Goal: Transaction & Acquisition: Book appointment/travel/reservation

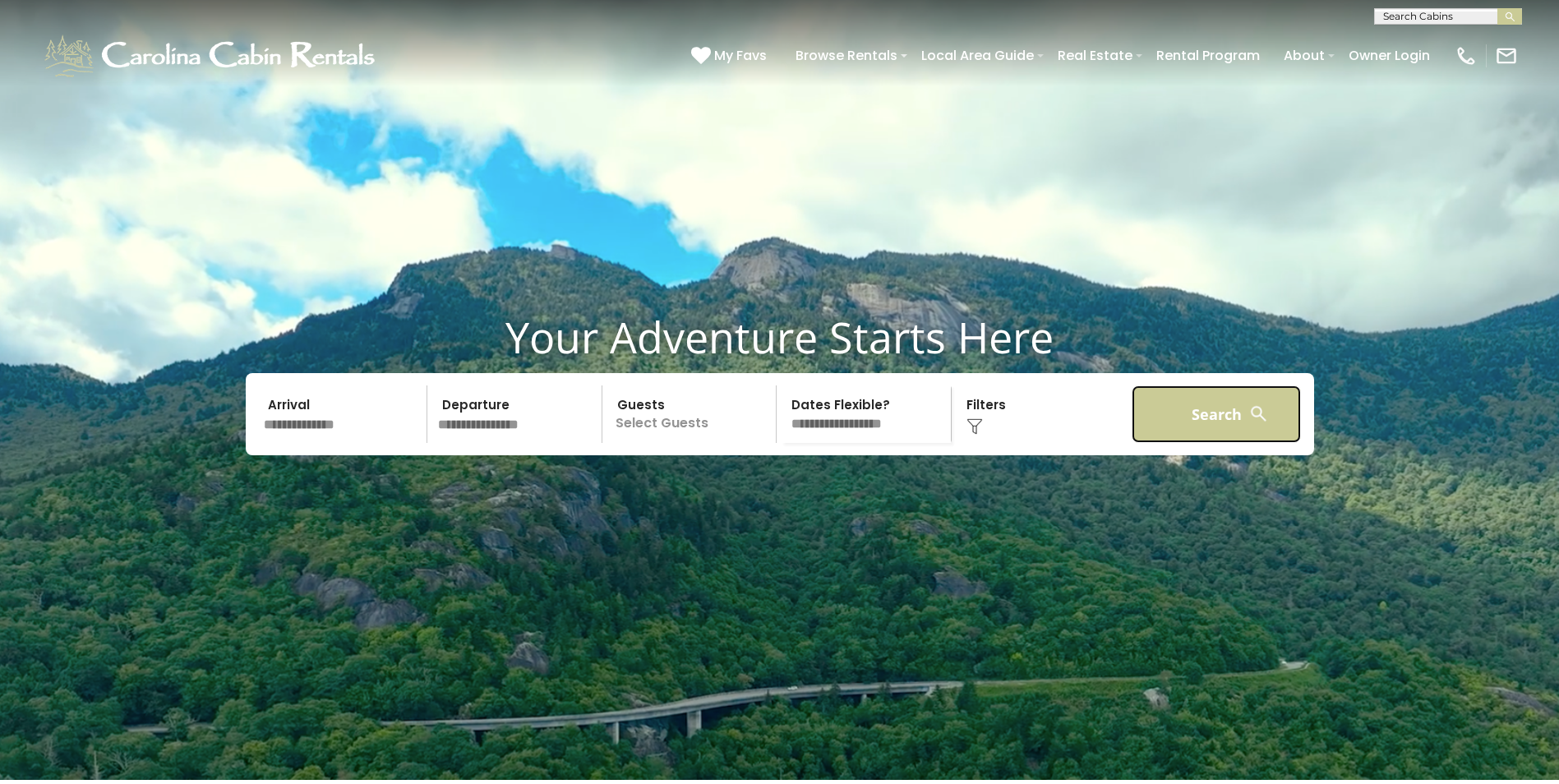
click at [1214, 443] on button "Search" at bounding box center [1217, 414] width 170 height 57
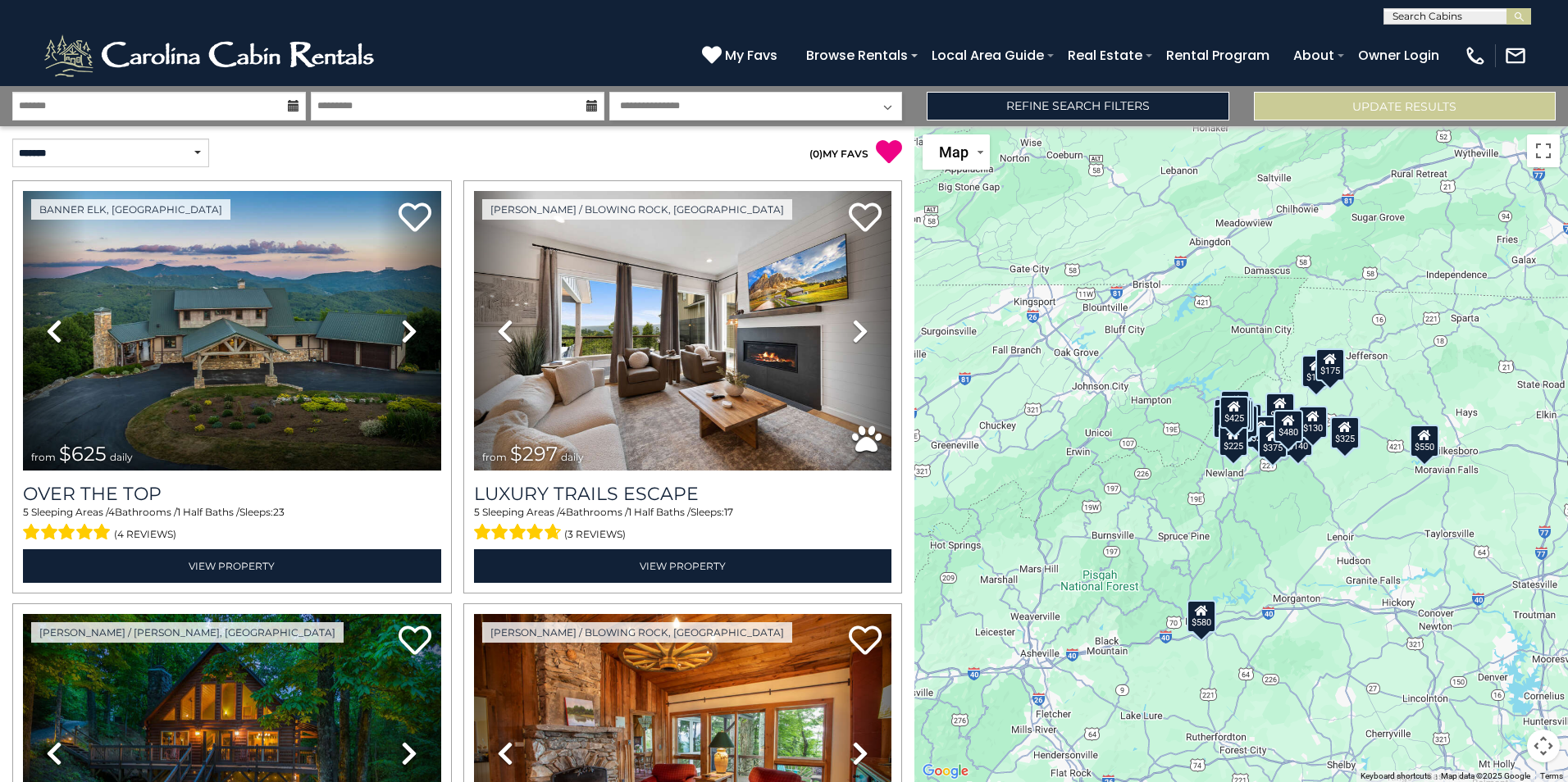
scroll to position [1, 0]
click at [1410, 11] on input "text" at bounding box center [1456, 19] width 143 height 17
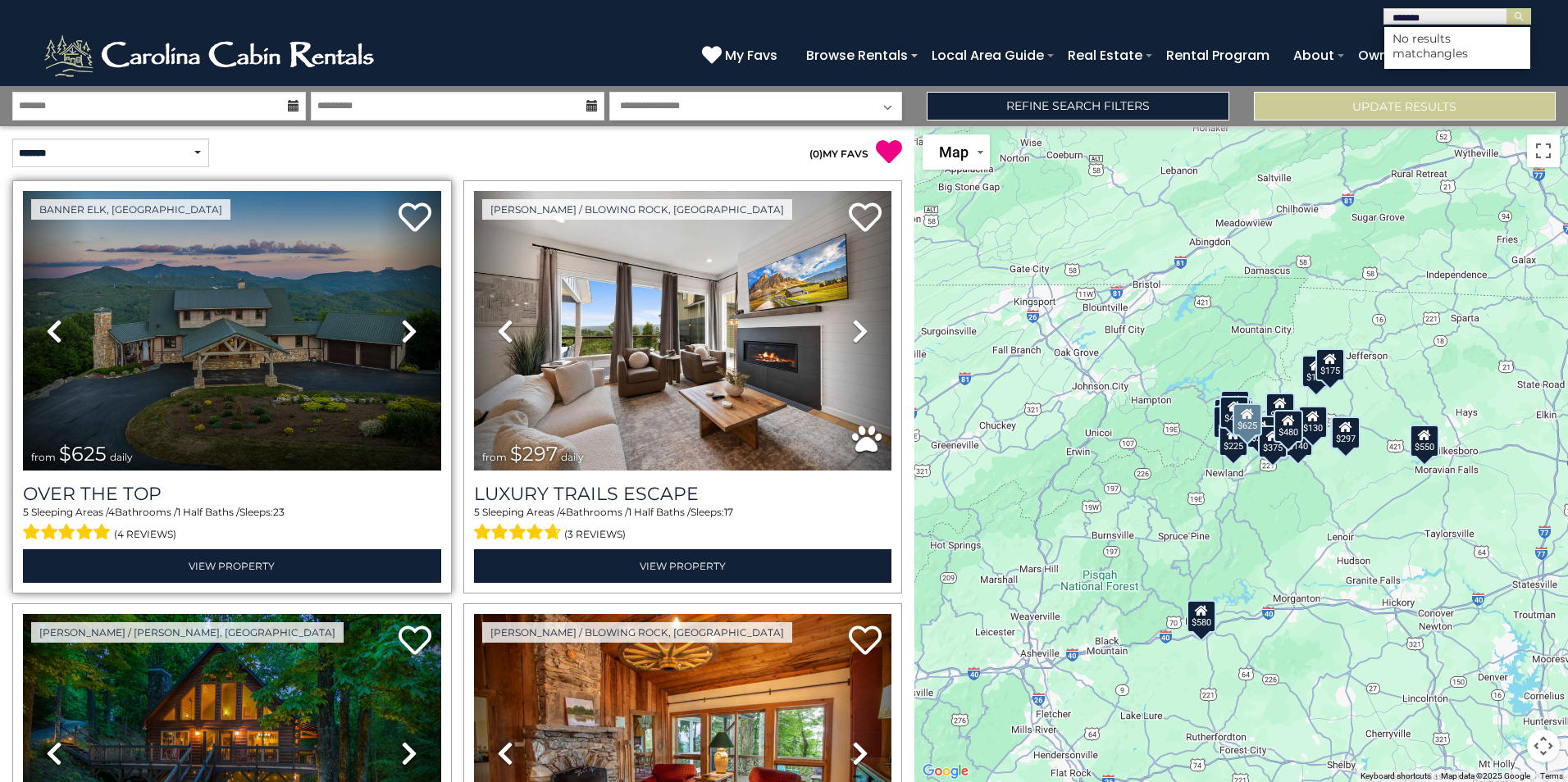
type input "******"
click at [210, 327] on img at bounding box center [231, 331] width 418 height 280
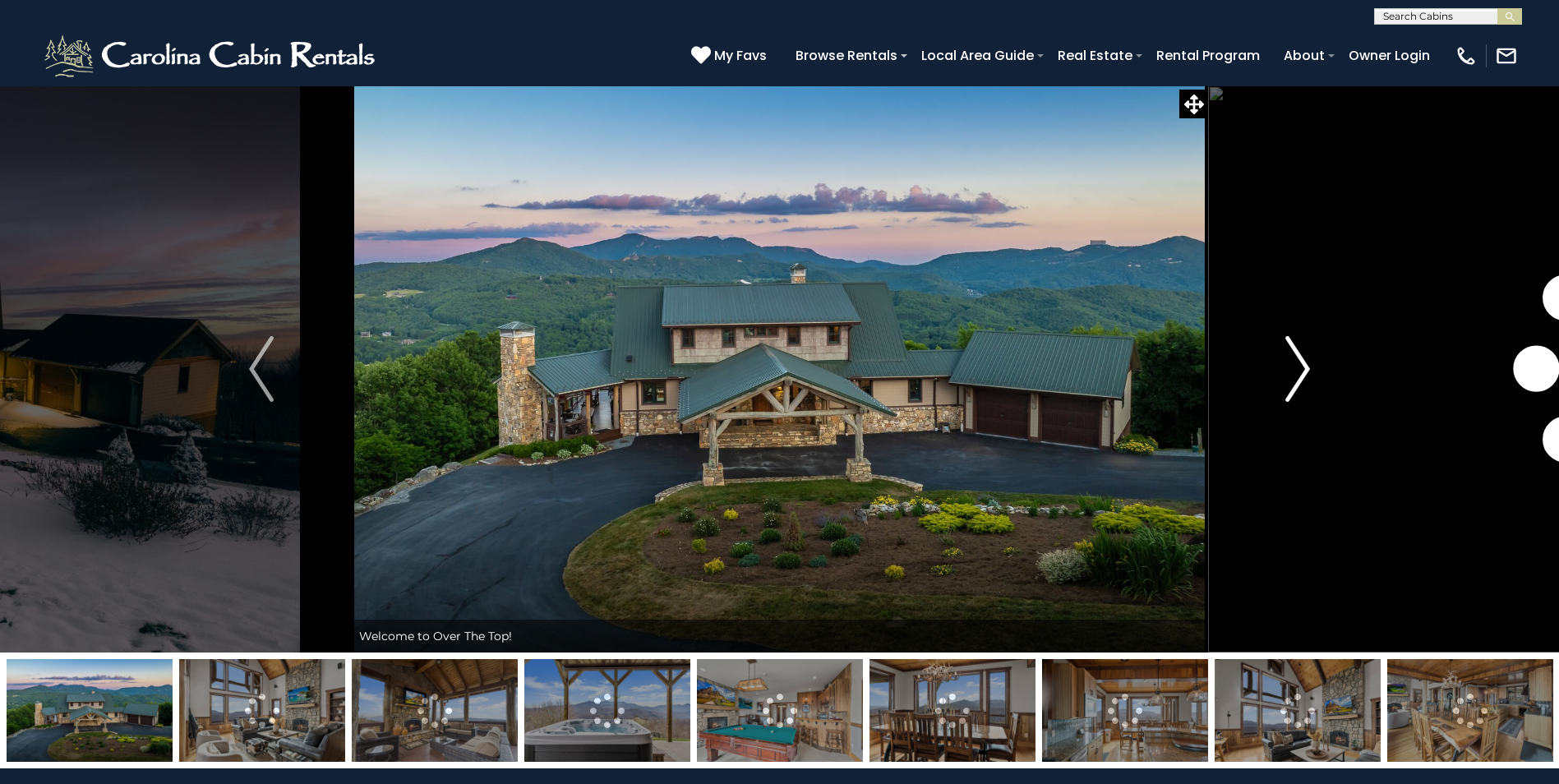
click at [1297, 368] on img "Next" at bounding box center [1298, 369] width 24 height 66
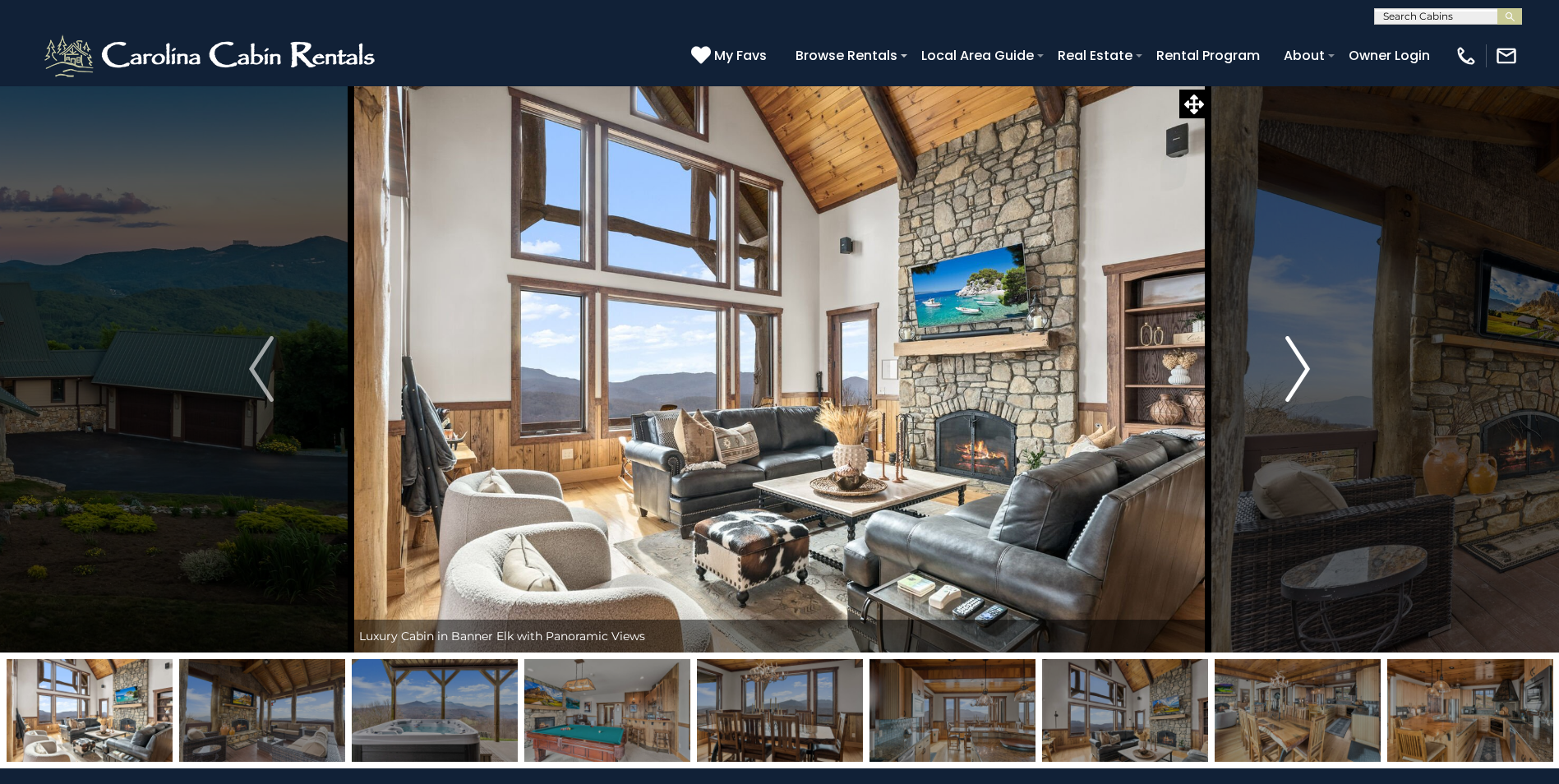
click at [1297, 368] on img "Next" at bounding box center [1298, 369] width 24 height 66
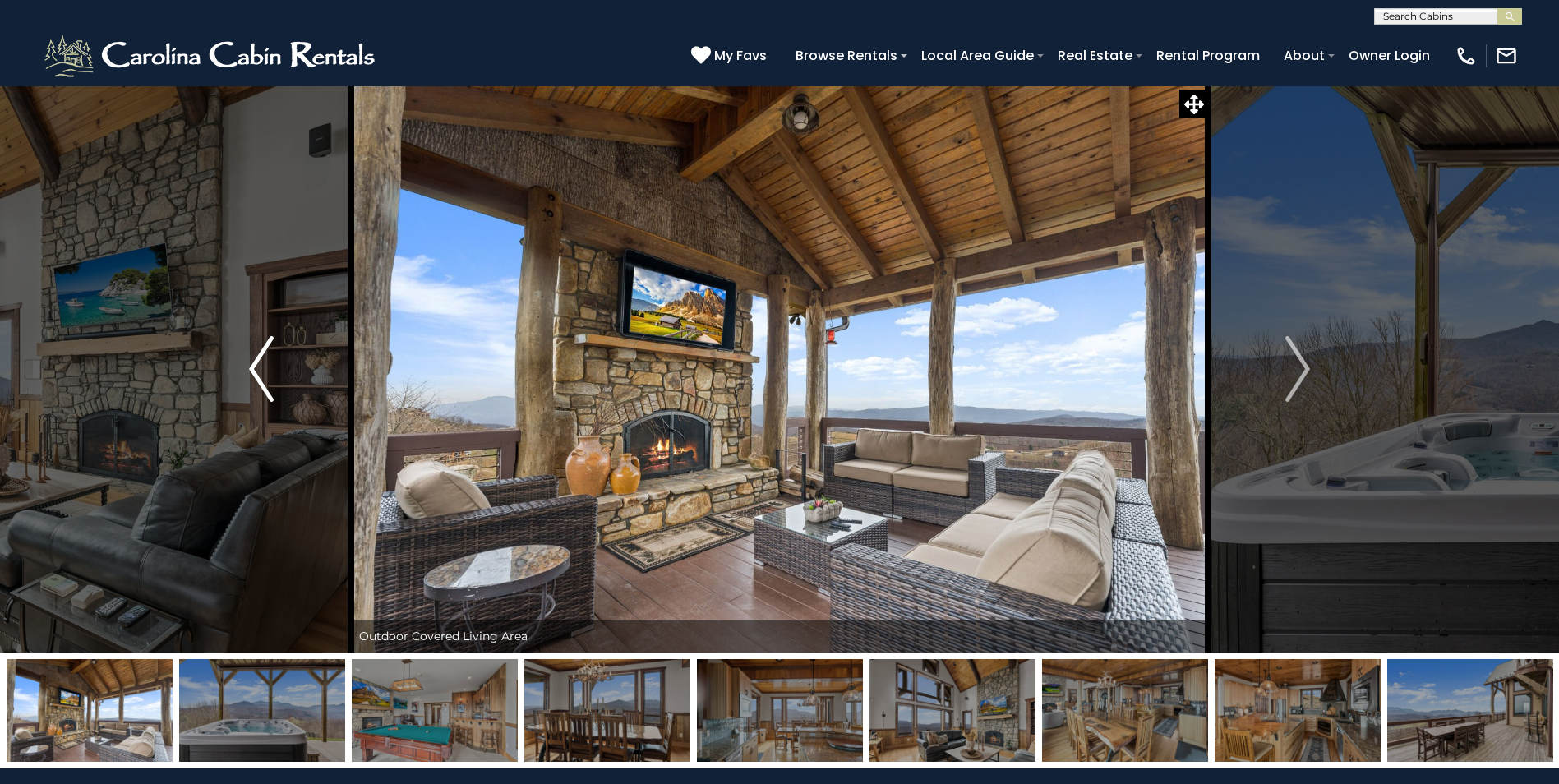
click at [261, 372] on img "Previous" at bounding box center [261, 369] width 24 height 66
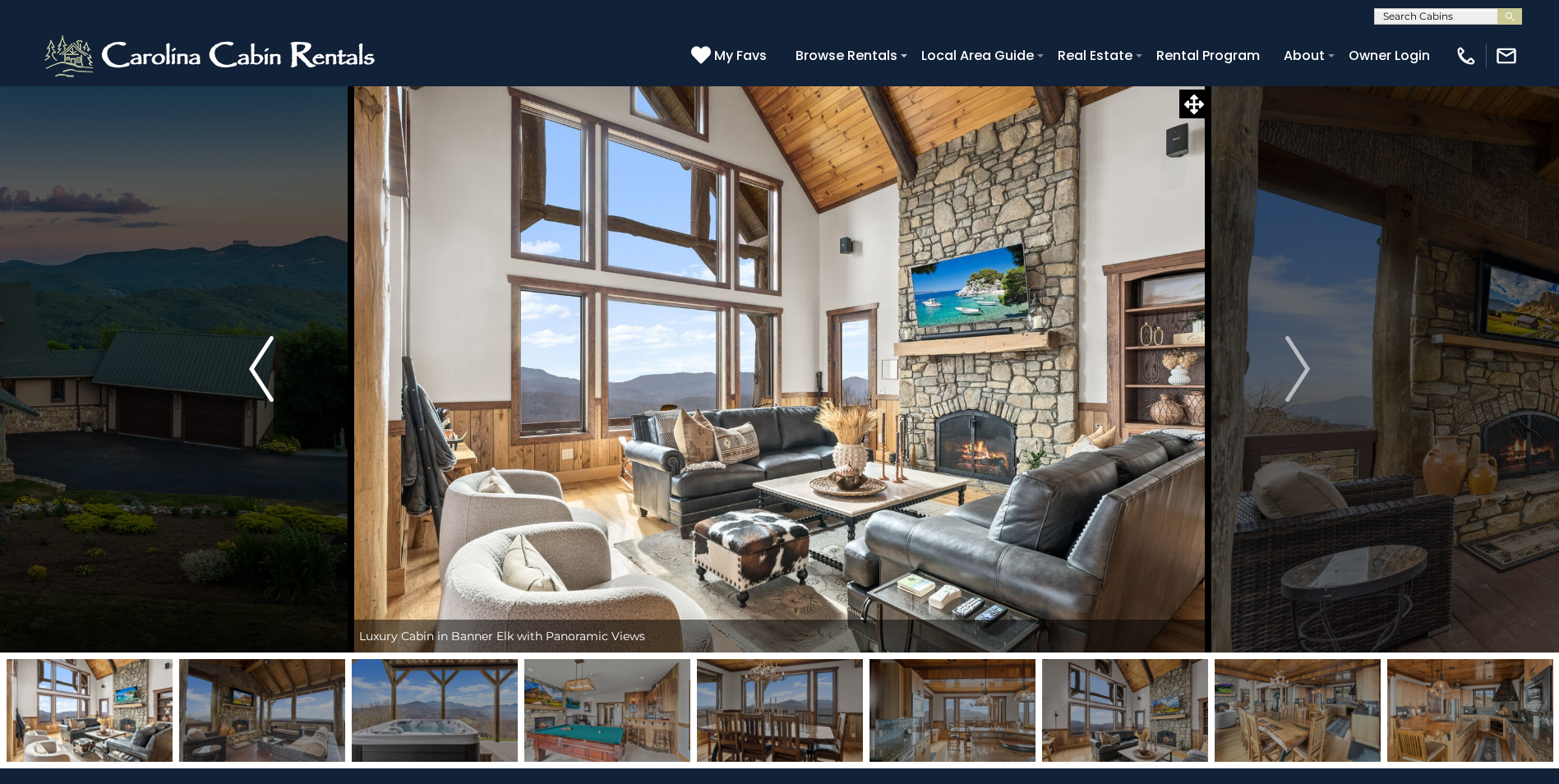
click at [261, 372] on img "Previous" at bounding box center [261, 369] width 24 height 66
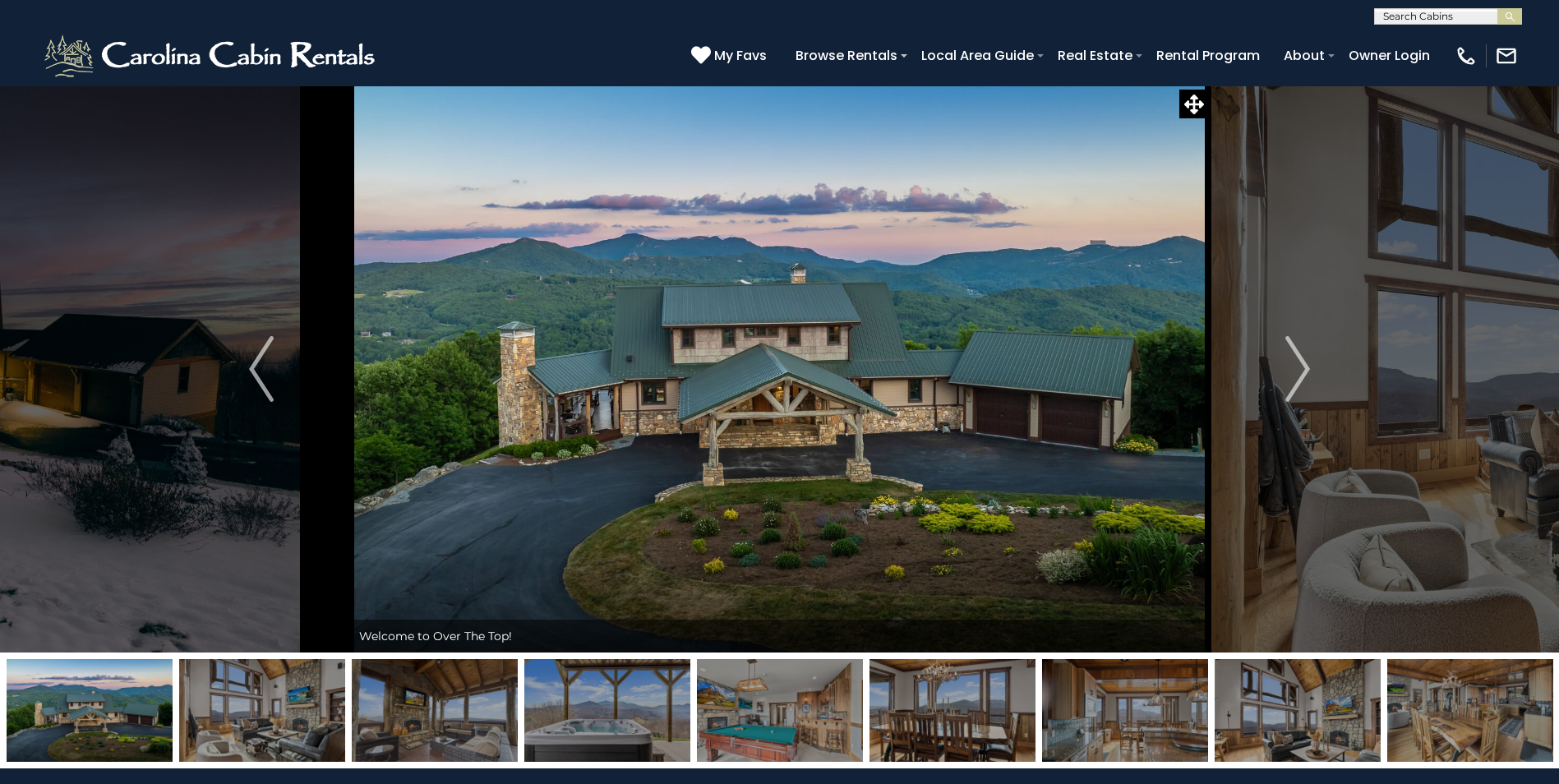
scroll to position [1, 0]
click at [1403, 18] on input "text" at bounding box center [1446, 19] width 144 height 17
click at [1443, 22] on input "******" at bounding box center [1446, 19] width 144 height 17
type input "**********"
click at [1507, 20] on img "submit" at bounding box center [1510, 17] width 13 height 13
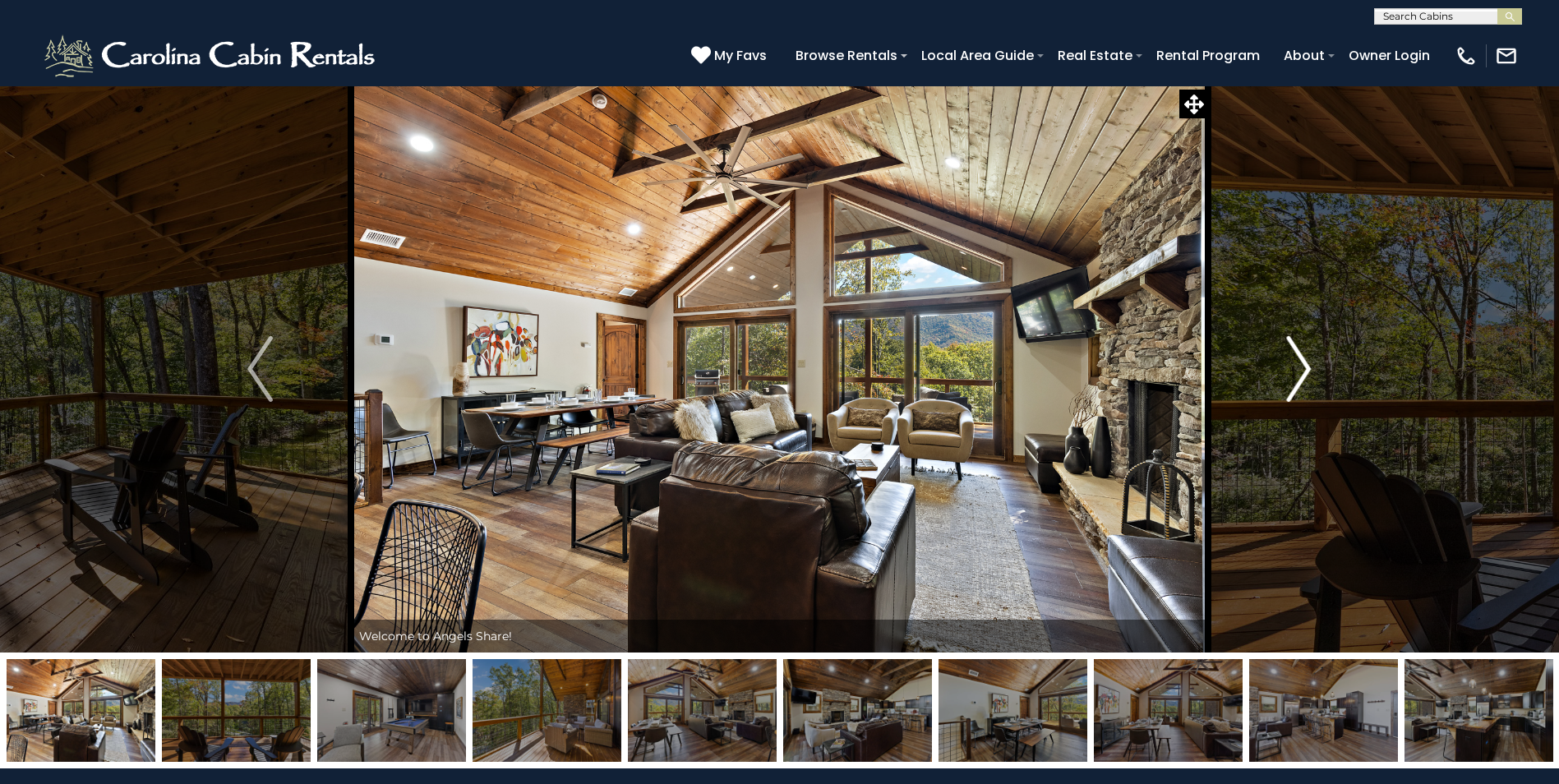
click at [1295, 380] on img "Next" at bounding box center [1298, 369] width 24 height 66
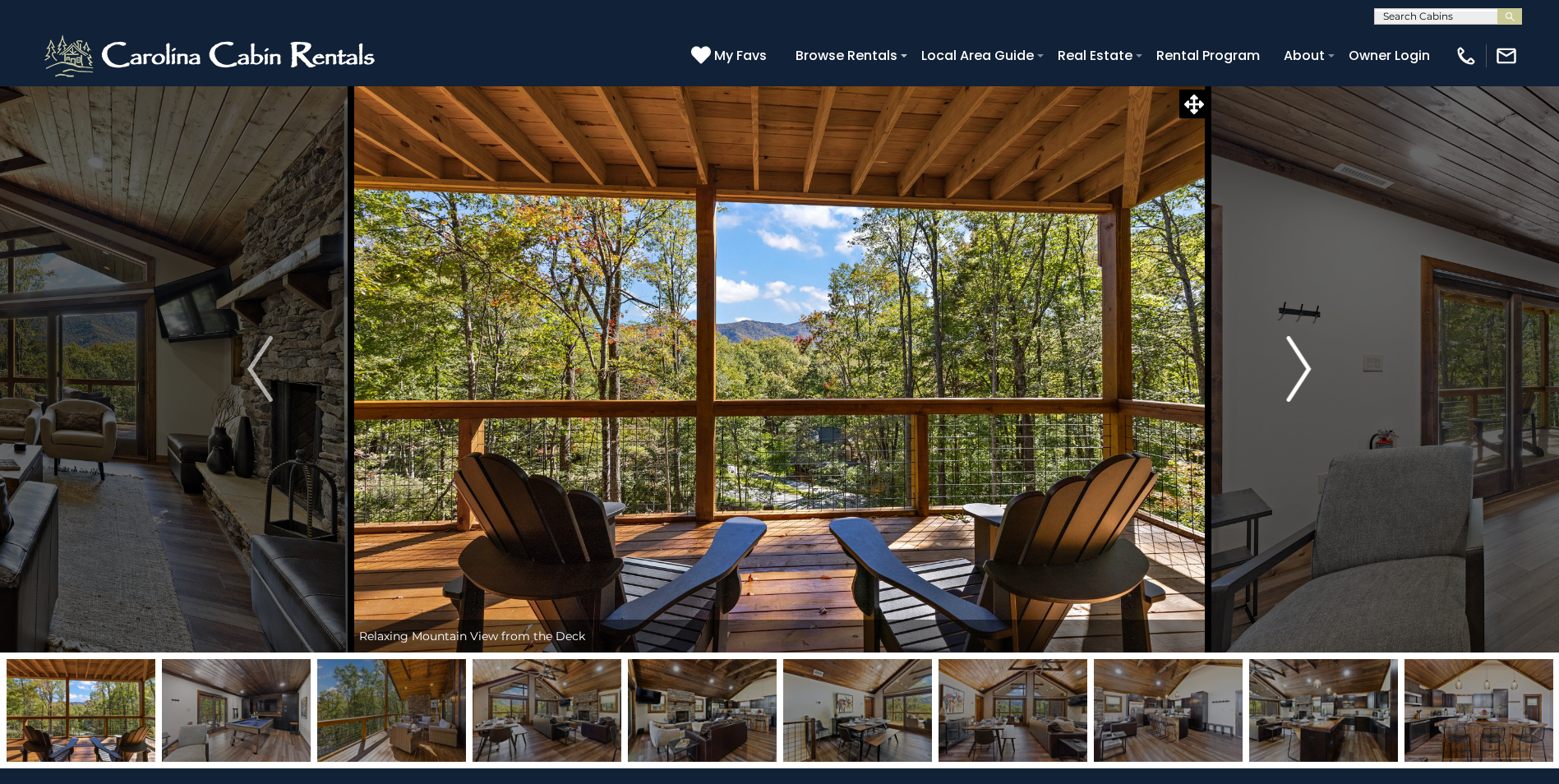
click at [1295, 380] on img "Next" at bounding box center [1298, 369] width 24 height 66
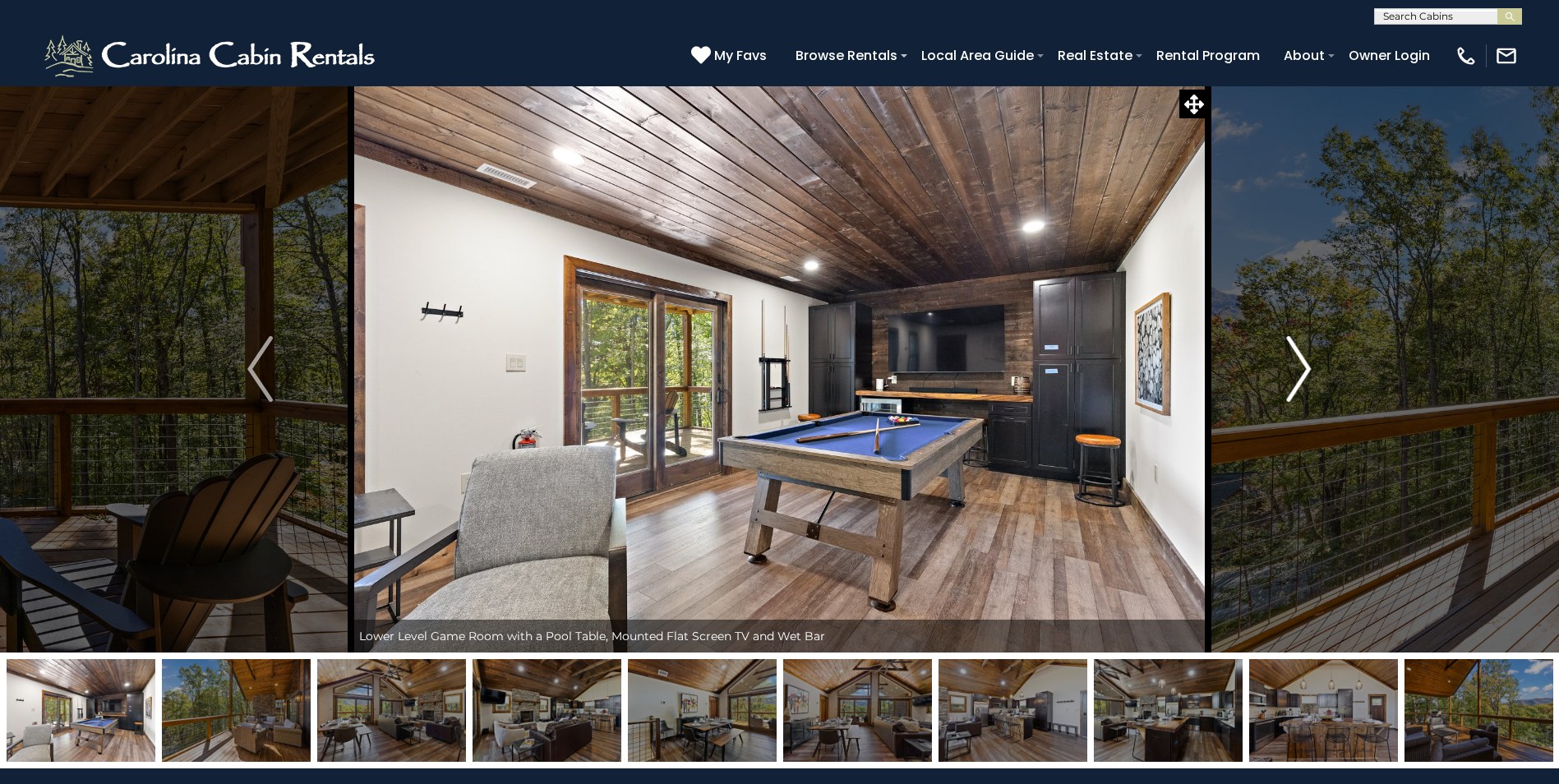
click at [1295, 380] on img "Next" at bounding box center [1298, 369] width 24 height 66
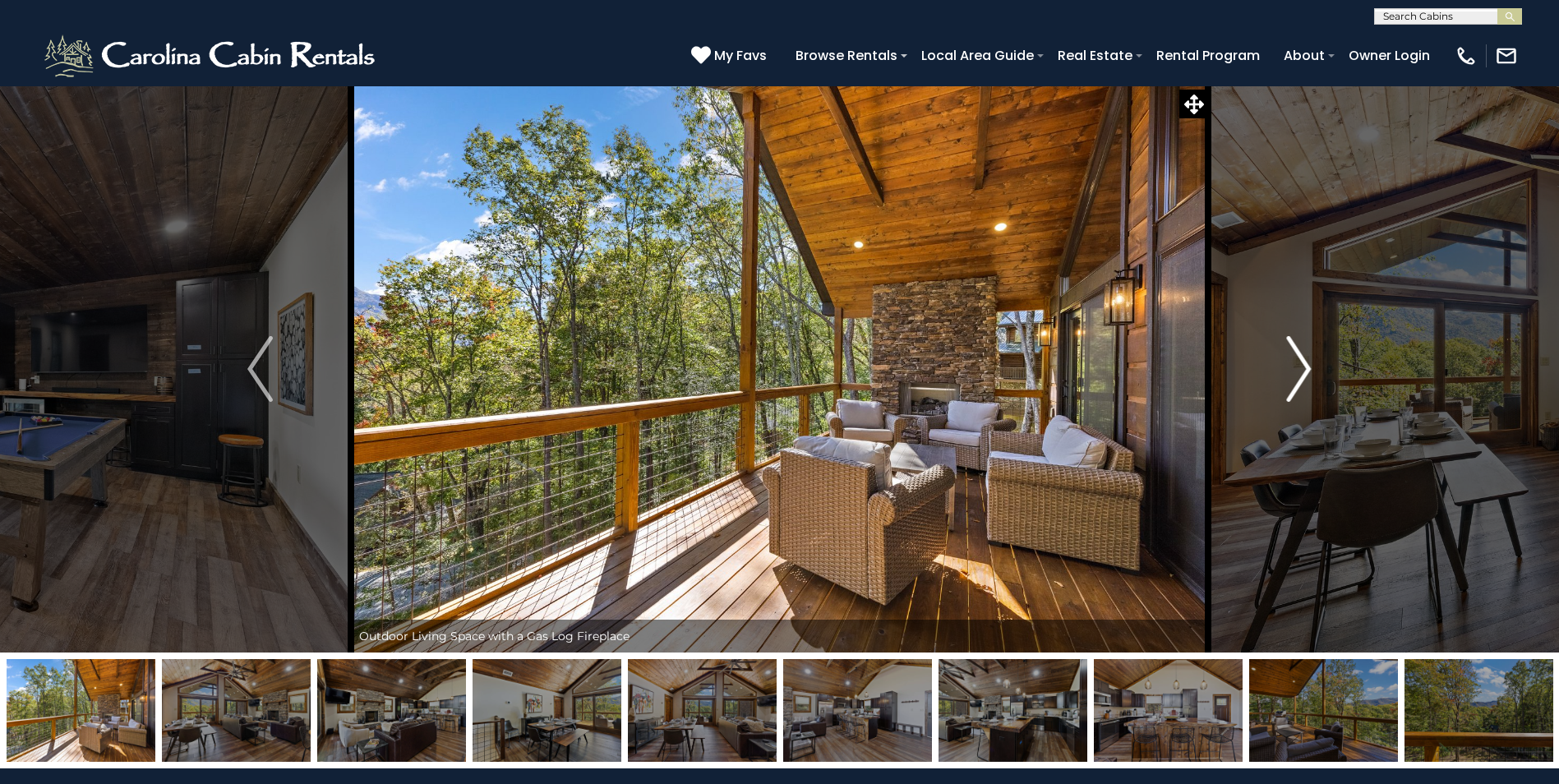
click at [1295, 380] on img "Next" at bounding box center [1298, 369] width 24 height 66
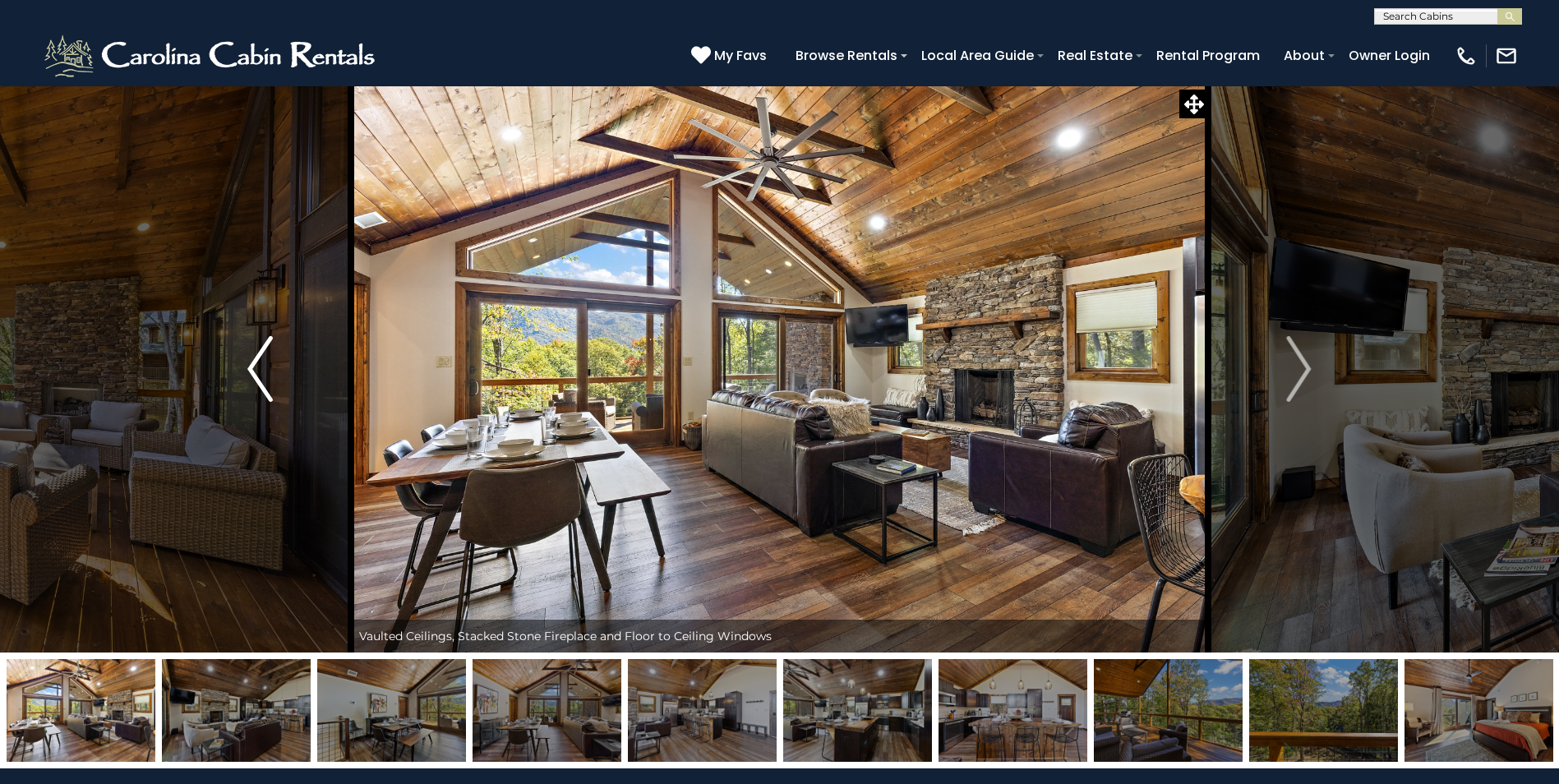
click at [269, 376] on img "Previous" at bounding box center [259, 369] width 24 height 66
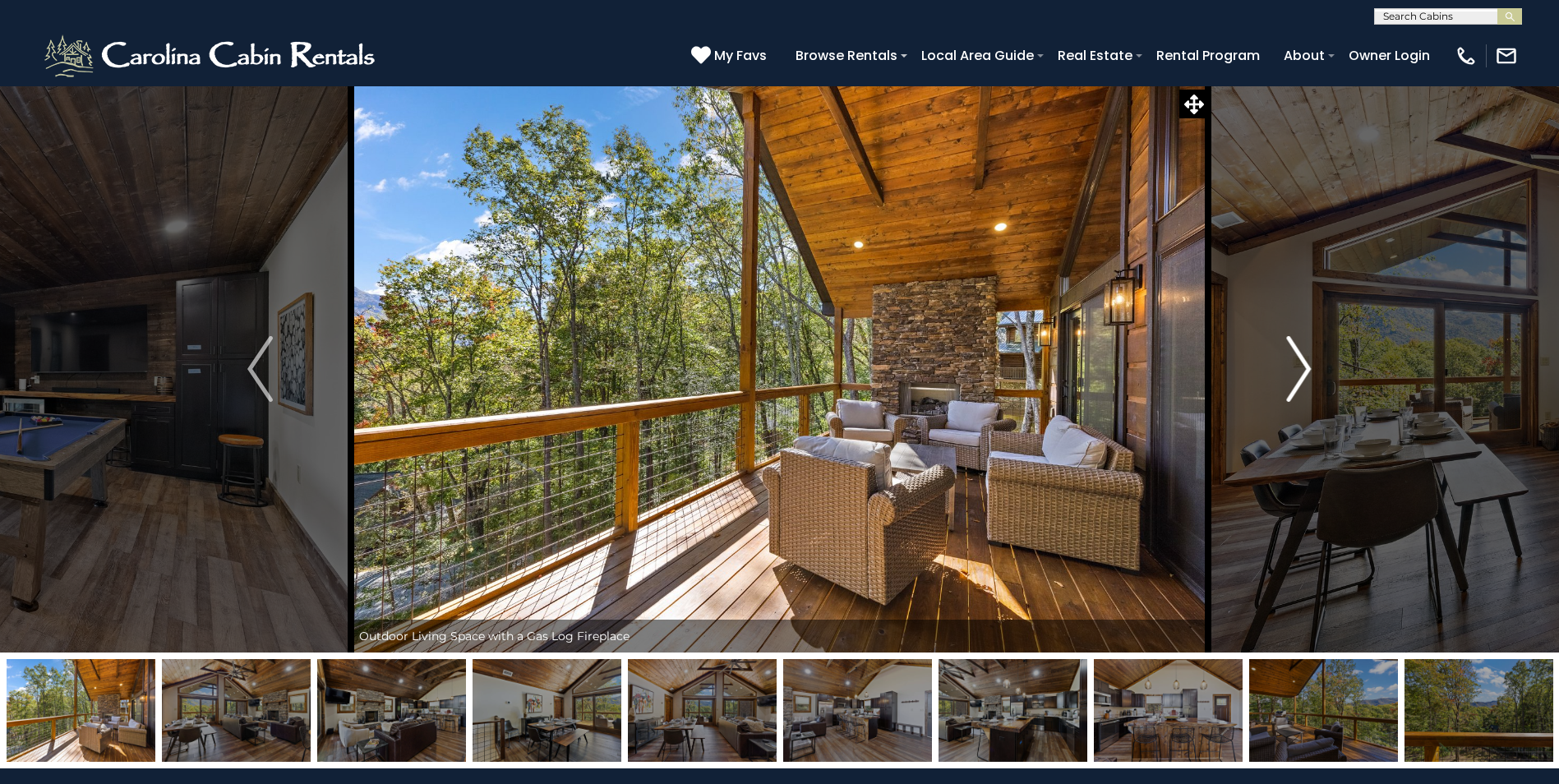
click at [1298, 373] on img "Next" at bounding box center [1298, 369] width 24 height 66
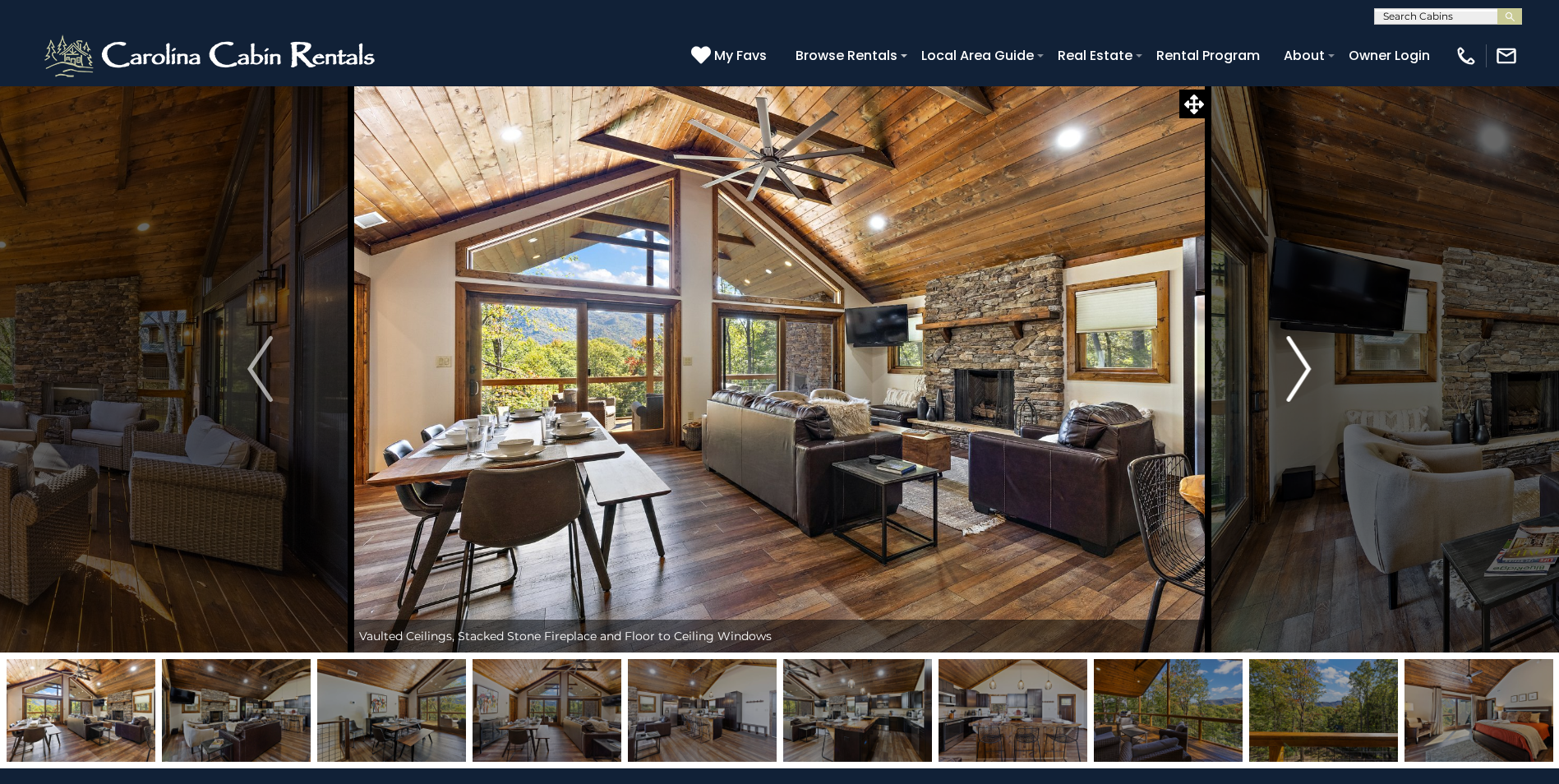
click at [1298, 373] on img "Next" at bounding box center [1298, 369] width 24 height 66
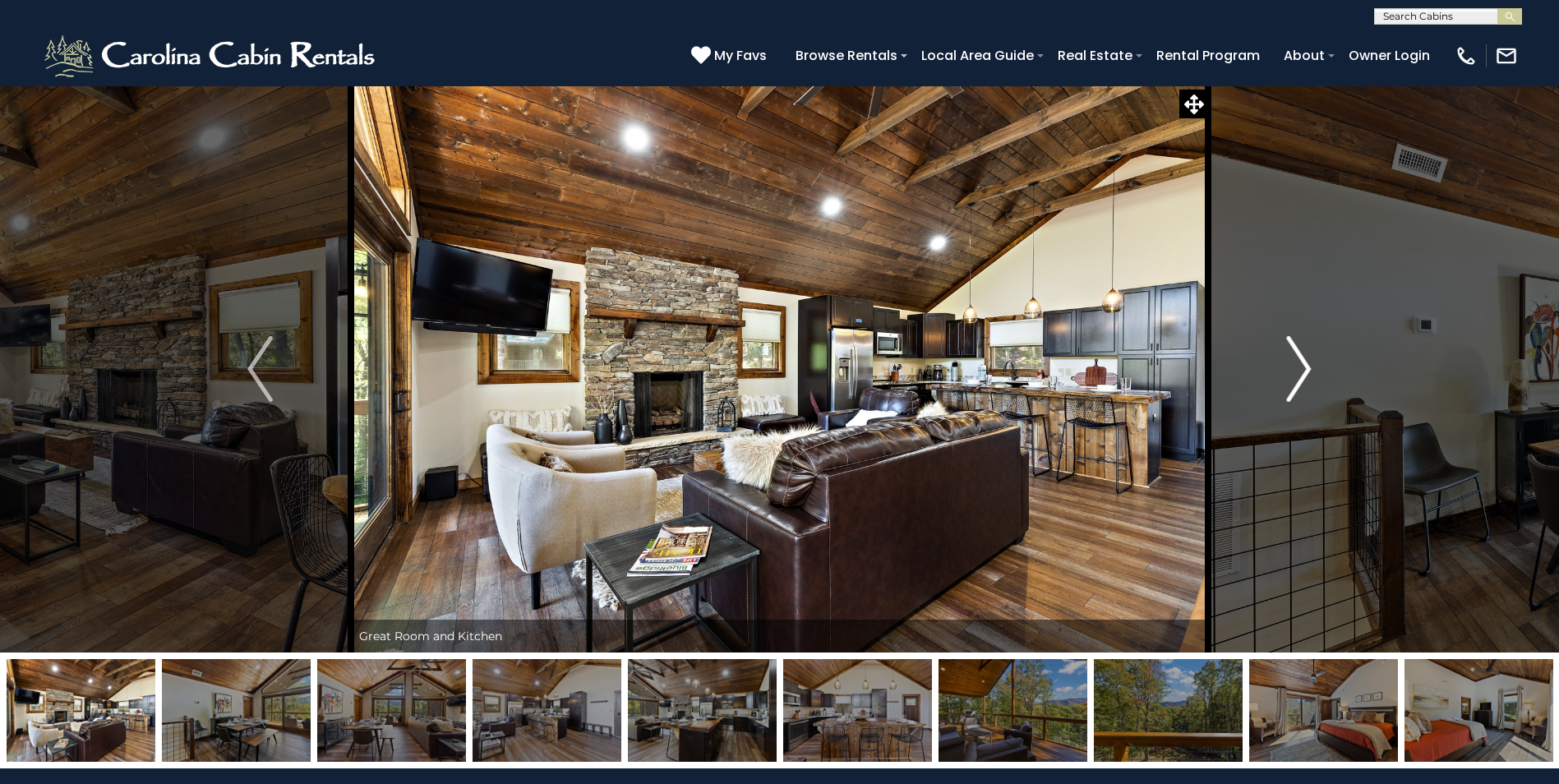
click at [1298, 373] on img "Next" at bounding box center [1298, 369] width 24 height 66
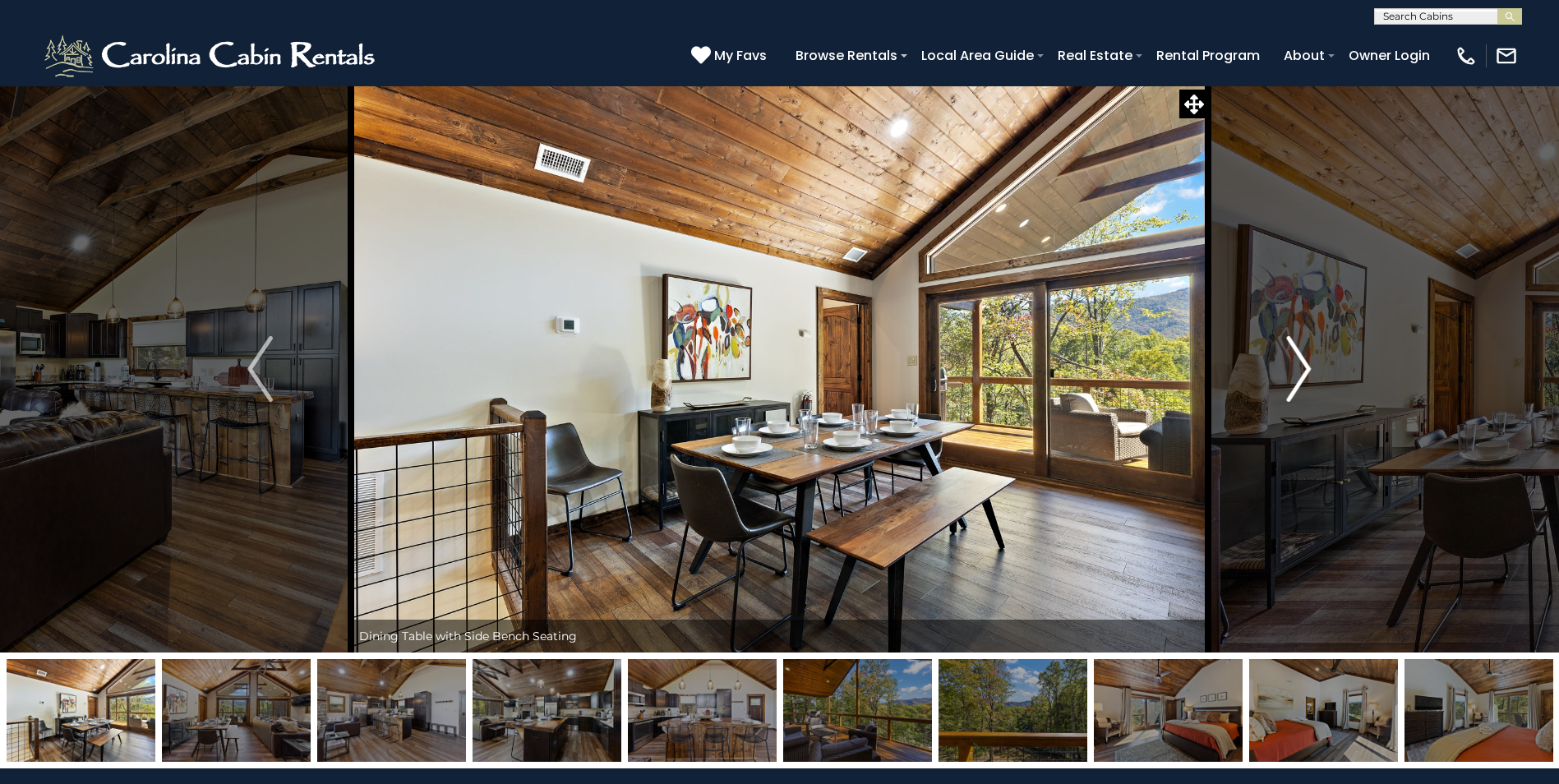
click at [1298, 373] on img "Next" at bounding box center [1298, 369] width 24 height 66
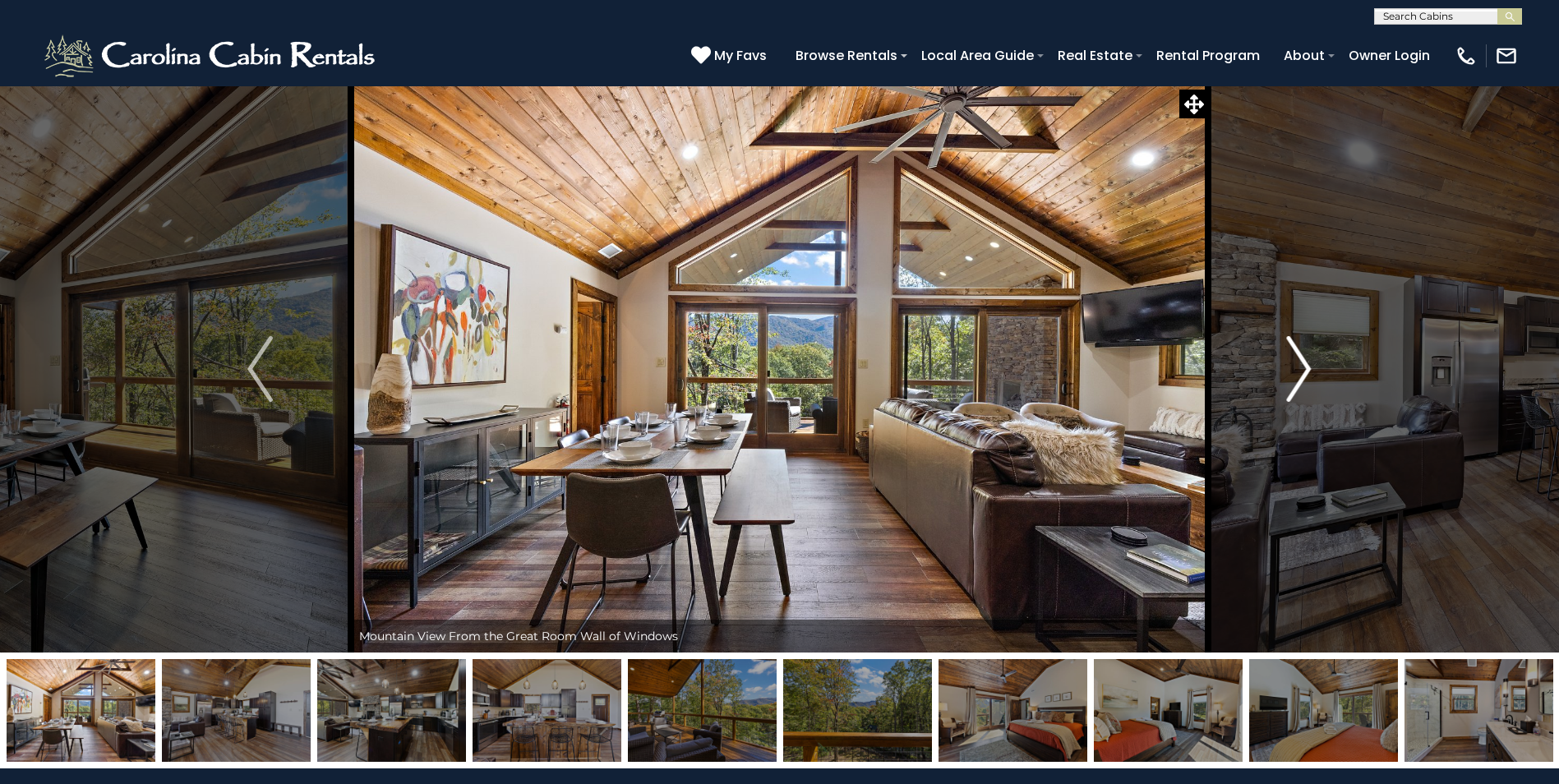
click at [1298, 373] on img "Next" at bounding box center [1298, 369] width 24 height 66
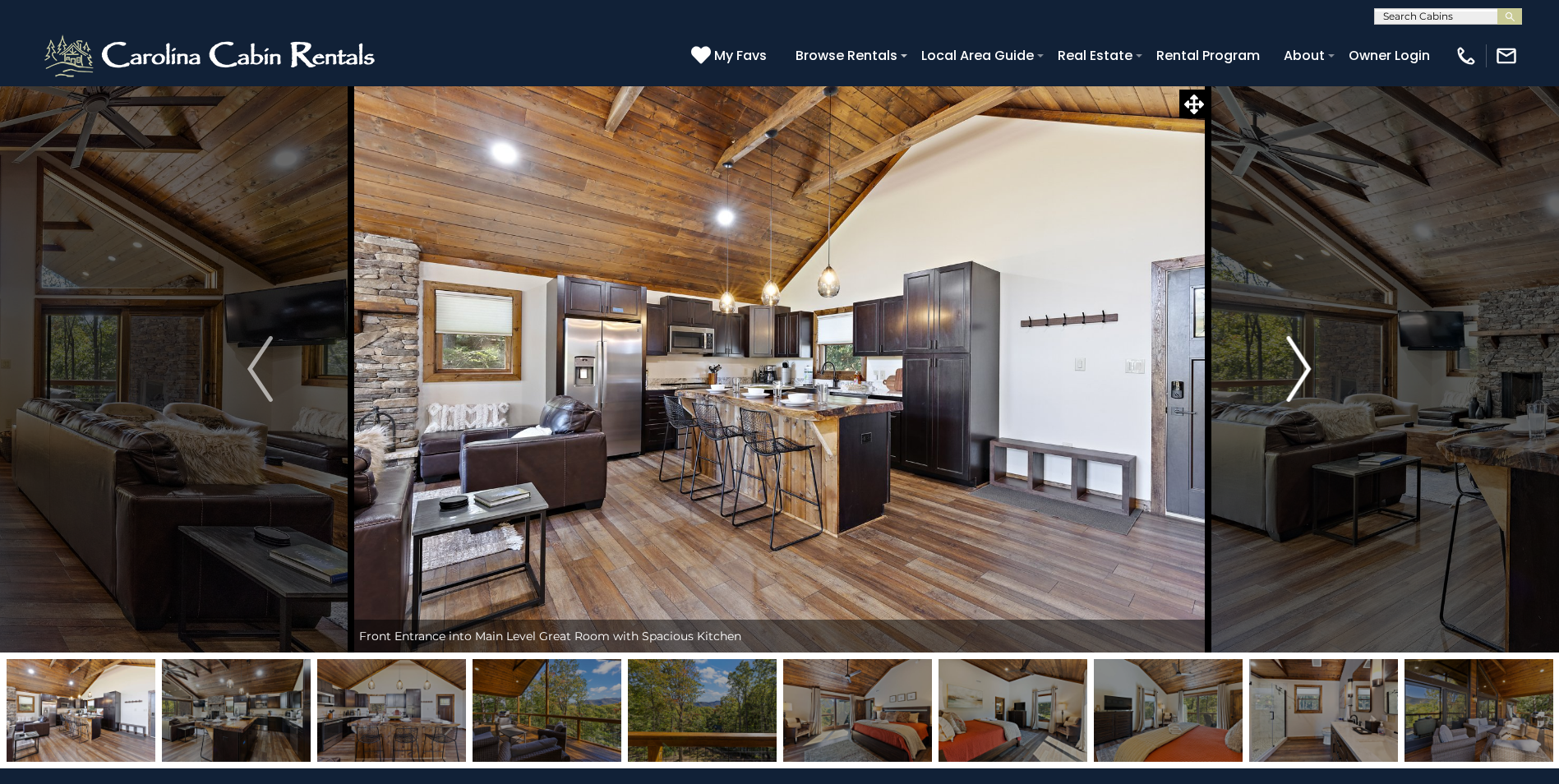
click at [1298, 373] on img "Next" at bounding box center [1298, 369] width 24 height 66
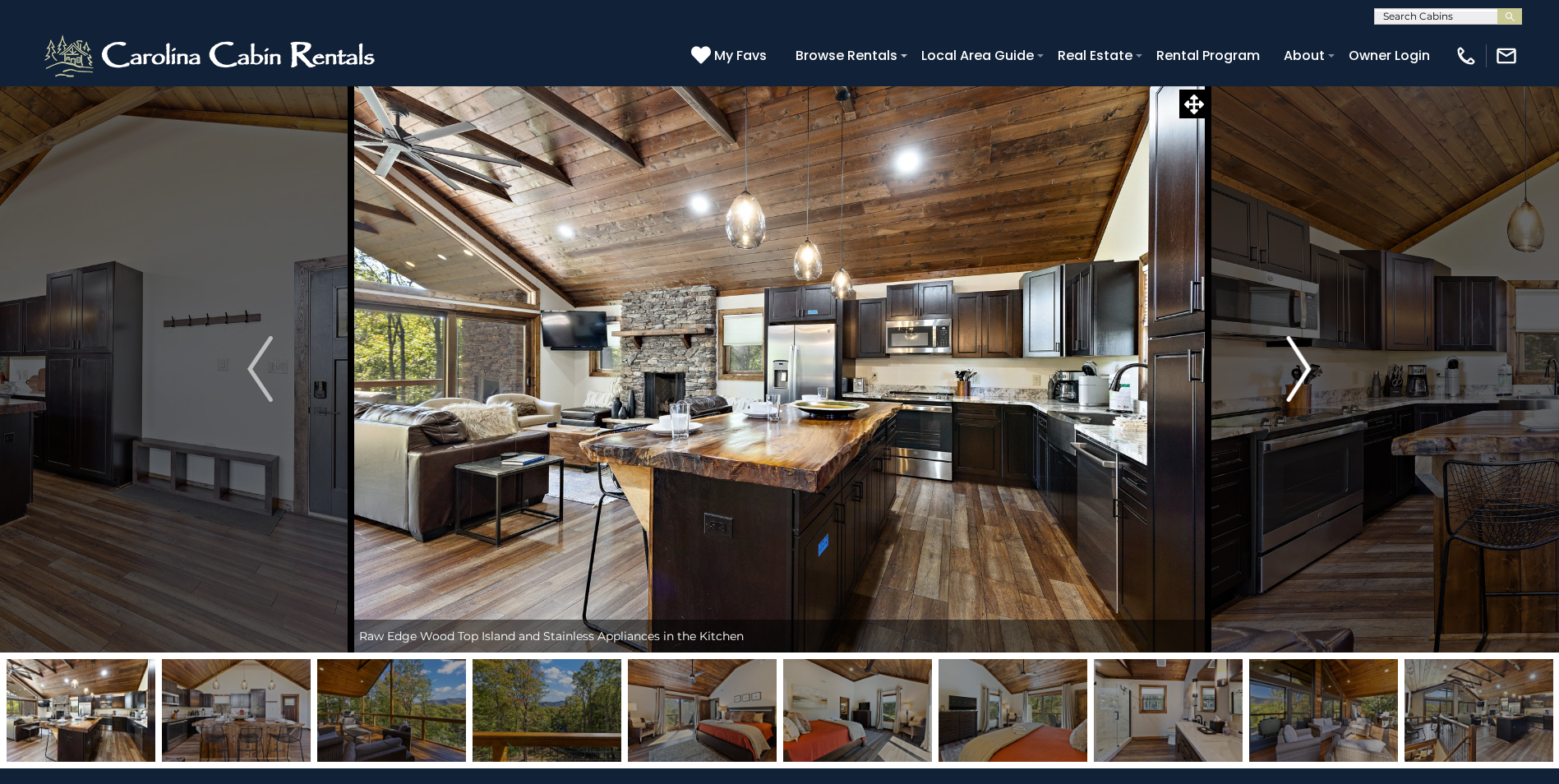
click at [1298, 373] on img "Next" at bounding box center [1298, 369] width 24 height 66
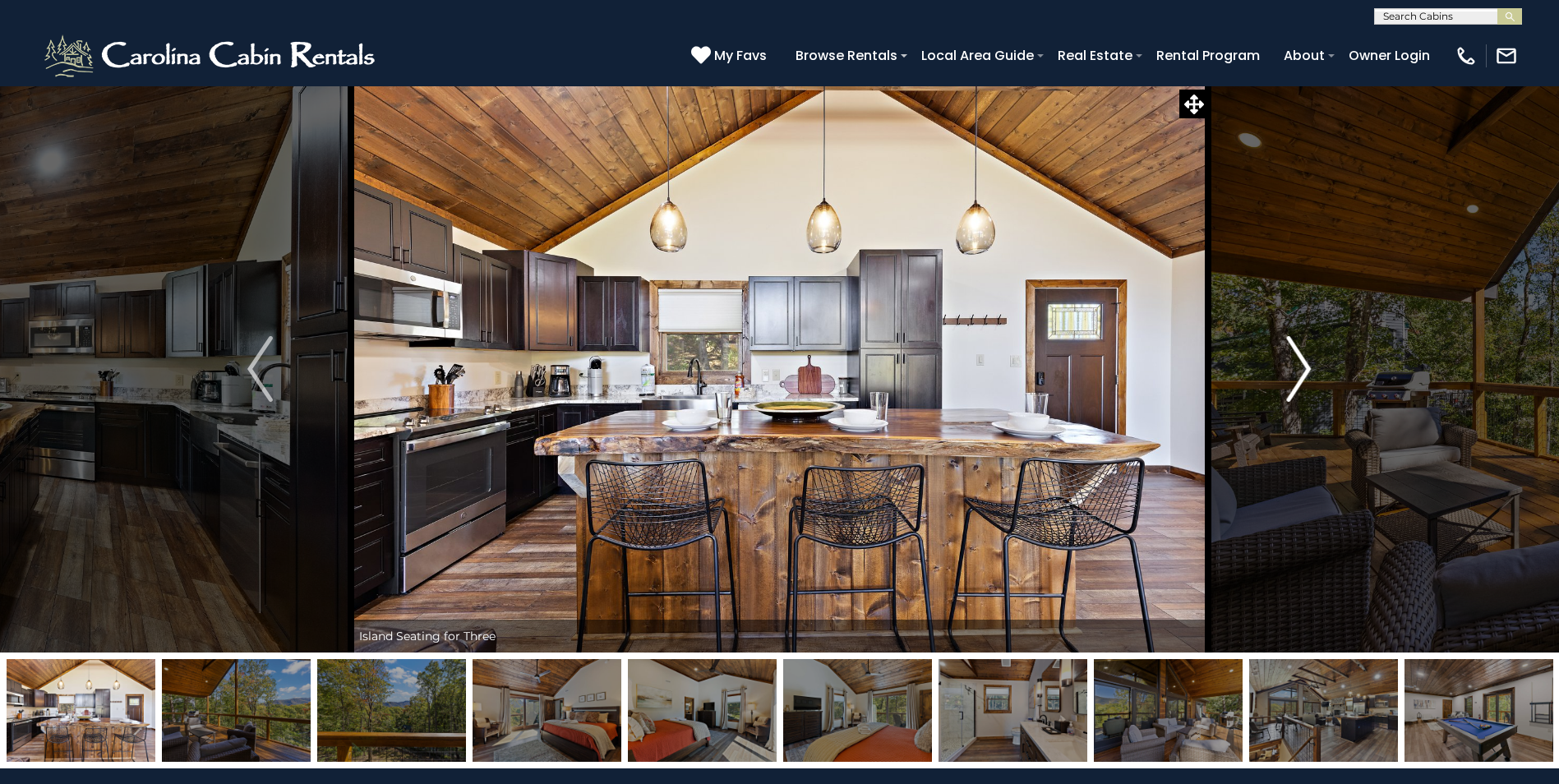
click at [1298, 373] on img "Next" at bounding box center [1298, 369] width 24 height 66
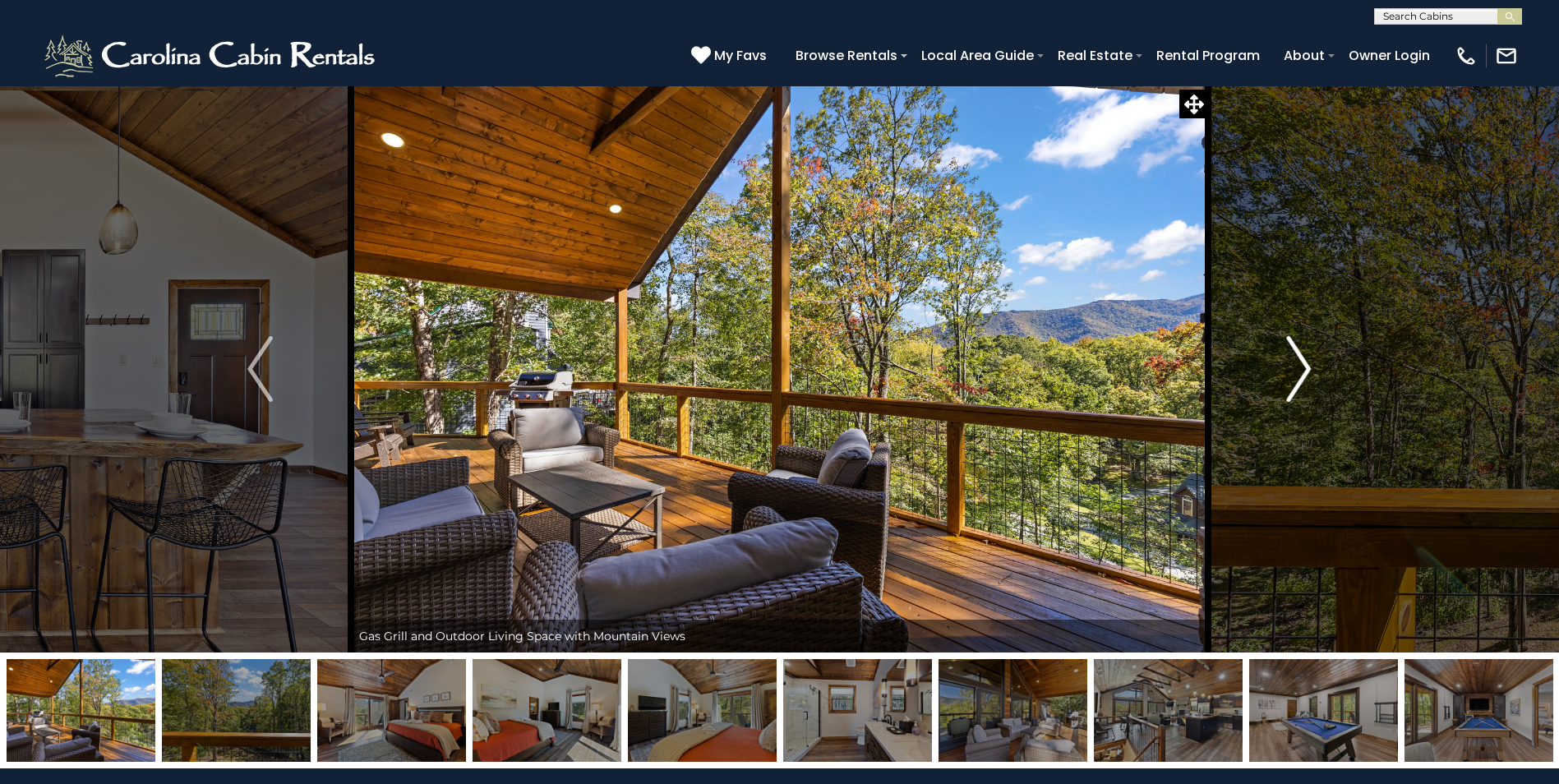
click at [1298, 373] on img "Next" at bounding box center [1298, 369] width 24 height 66
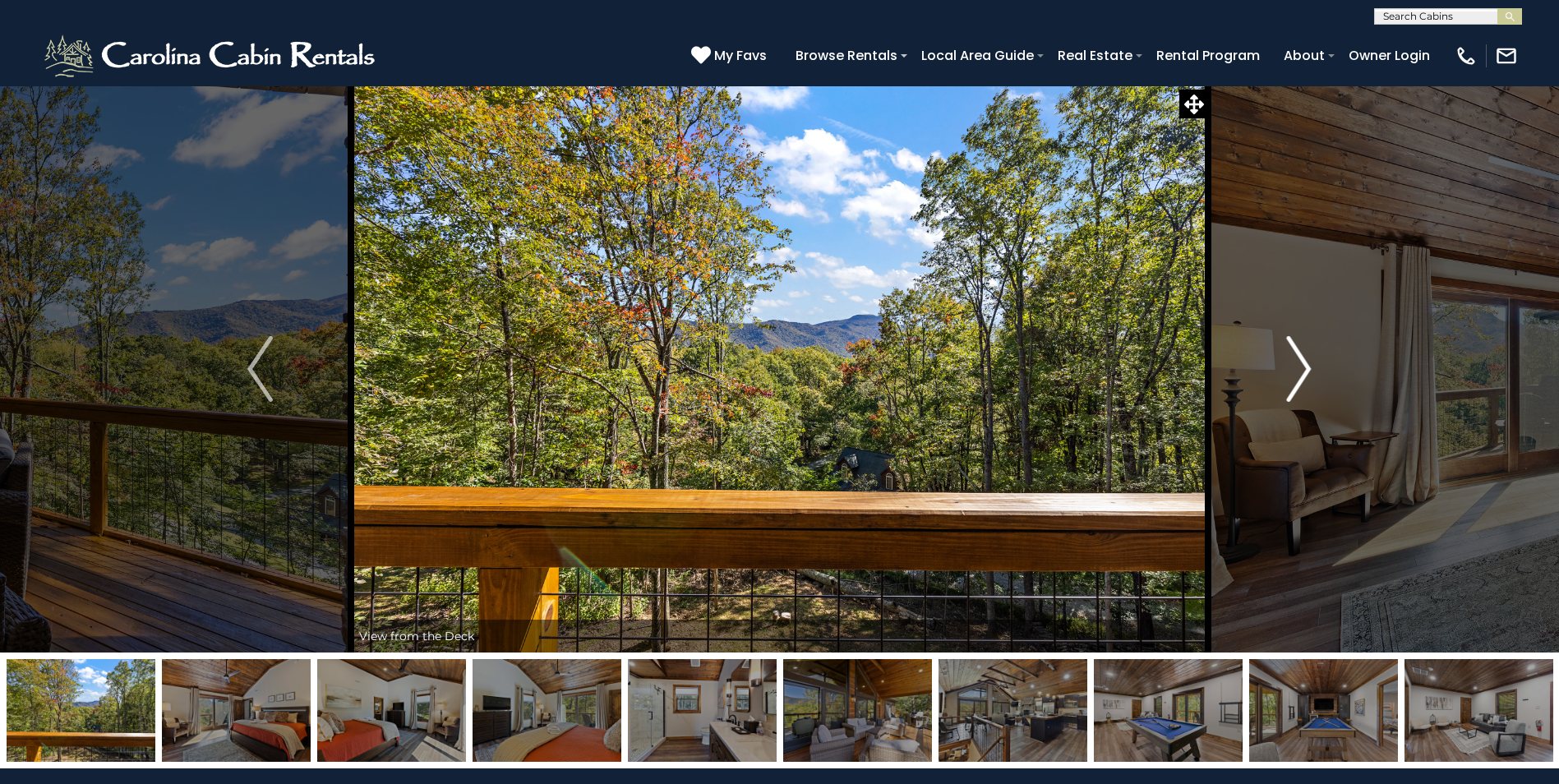
click at [1298, 373] on img "Next" at bounding box center [1298, 369] width 24 height 66
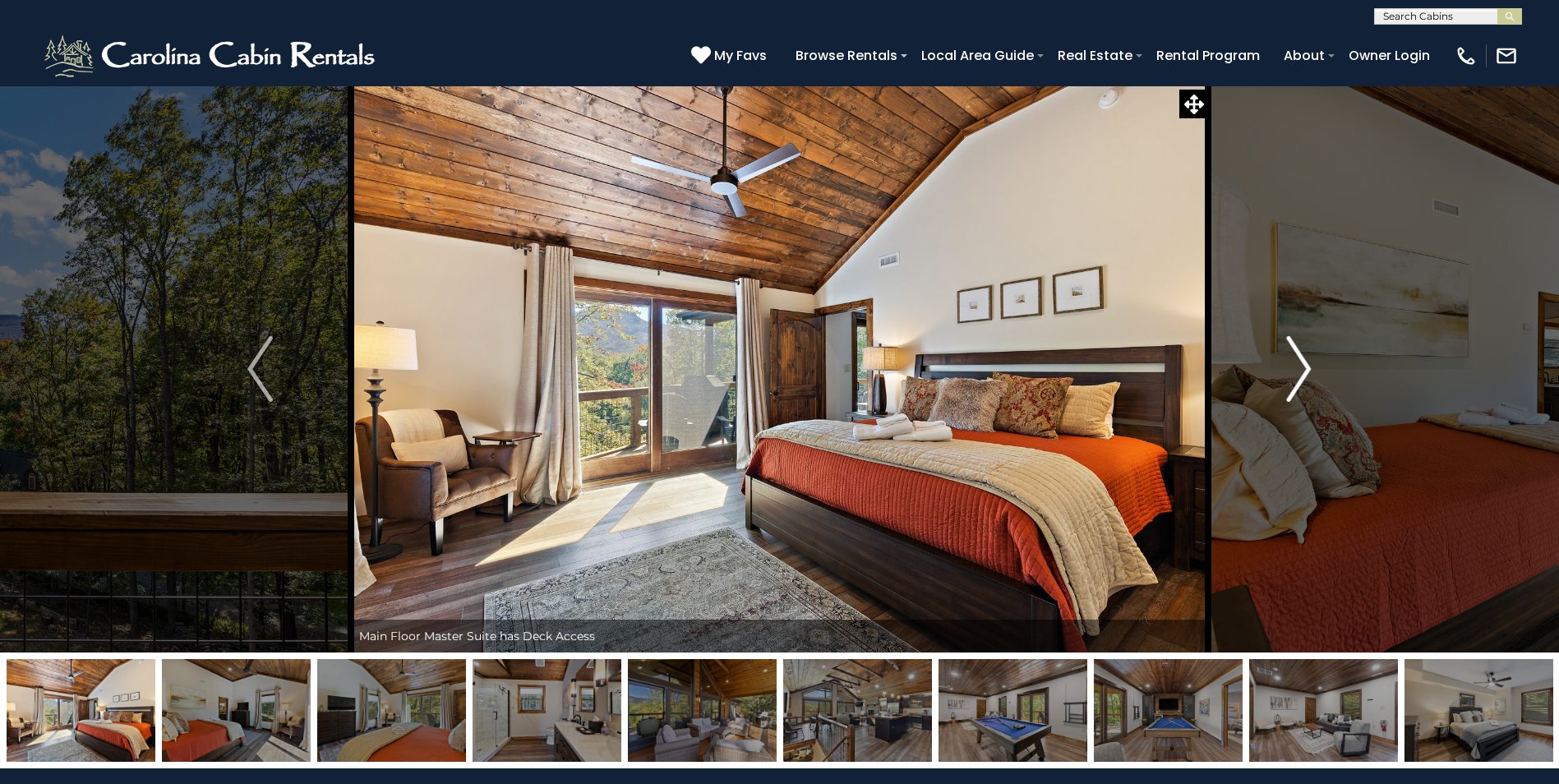
click at [1298, 373] on img "Next" at bounding box center [1298, 369] width 24 height 66
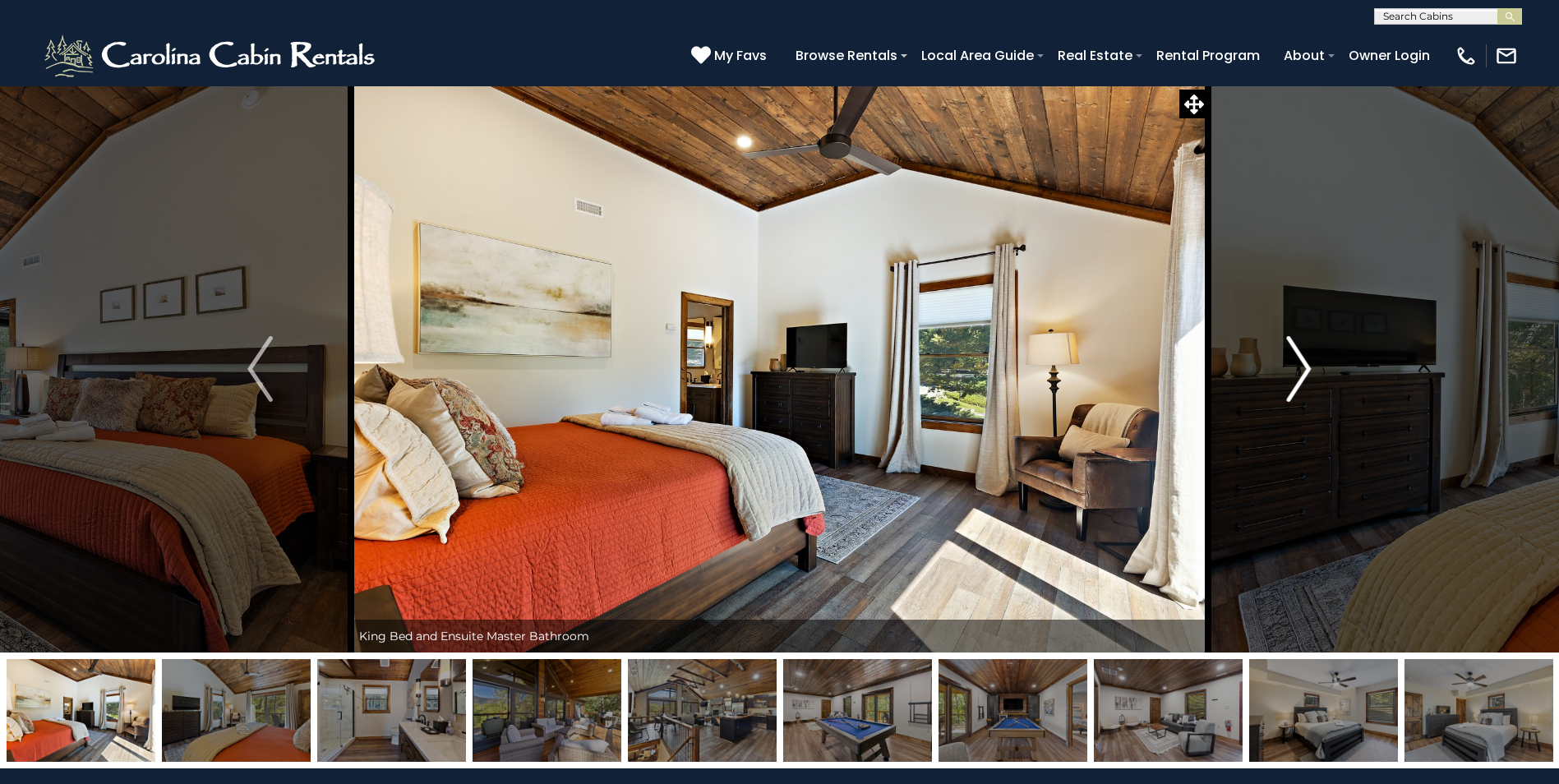
click at [1298, 373] on img "Next" at bounding box center [1298, 369] width 24 height 66
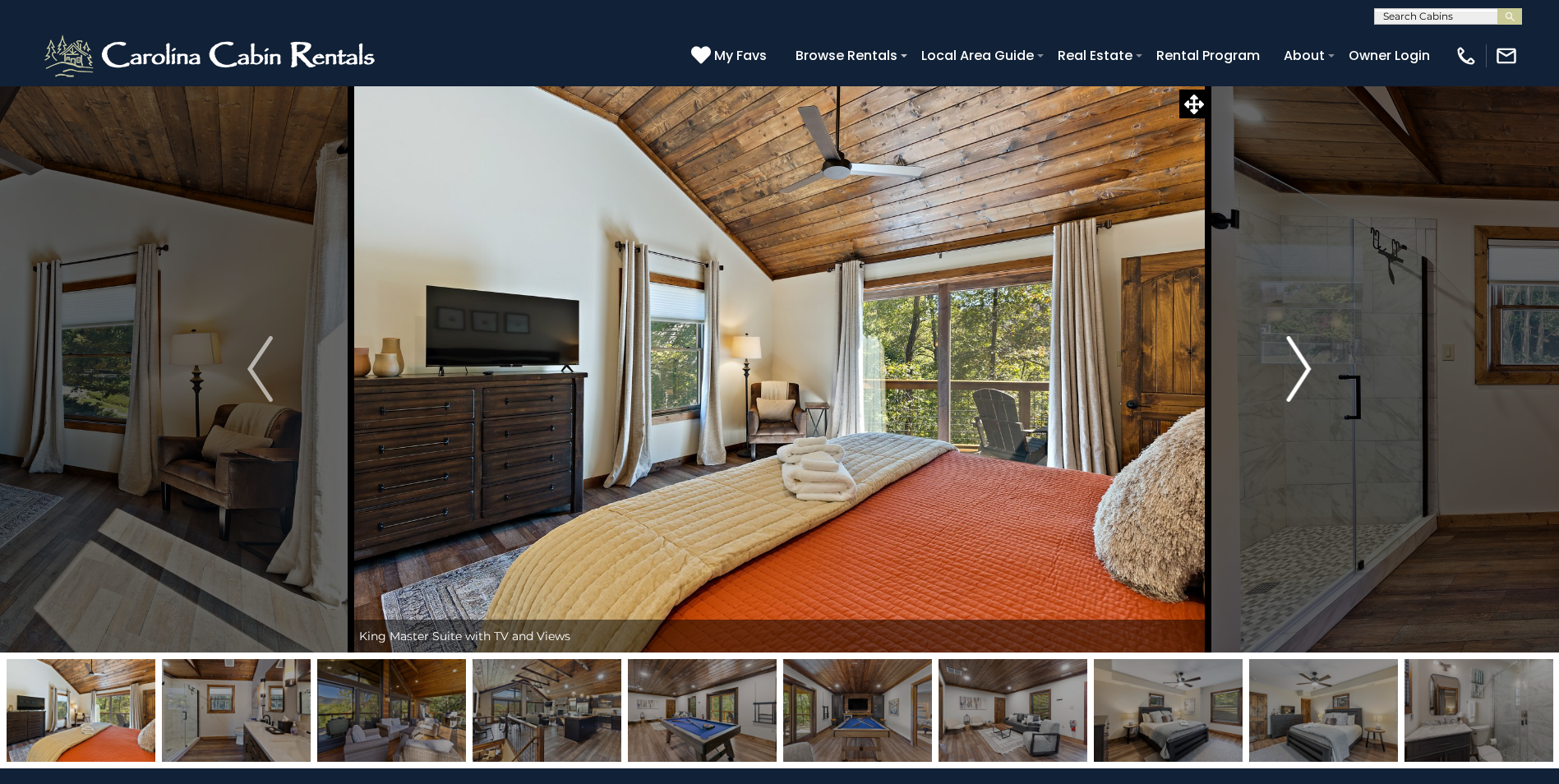
click at [1298, 373] on img "Next" at bounding box center [1298, 369] width 24 height 66
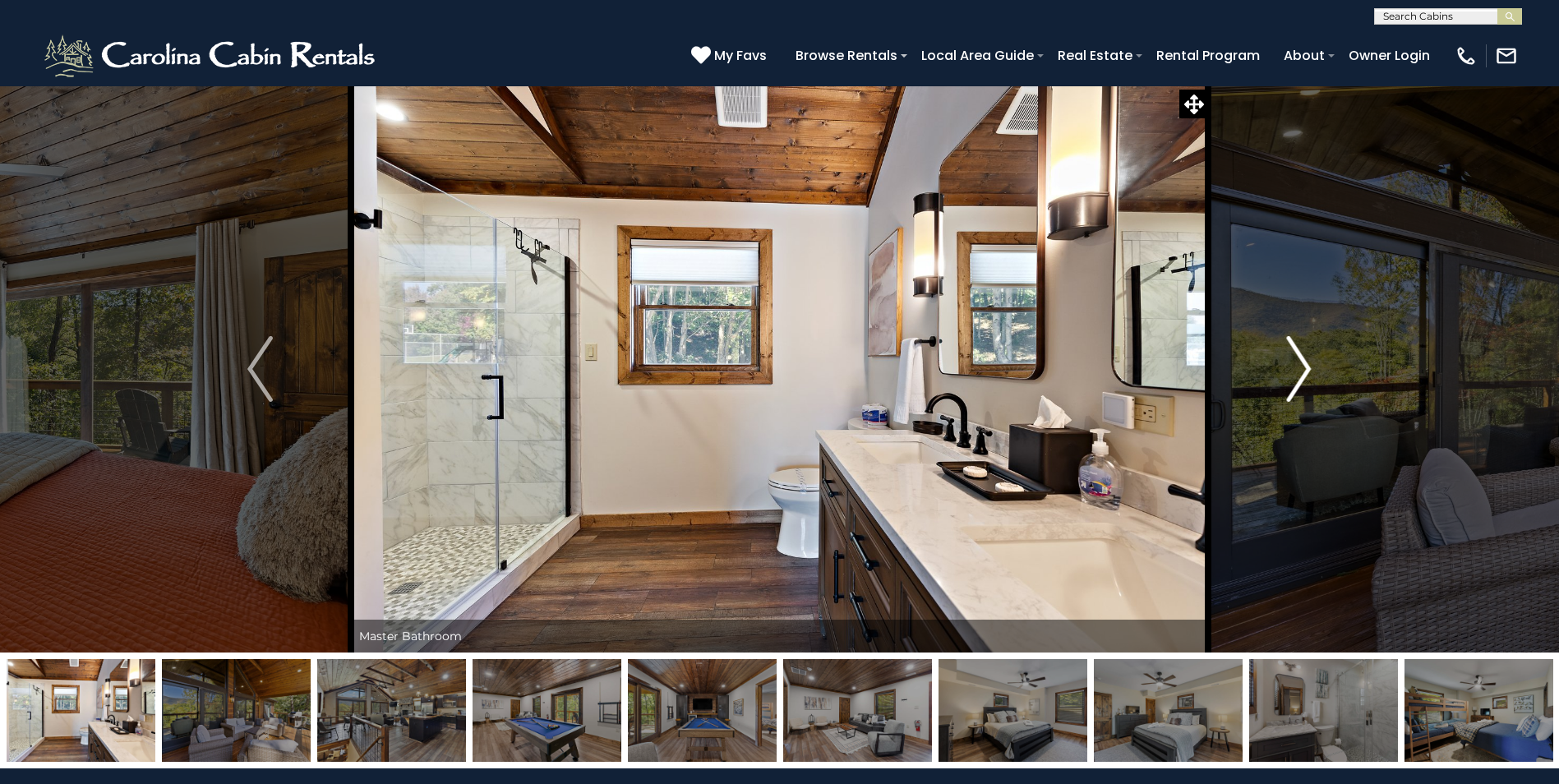
click at [1298, 373] on img "Next" at bounding box center [1298, 369] width 24 height 66
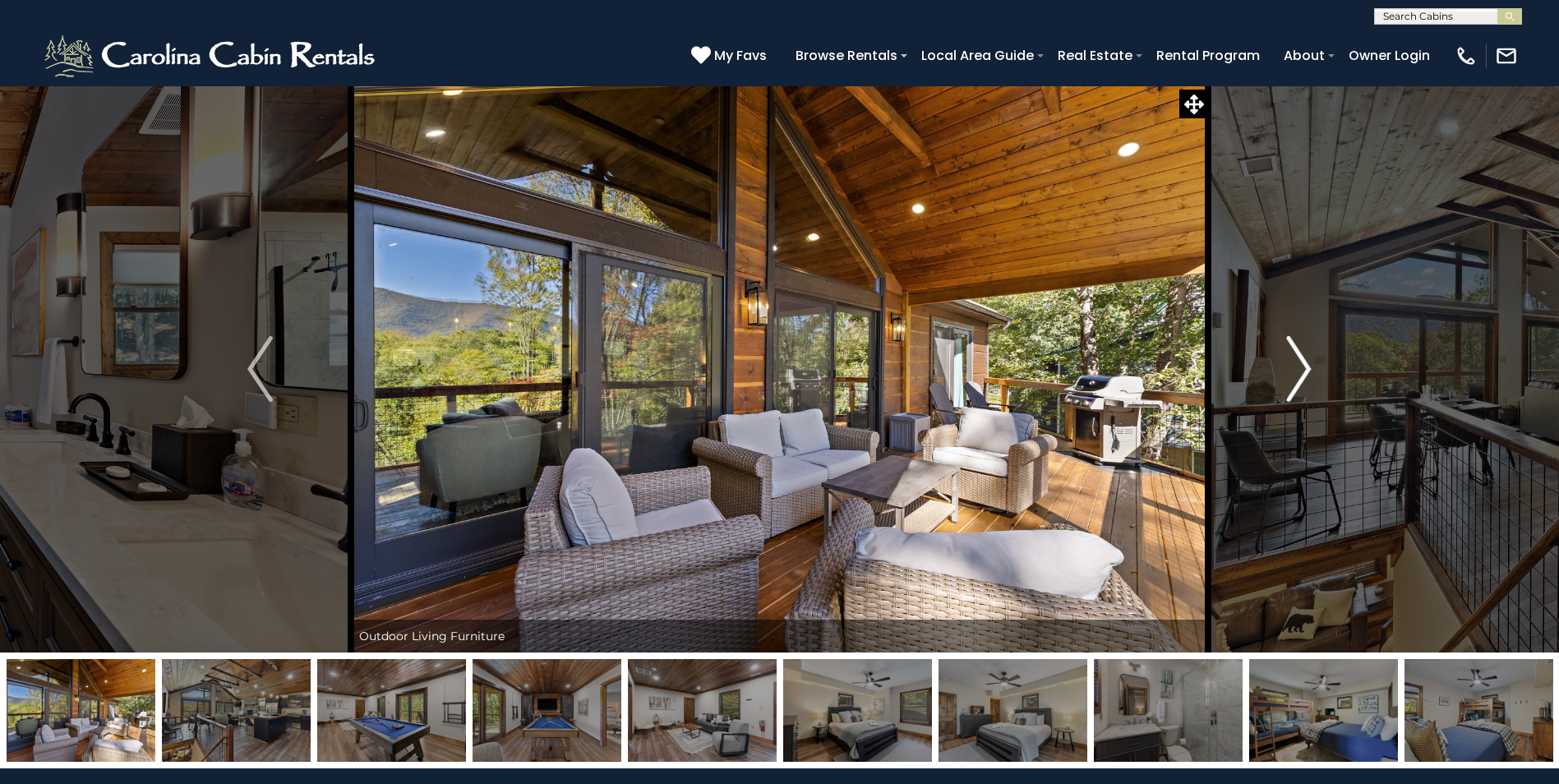
click at [1298, 373] on img "Next" at bounding box center [1298, 369] width 24 height 66
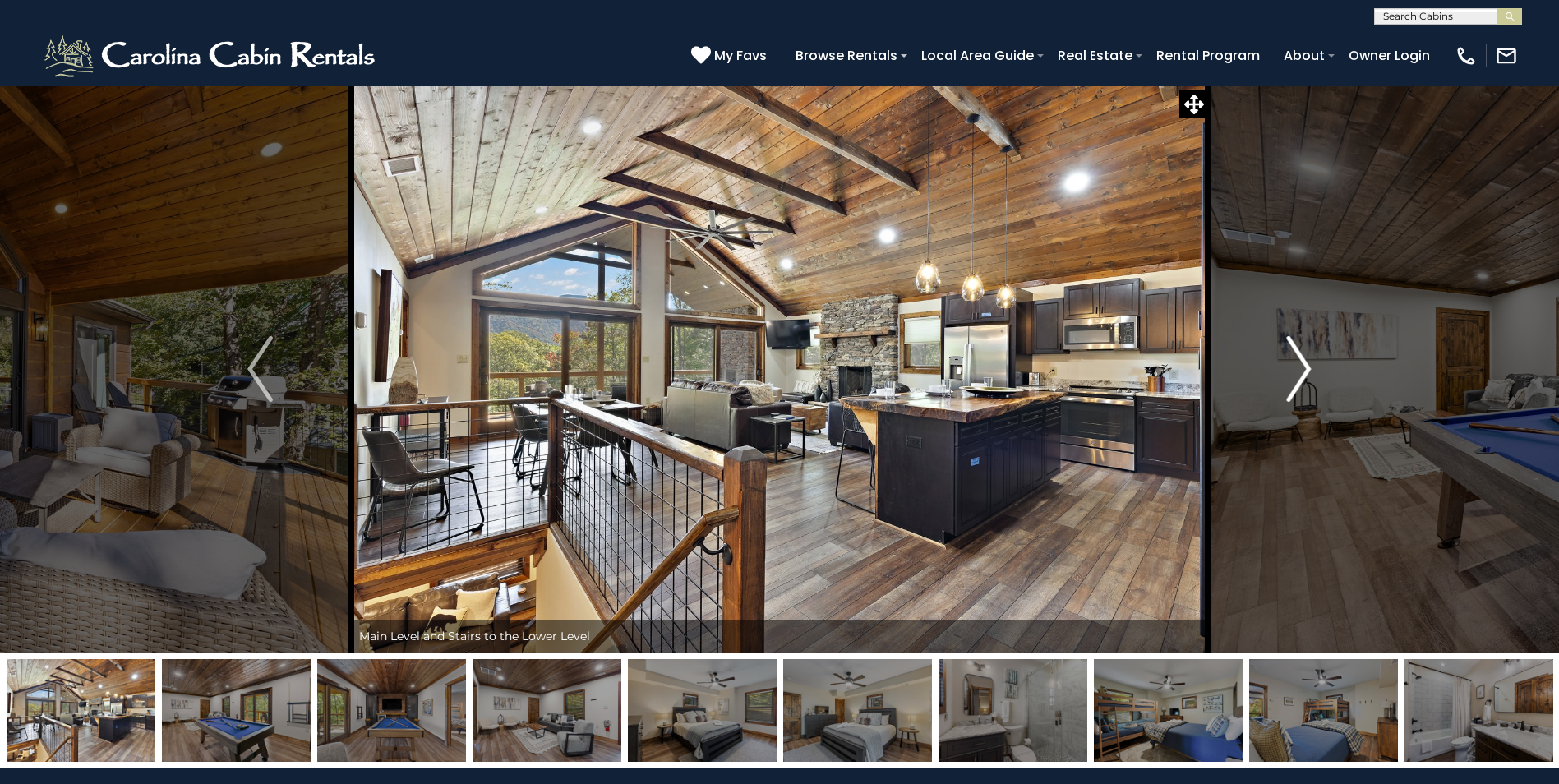
click at [1298, 373] on img "Next" at bounding box center [1298, 369] width 24 height 66
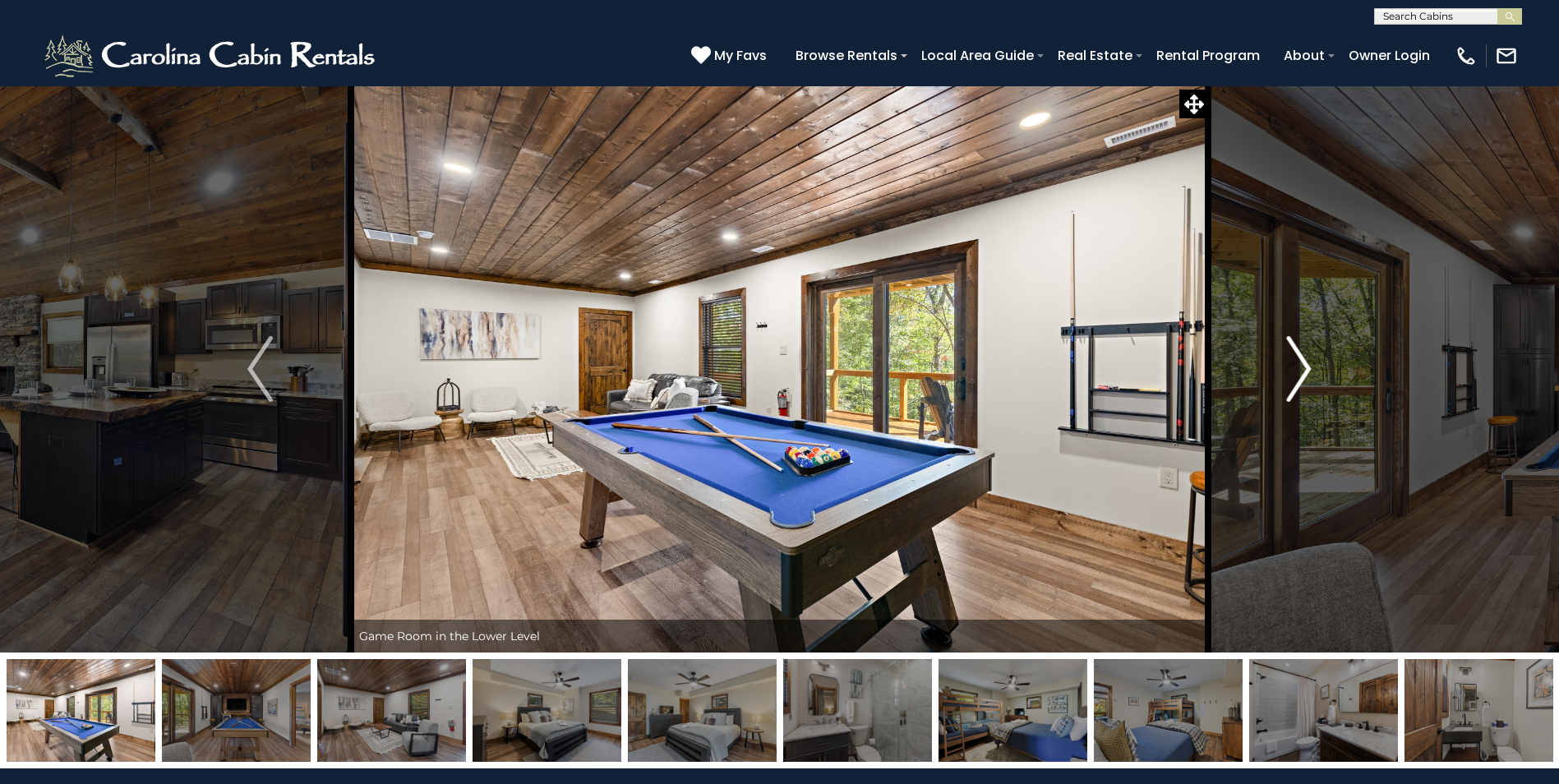
click at [1298, 373] on img "Next" at bounding box center [1298, 369] width 24 height 66
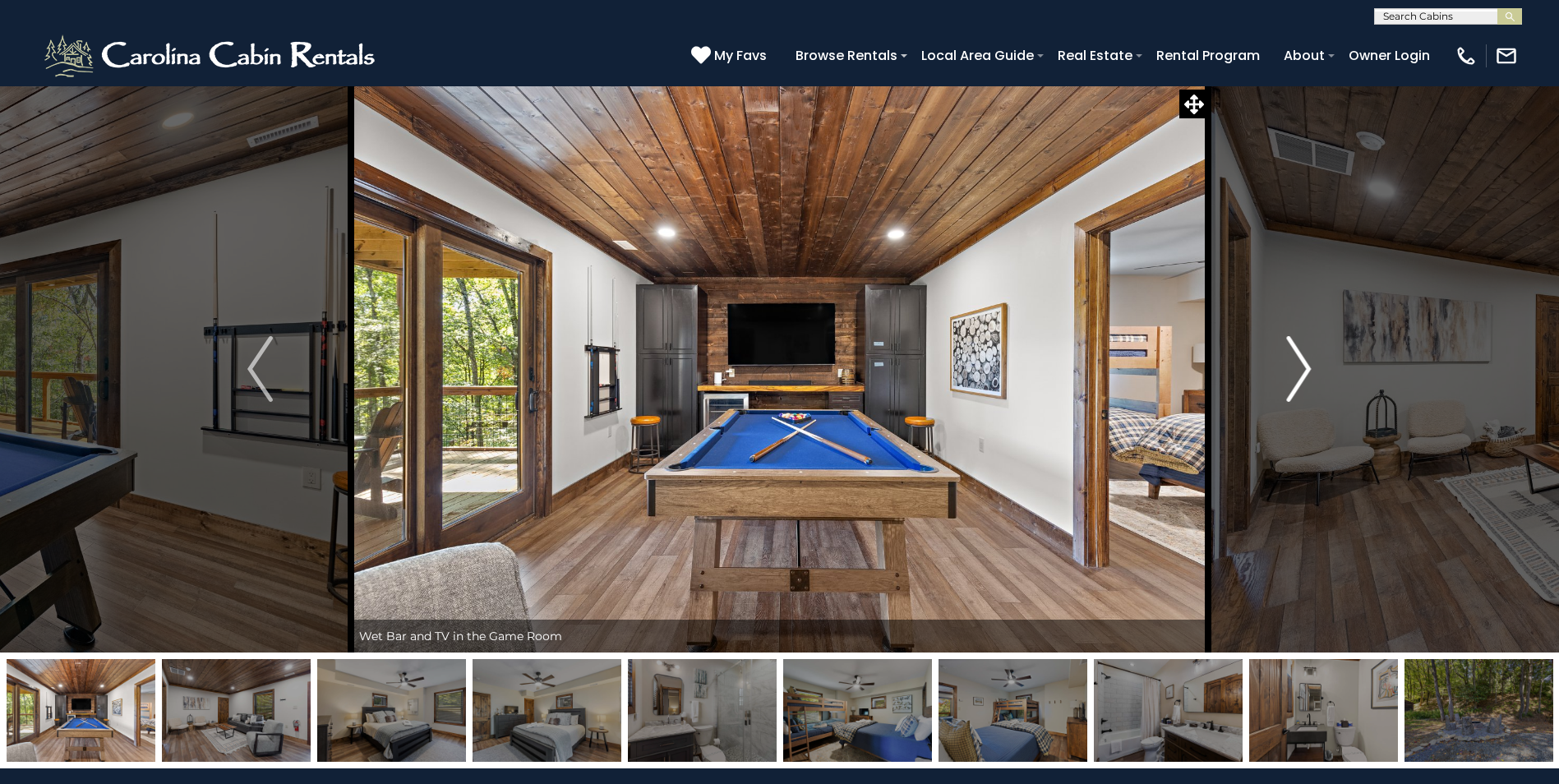
click at [1298, 373] on img "Next" at bounding box center [1298, 369] width 24 height 66
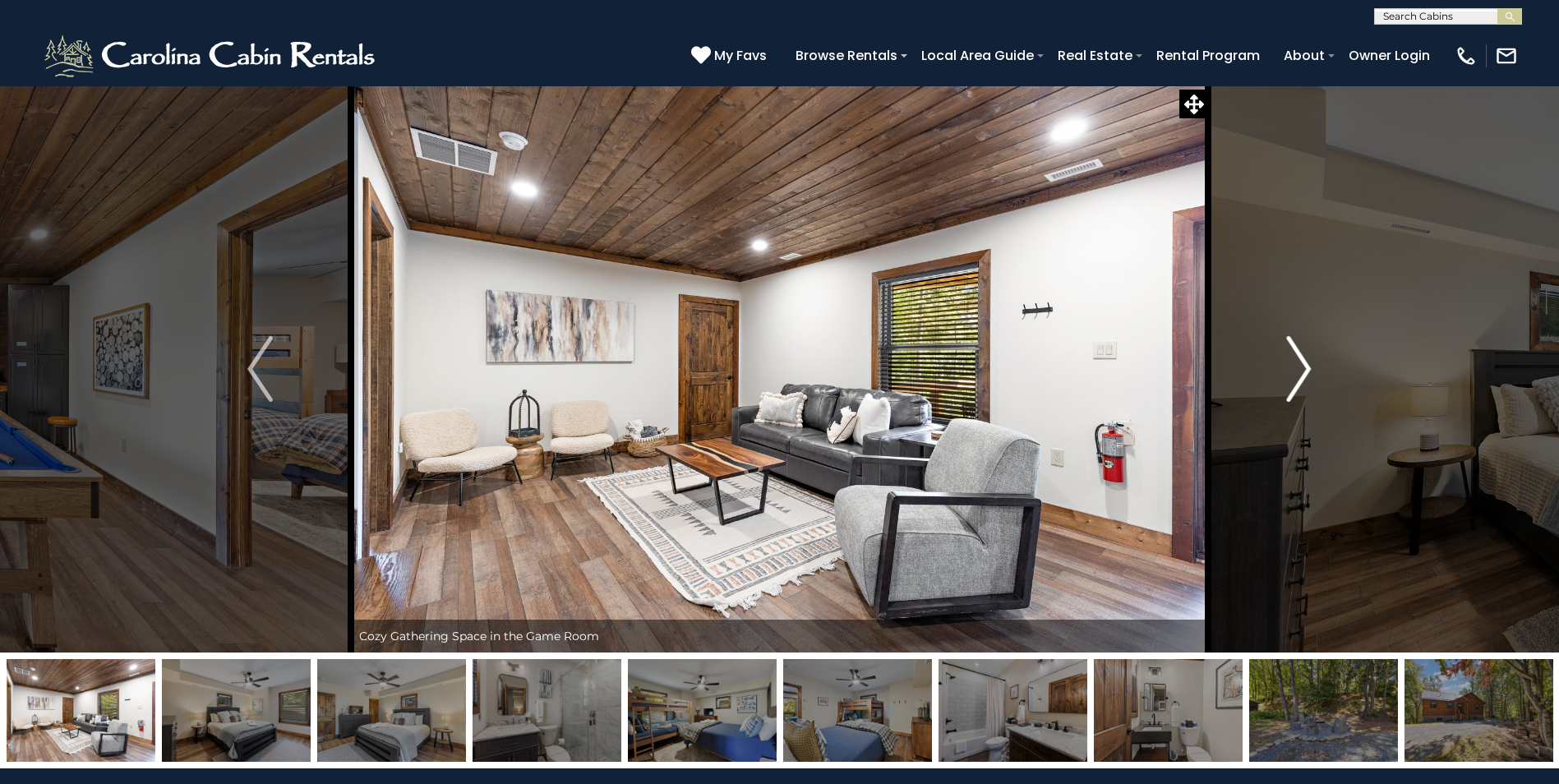
click at [1304, 371] on img "Next" at bounding box center [1298, 369] width 24 height 66
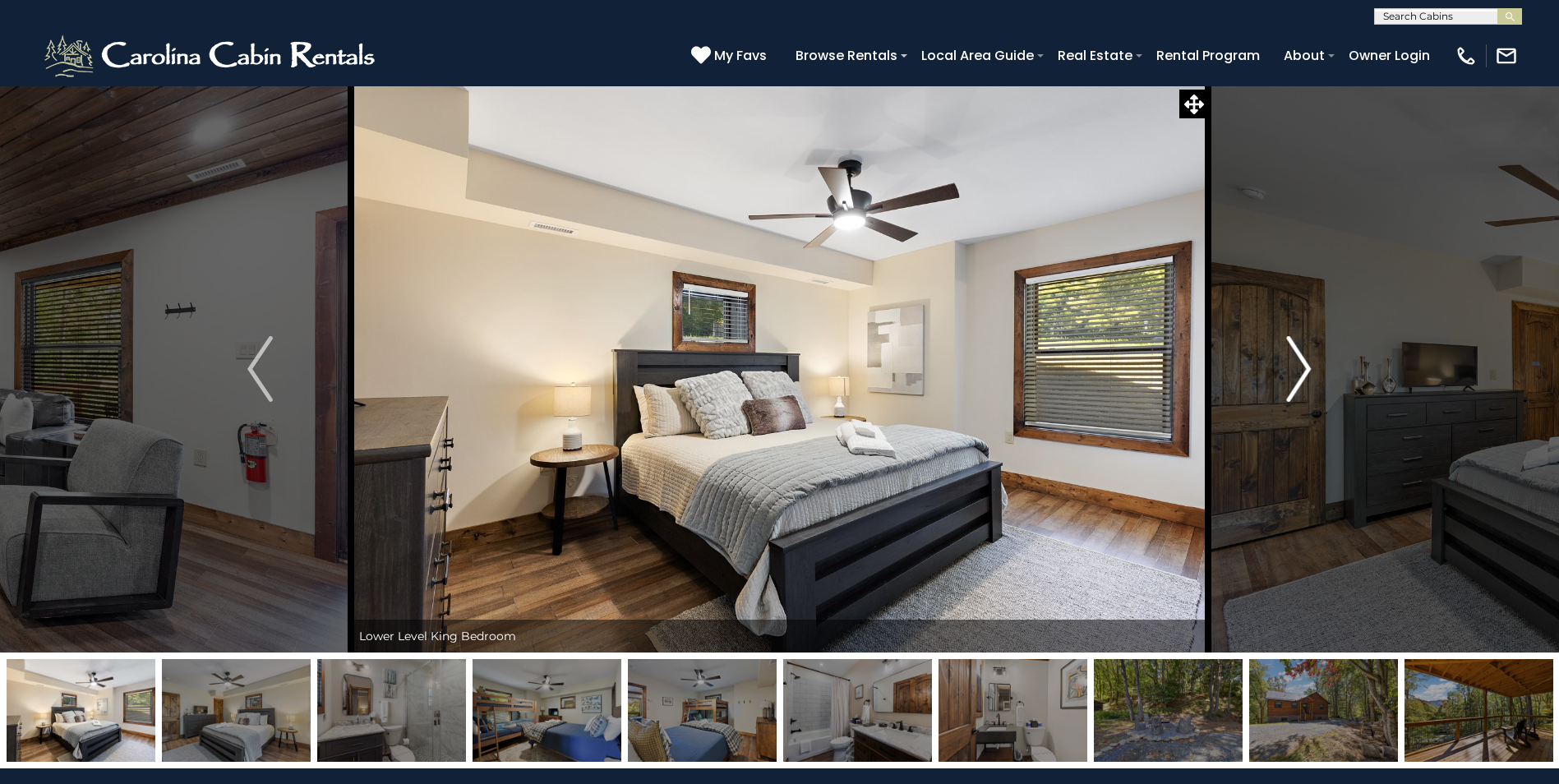
click at [1304, 371] on img "Next" at bounding box center [1298, 369] width 24 height 66
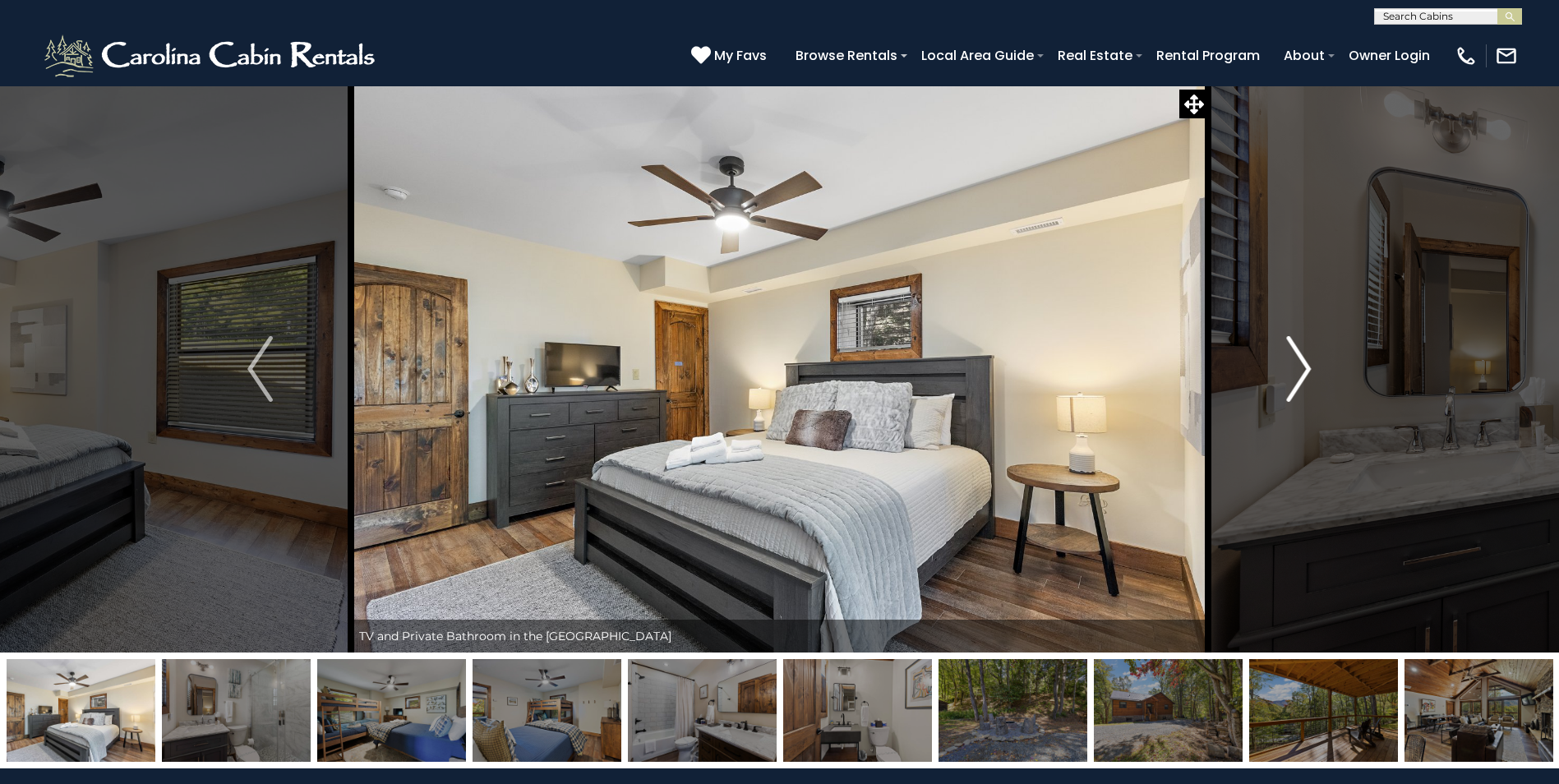
click at [1304, 371] on img "Next" at bounding box center [1298, 369] width 24 height 66
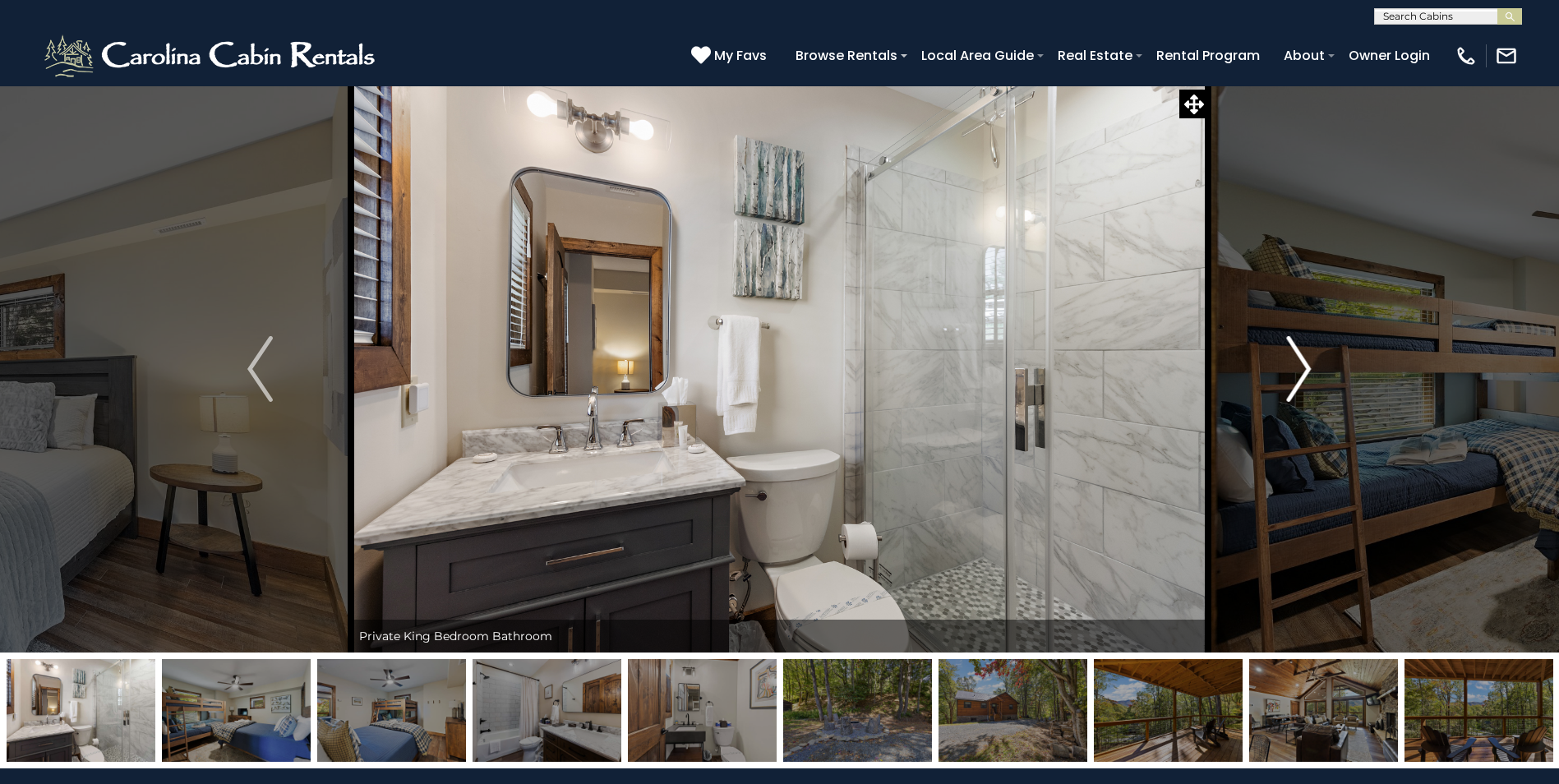
click at [1304, 371] on img "Next" at bounding box center [1298, 369] width 24 height 66
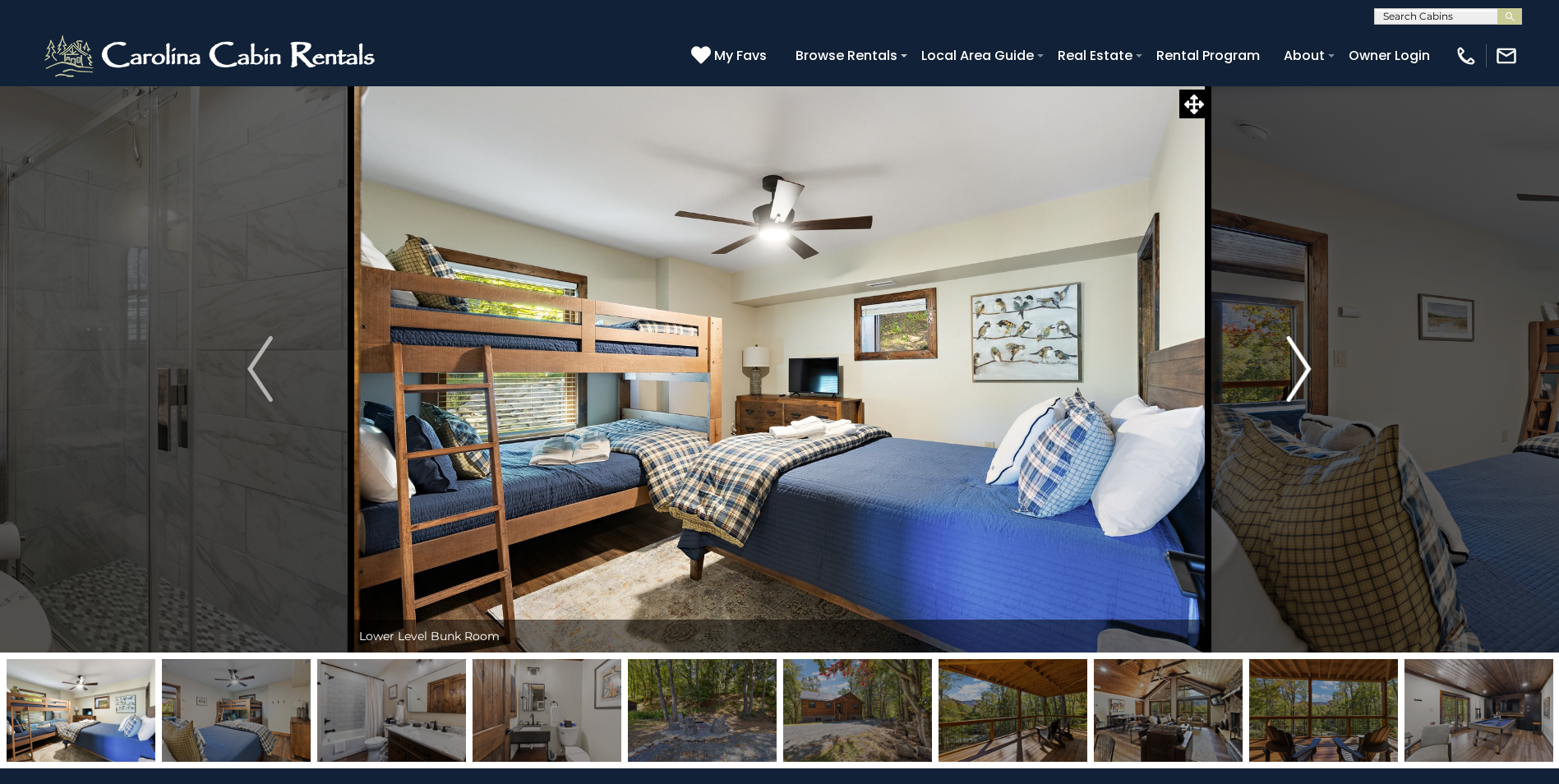
click at [1304, 371] on img "Next" at bounding box center [1298, 369] width 24 height 66
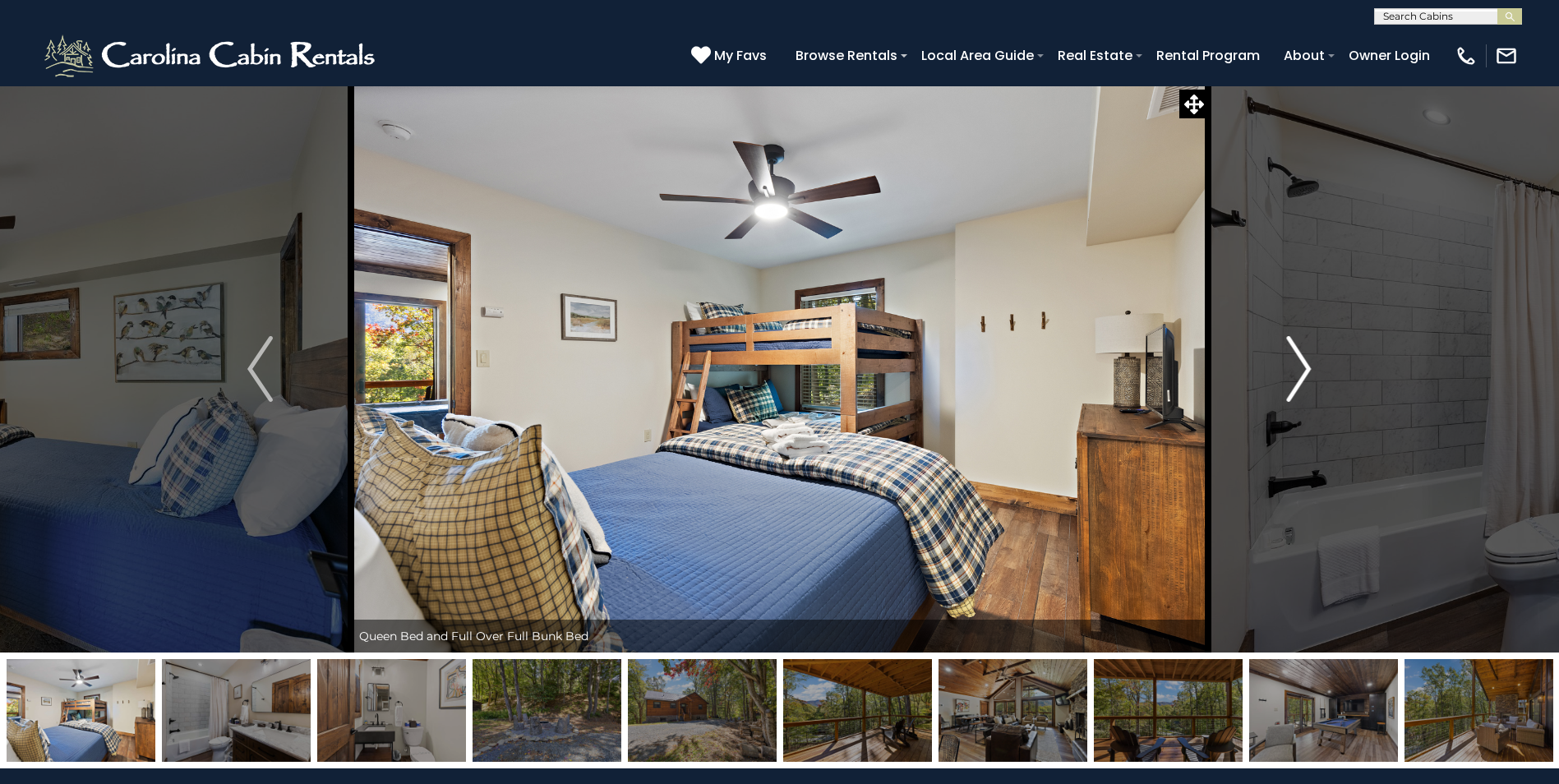
click at [1304, 371] on img "Next" at bounding box center [1298, 369] width 24 height 66
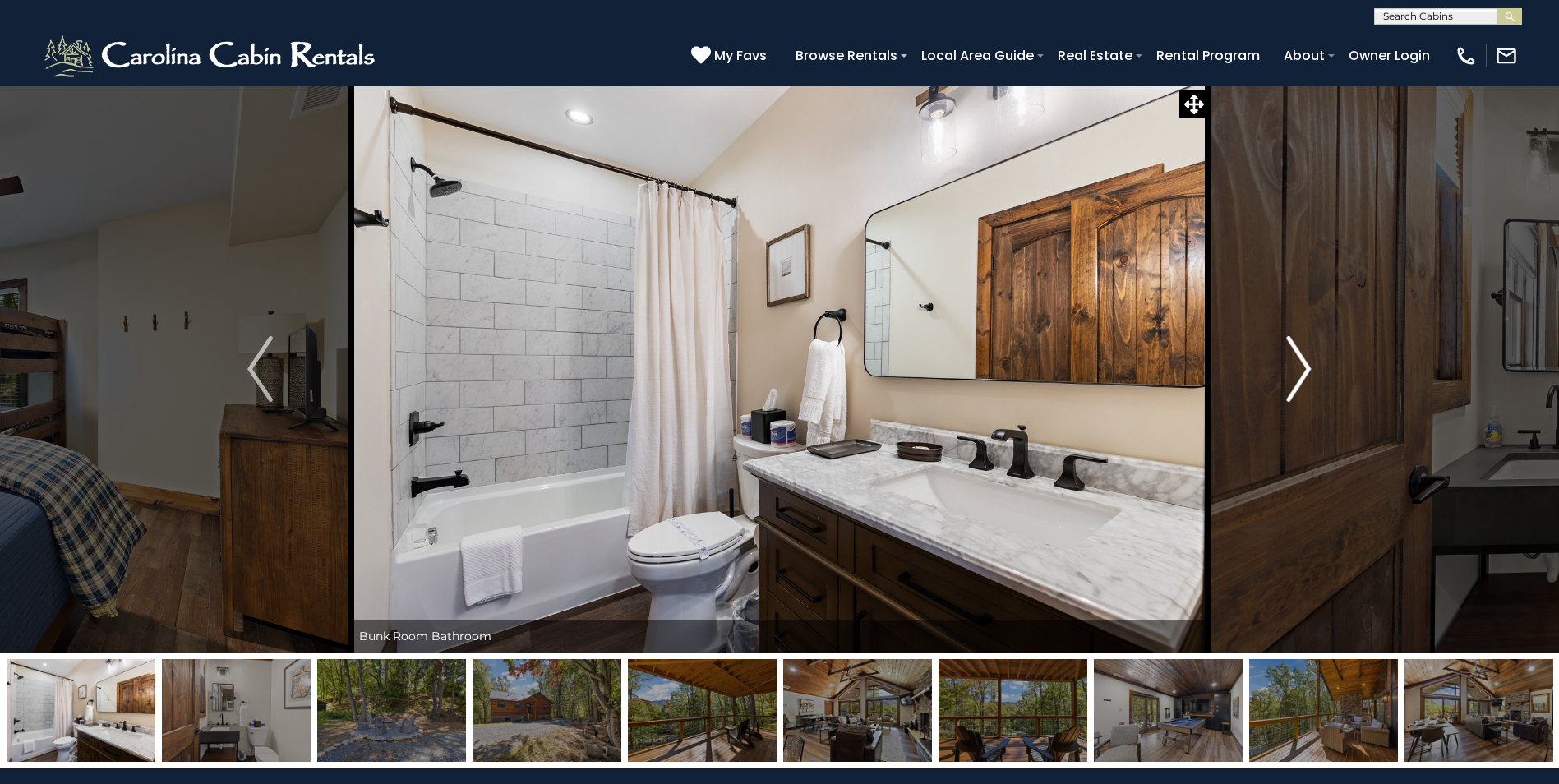
click at [1304, 371] on img "Next" at bounding box center [1298, 369] width 24 height 66
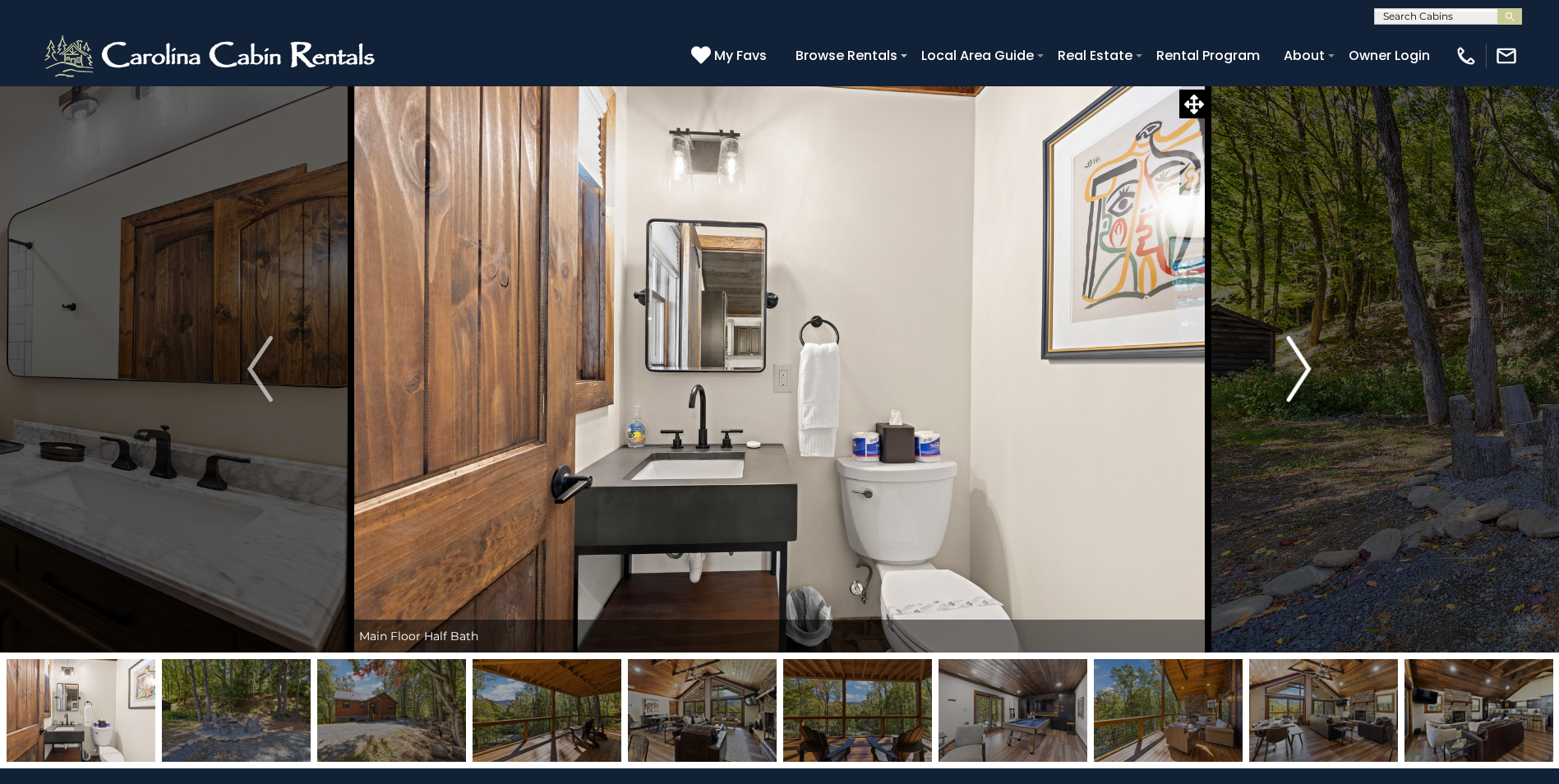
click at [1304, 371] on img "Next" at bounding box center [1298, 369] width 24 height 66
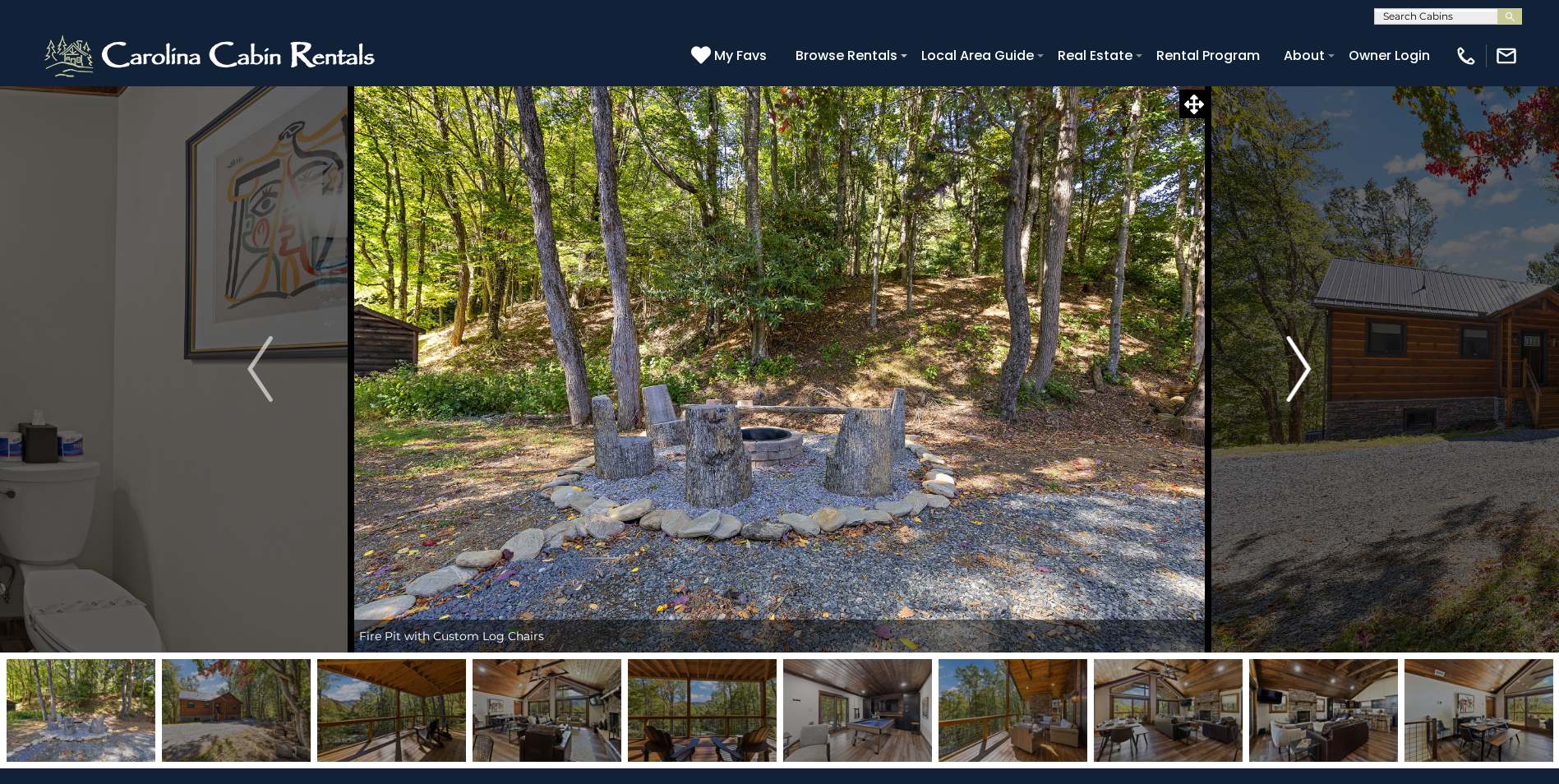
click at [1304, 371] on img "Next" at bounding box center [1298, 369] width 24 height 66
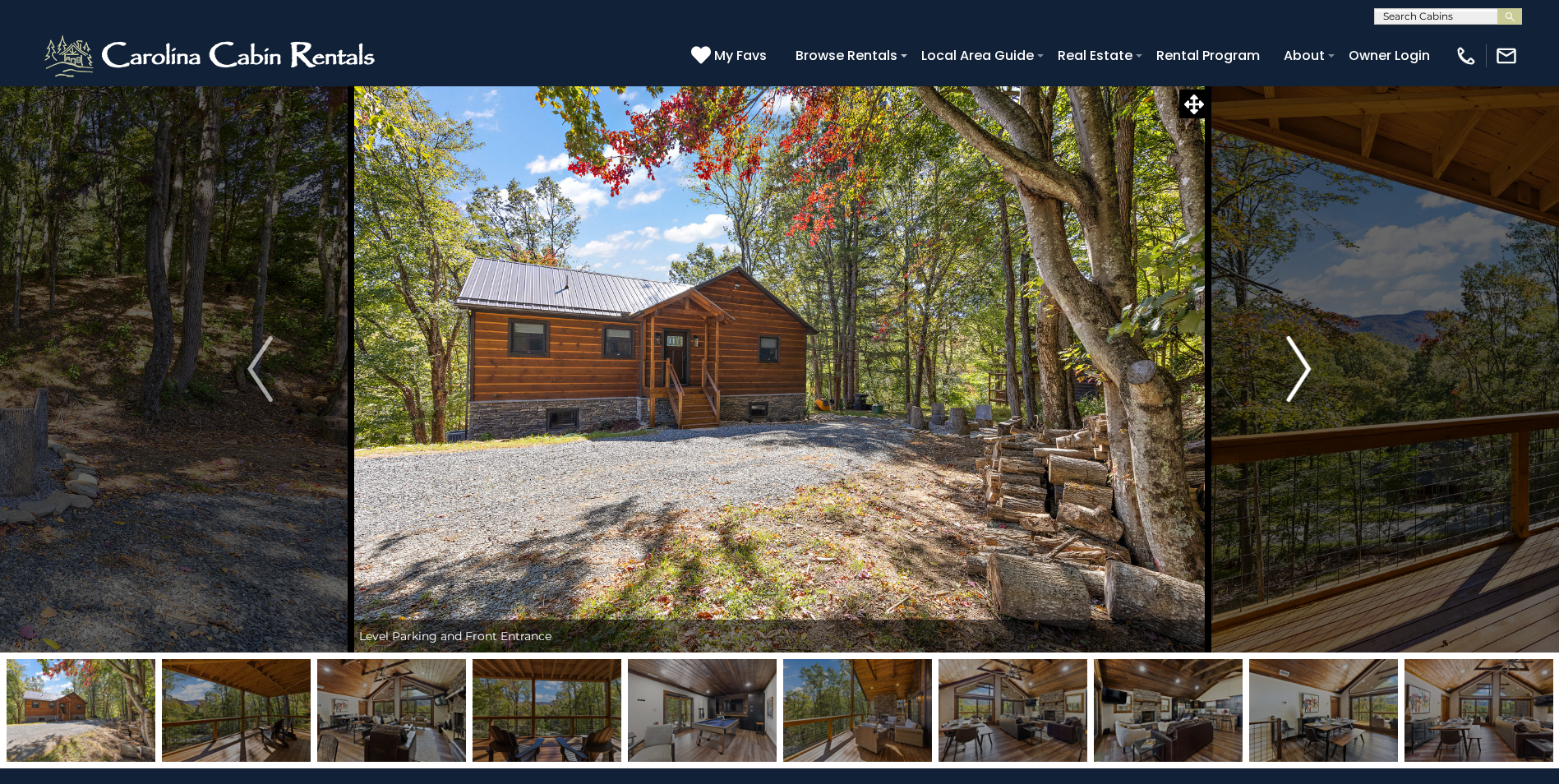
click at [1304, 371] on img "Next" at bounding box center [1298, 369] width 24 height 66
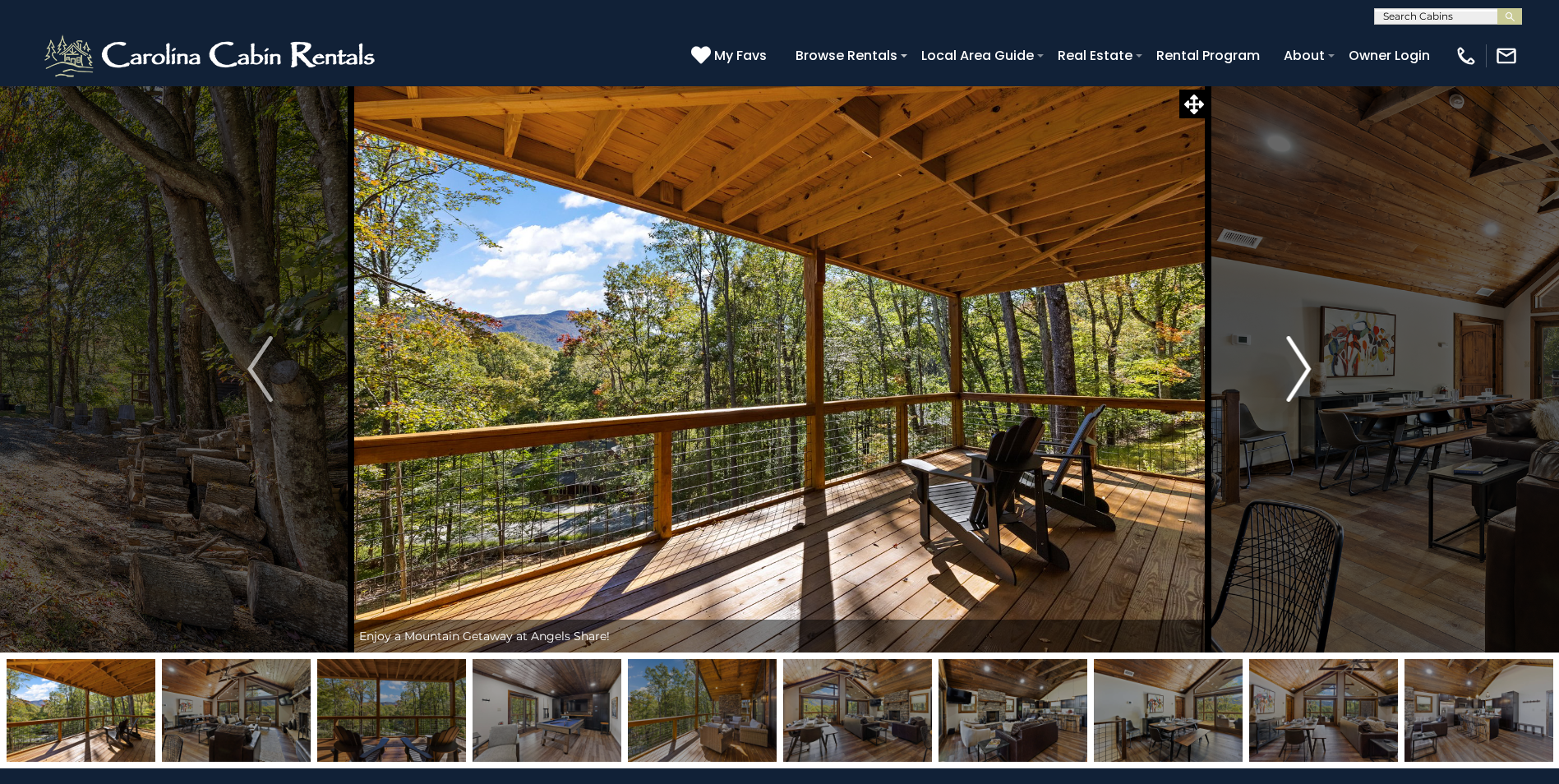
click at [1304, 371] on img "Next" at bounding box center [1298, 369] width 24 height 66
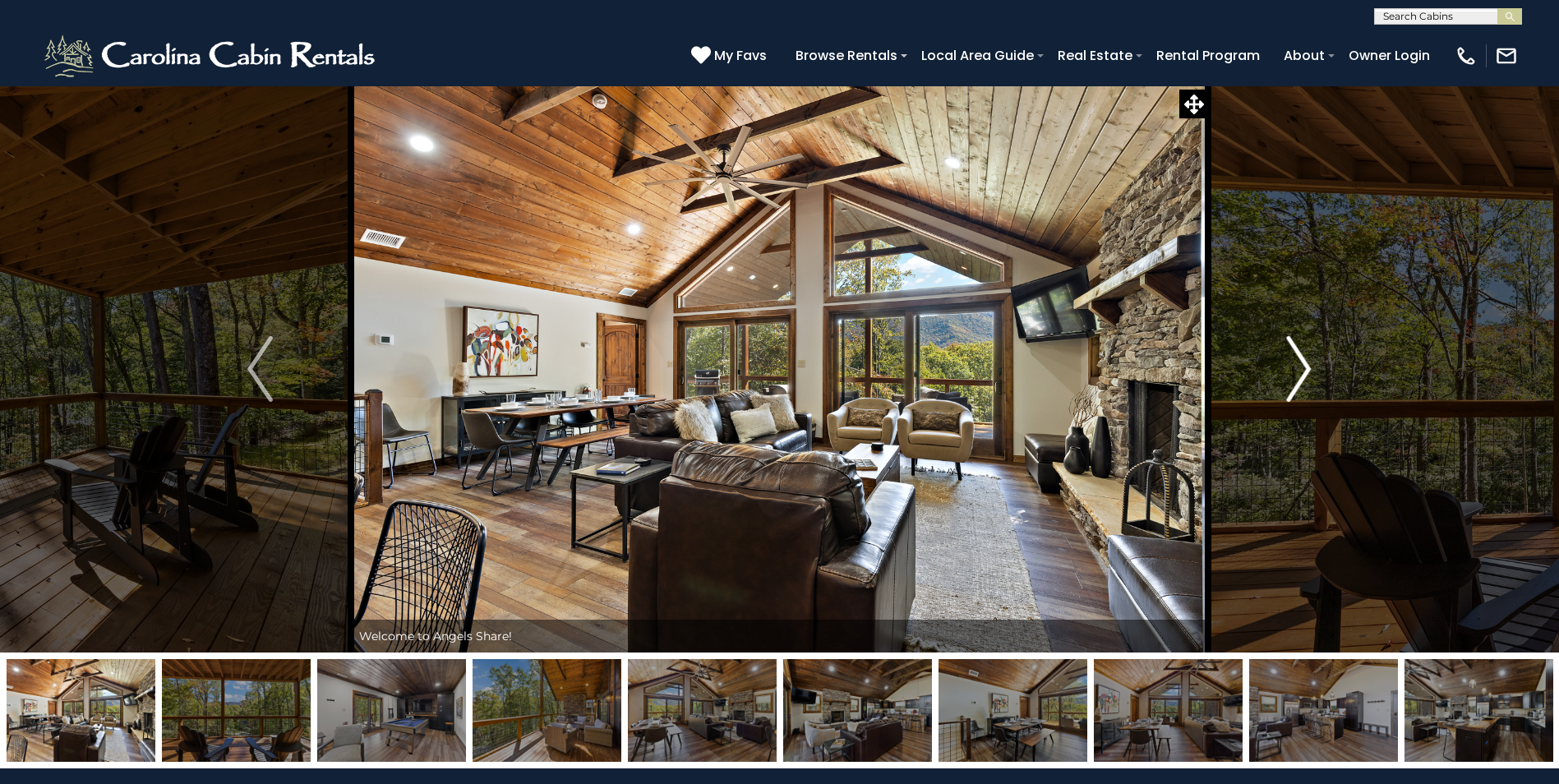
click at [1304, 371] on img "Next" at bounding box center [1298, 369] width 24 height 66
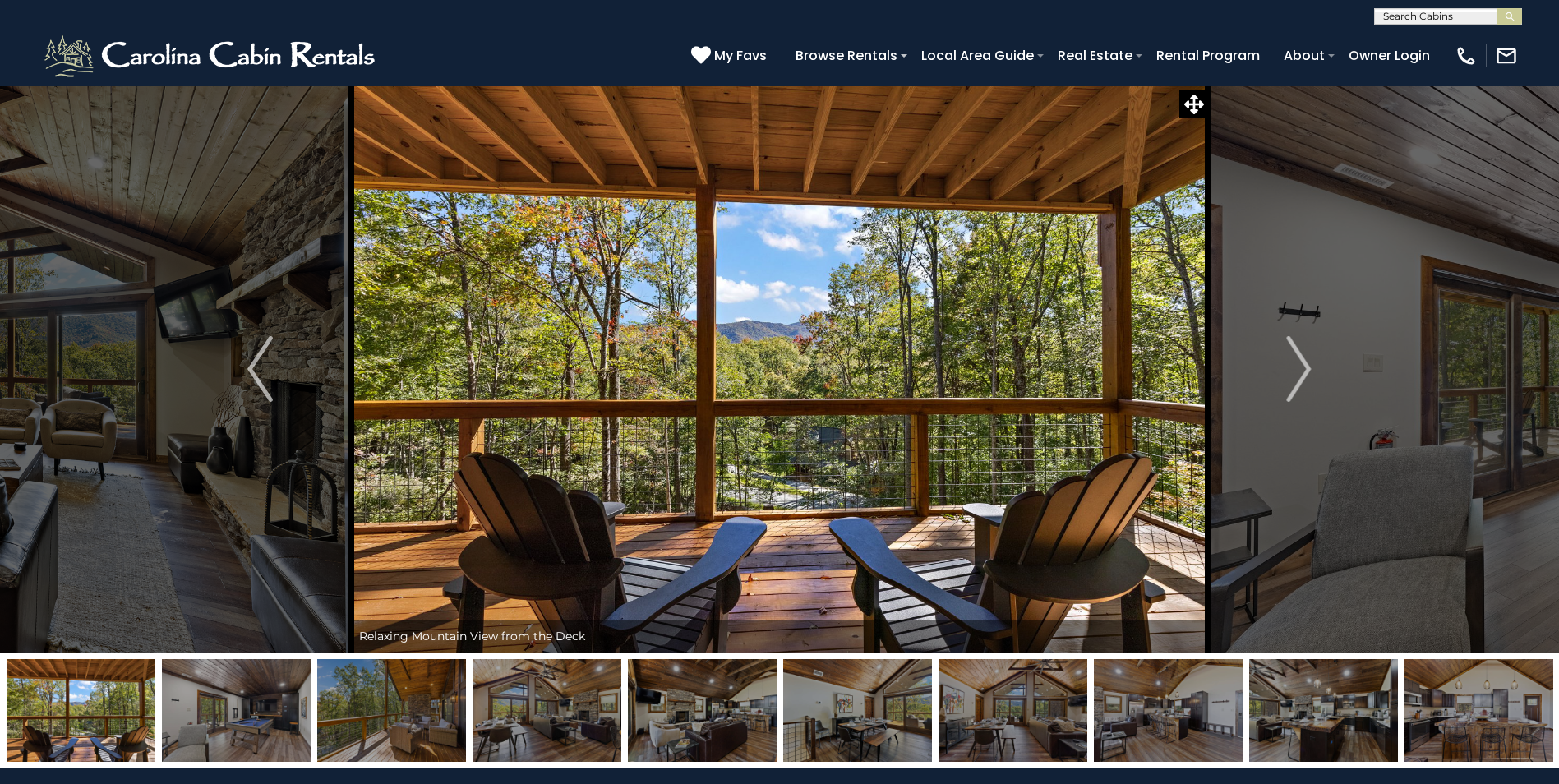
scroll to position [1, 0]
click at [1400, 14] on input "text" at bounding box center [1446, 19] width 144 height 17
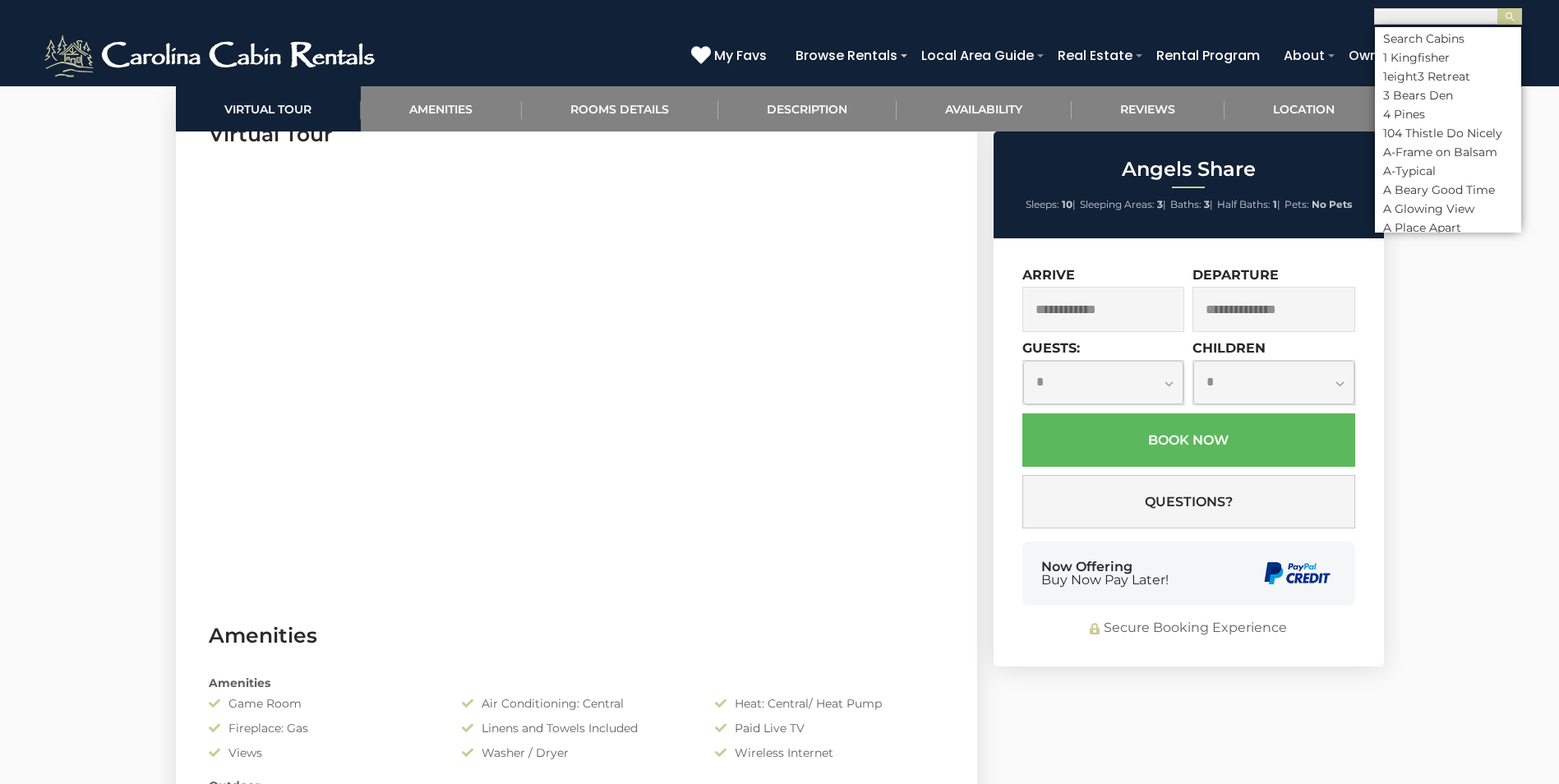
scroll to position [750, 0]
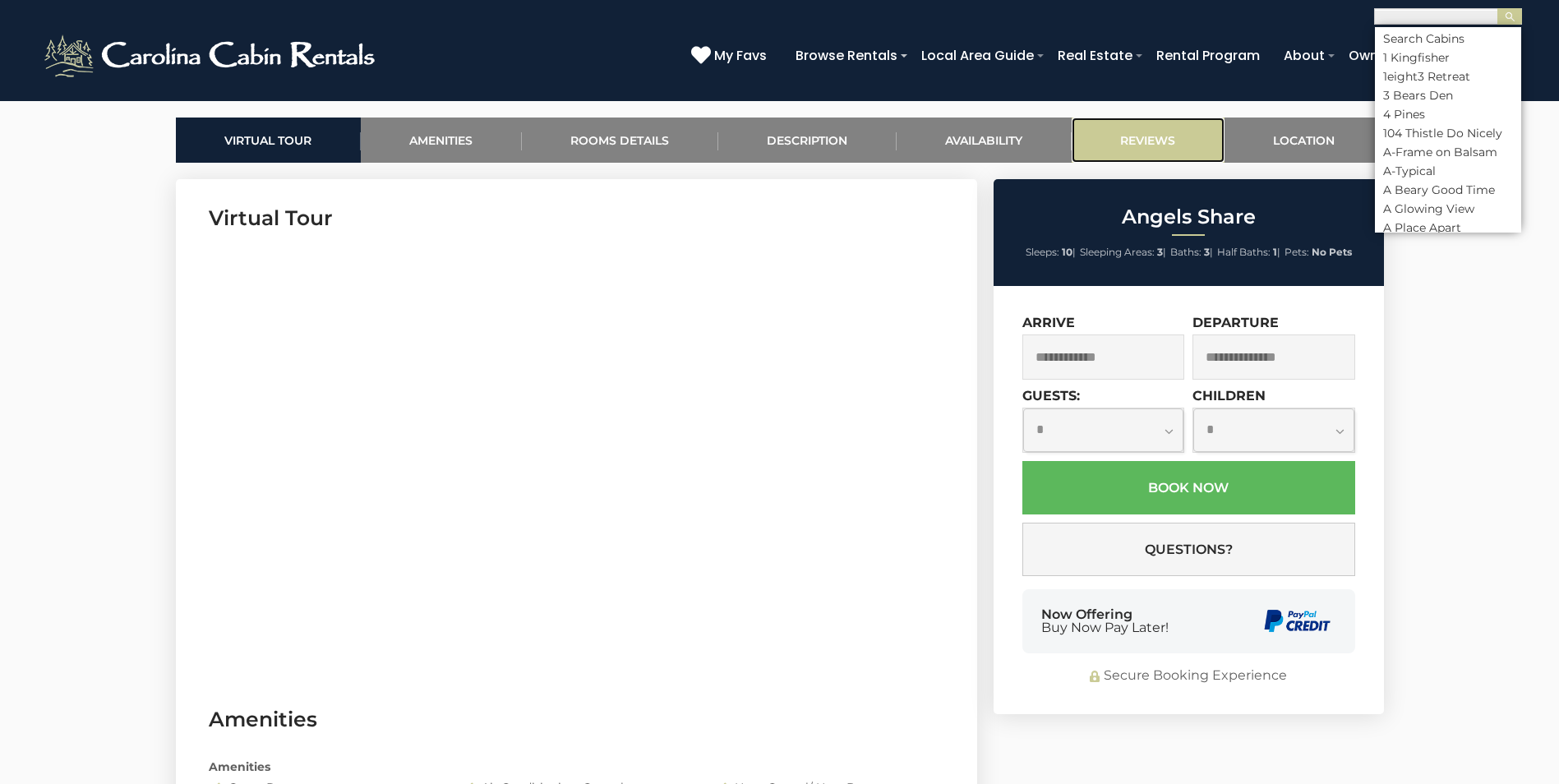
click at [1161, 139] on link "Reviews" at bounding box center [1148, 140] width 153 height 45
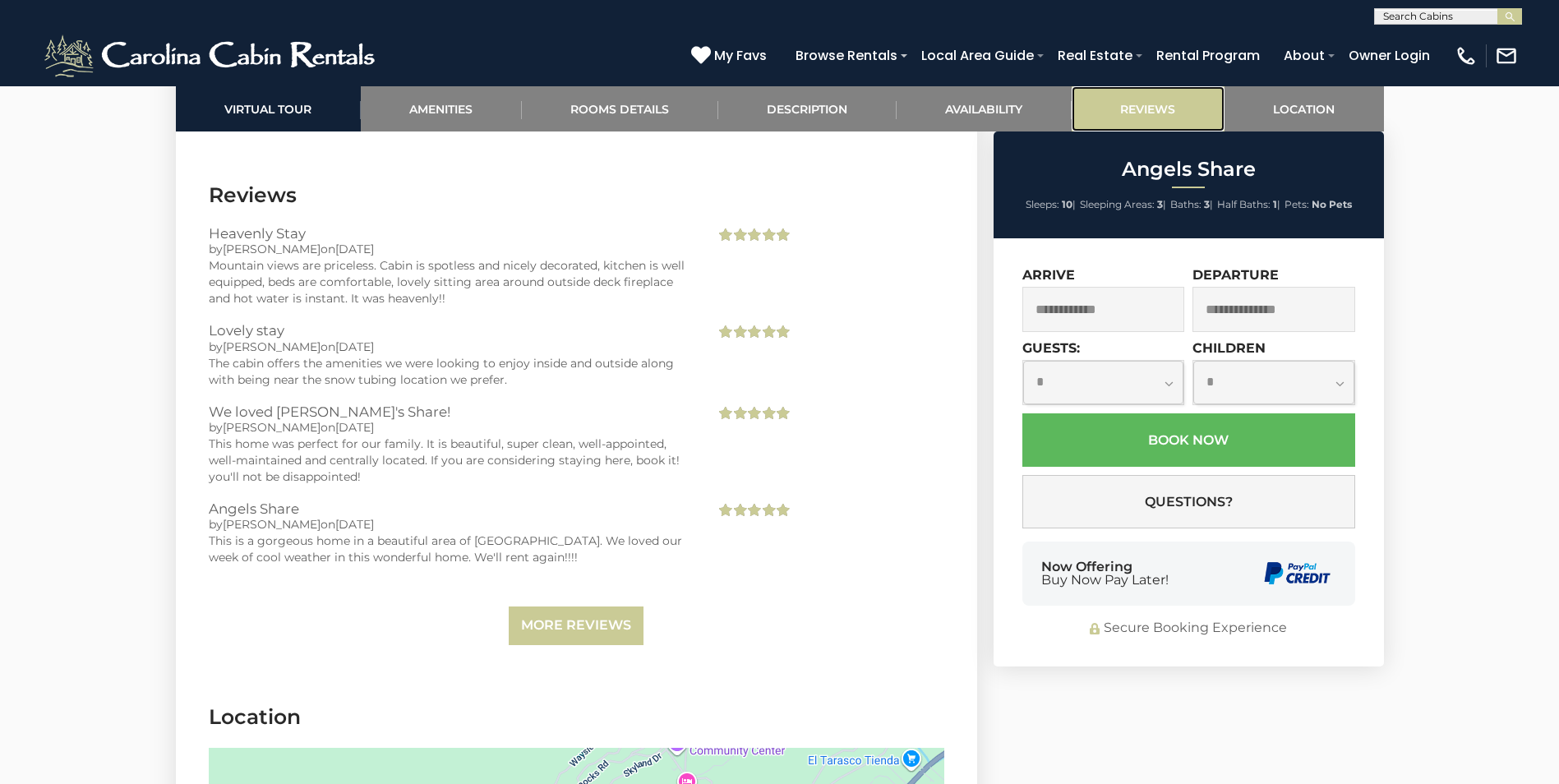
scroll to position [3602, 0]
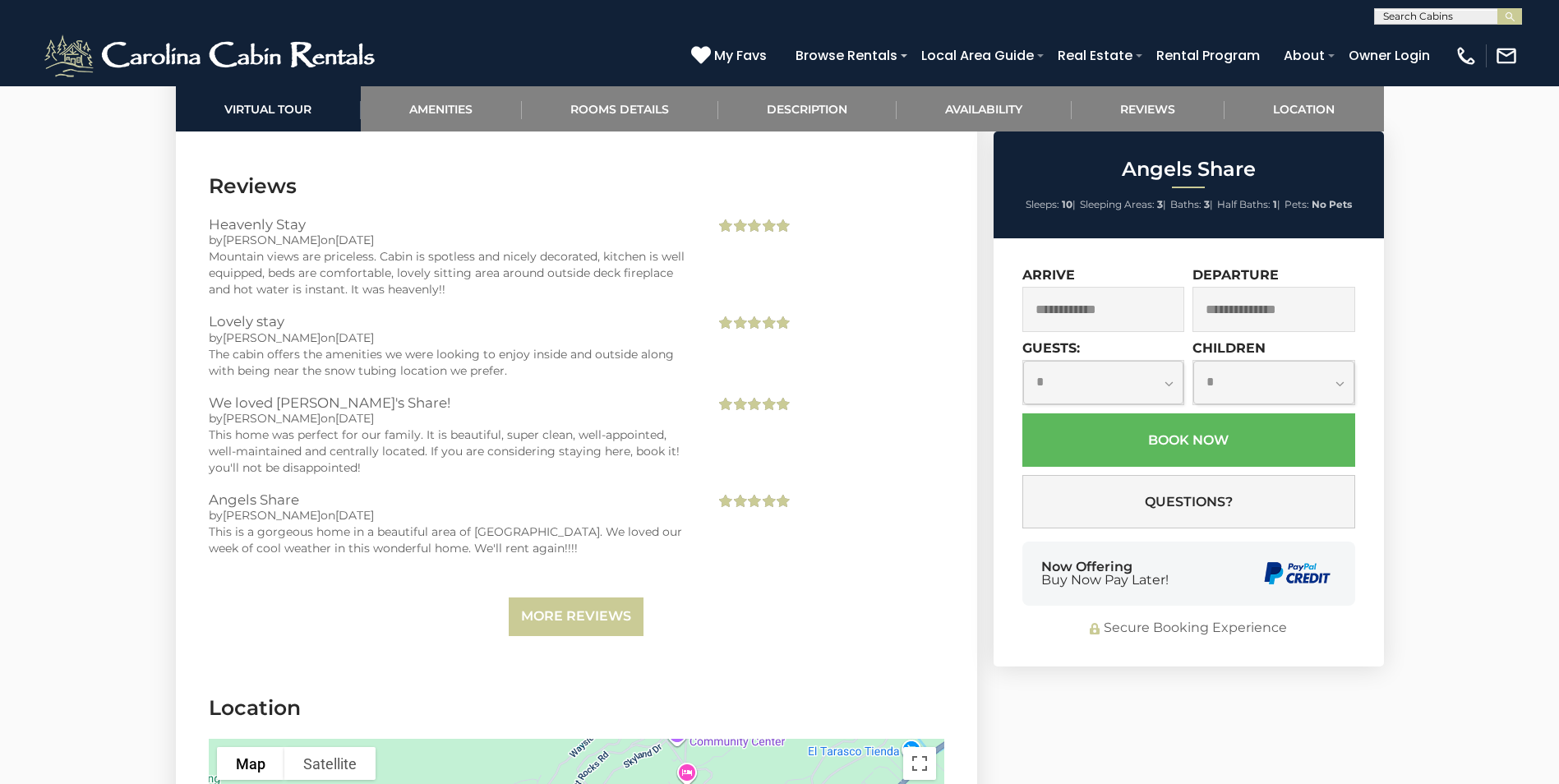
click at [1419, 13] on input "text" at bounding box center [1446, 19] width 144 height 17
type input "**********"
click at [1456, 35] on li "Sky Rock Lo dge" at bounding box center [1448, 39] width 146 height 15
click at [1515, 18] on img "submit" at bounding box center [1510, 17] width 13 height 13
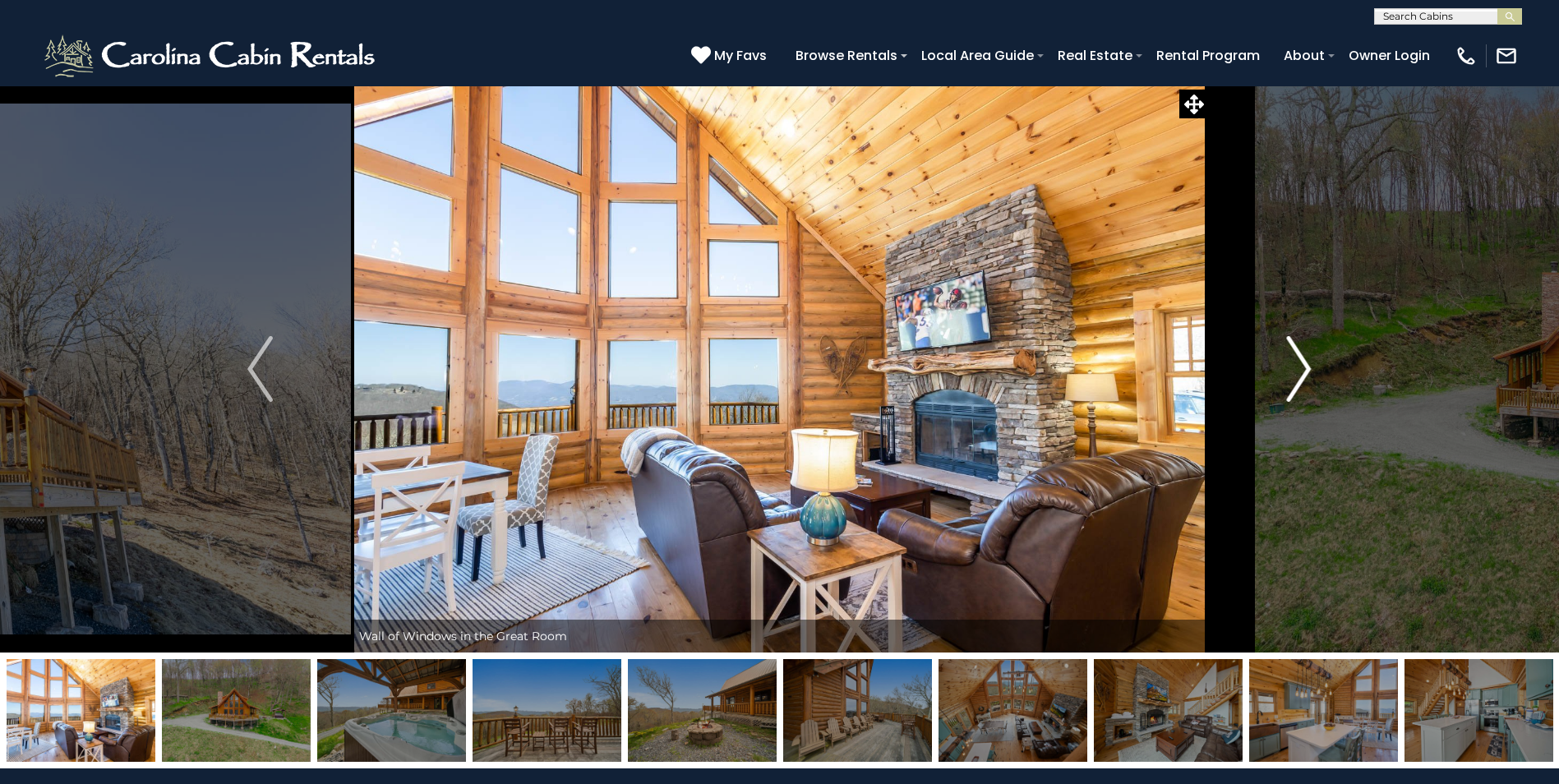
click at [1302, 373] on img "Next" at bounding box center [1298, 369] width 24 height 66
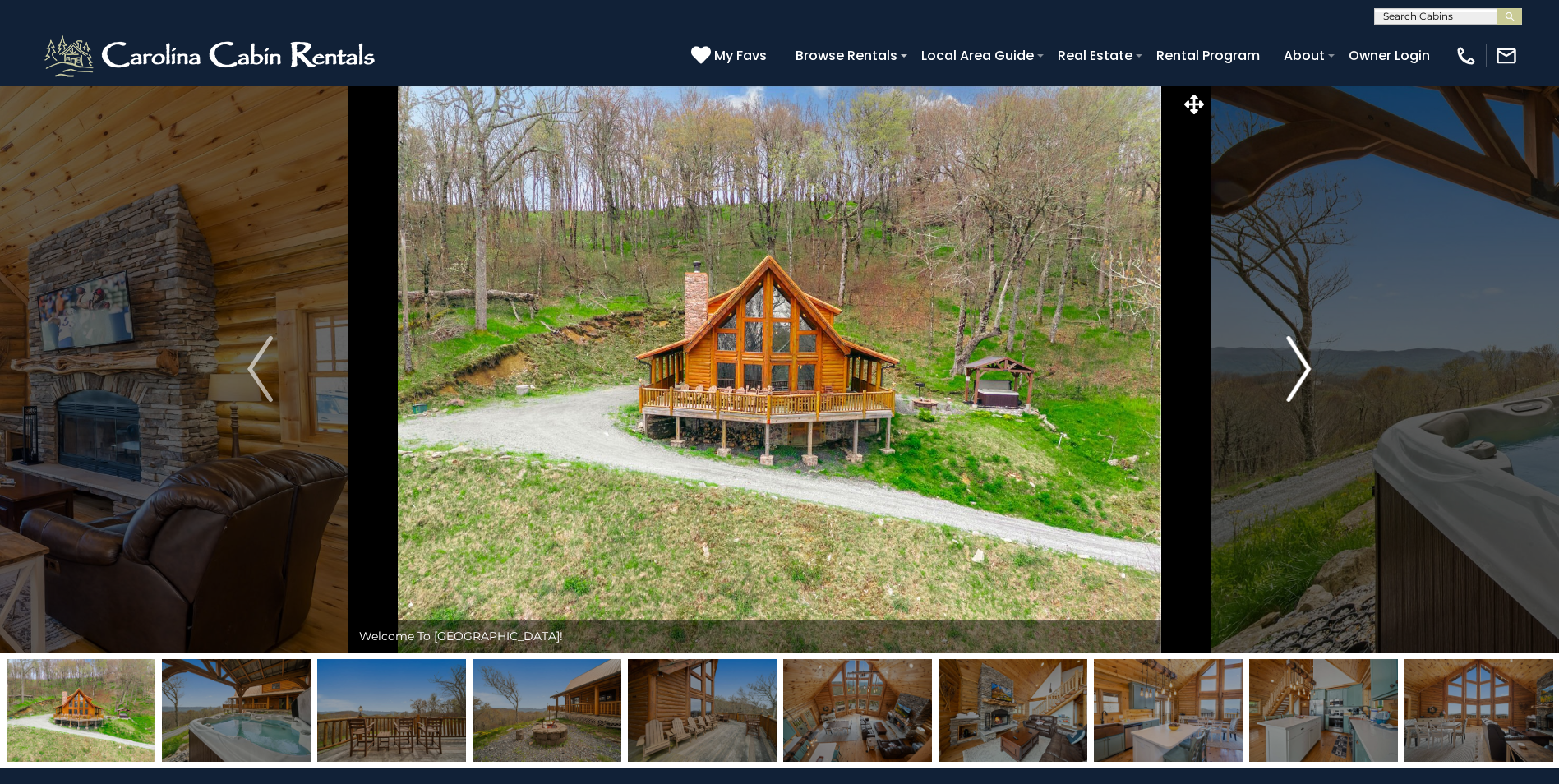
click at [1302, 373] on img "Next" at bounding box center [1298, 369] width 24 height 66
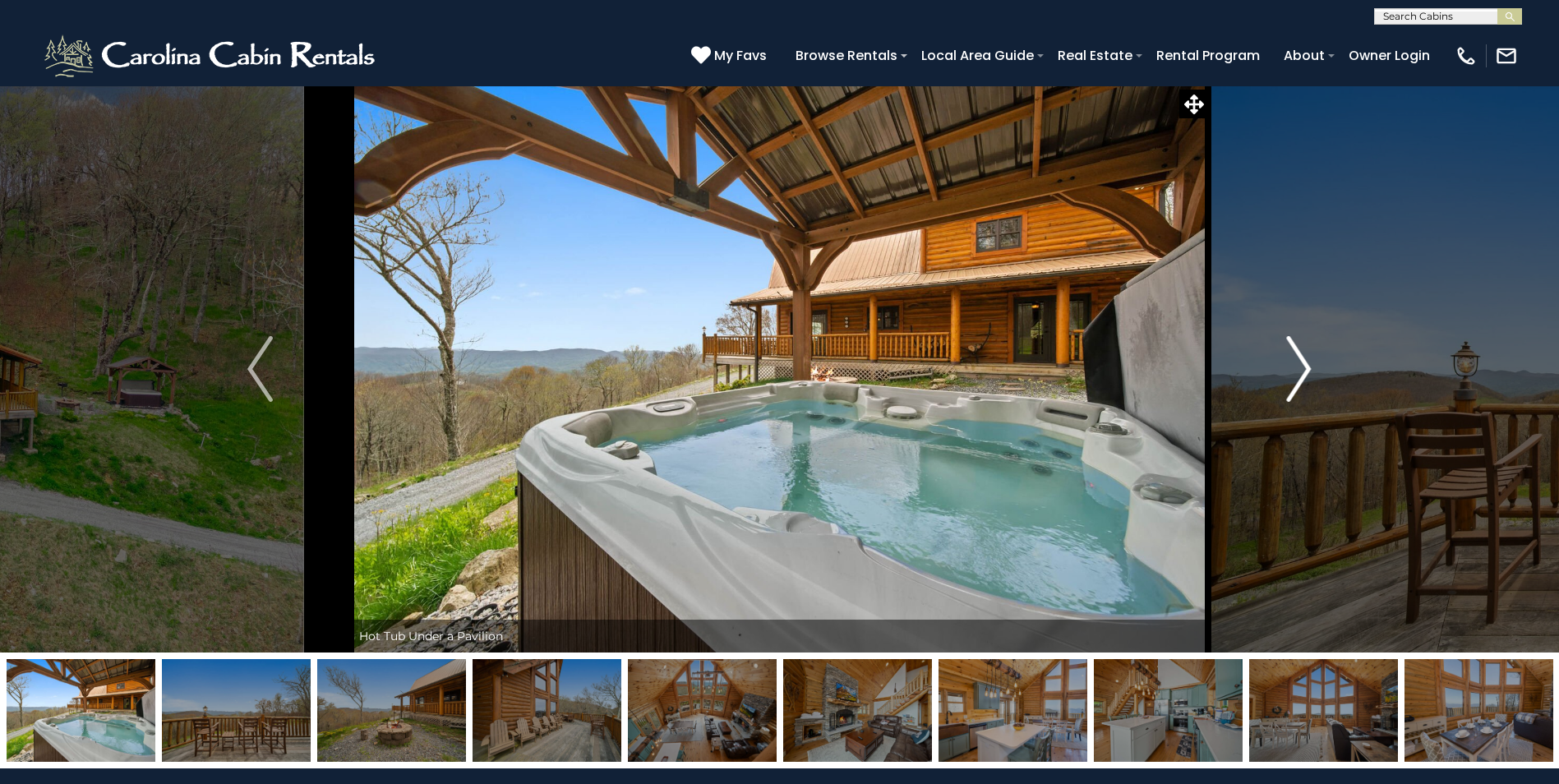
click at [1302, 373] on img "Next" at bounding box center [1298, 369] width 24 height 66
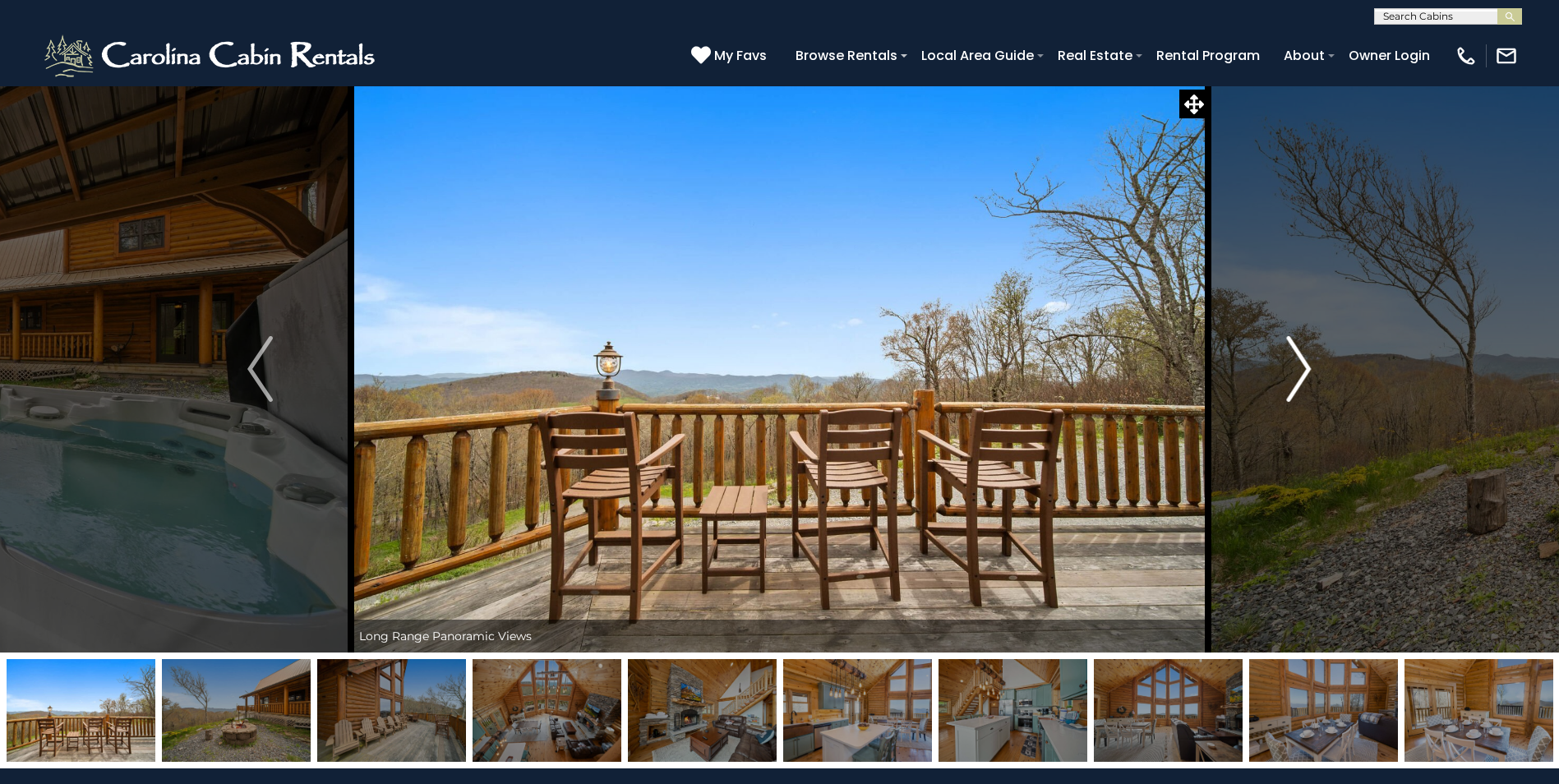
click at [1302, 373] on img "Next" at bounding box center [1298, 369] width 24 height 66
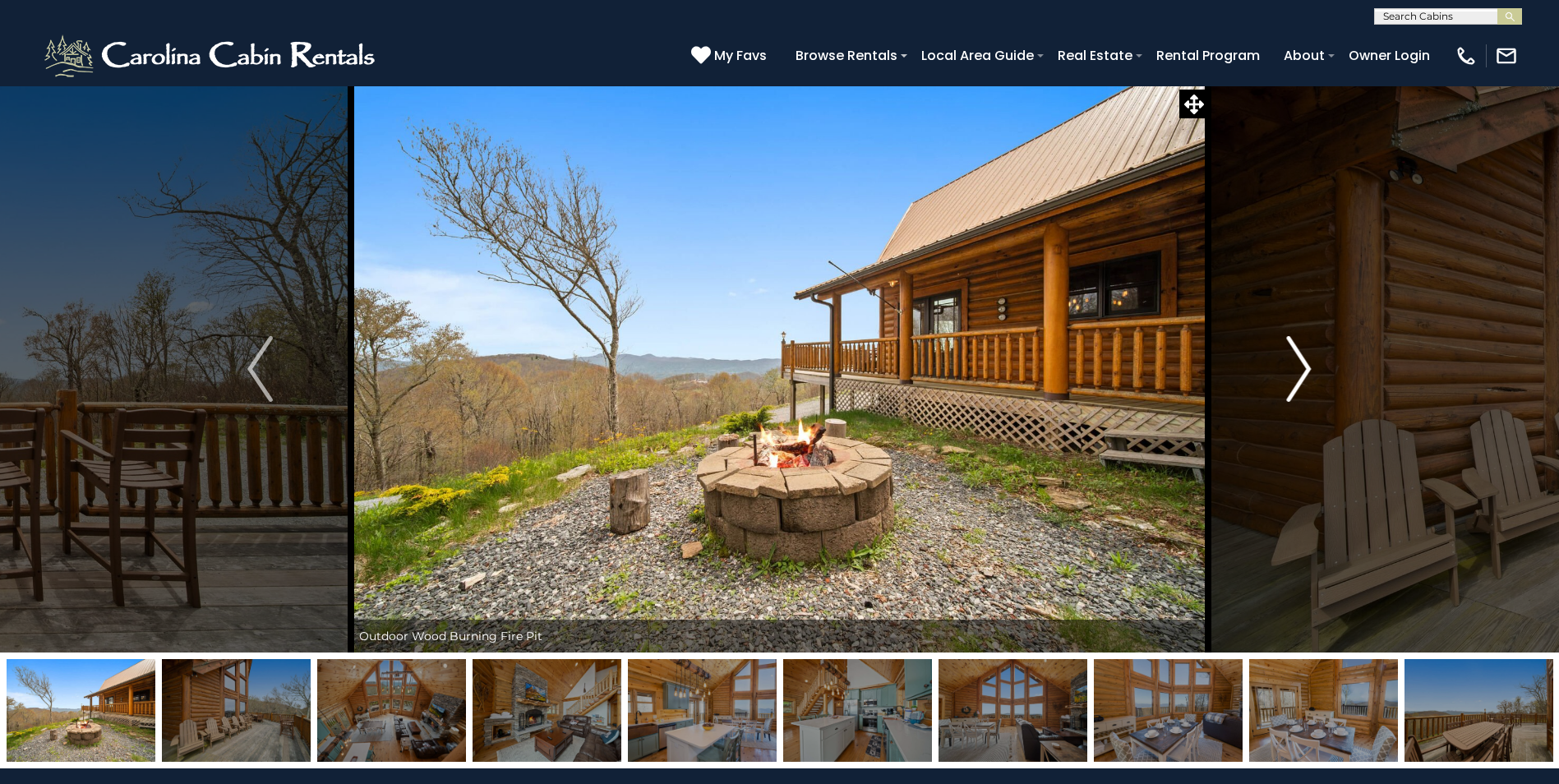
click at [1302, 373] on img "Next" at bounding box center [1298, 369] width 24 height 66
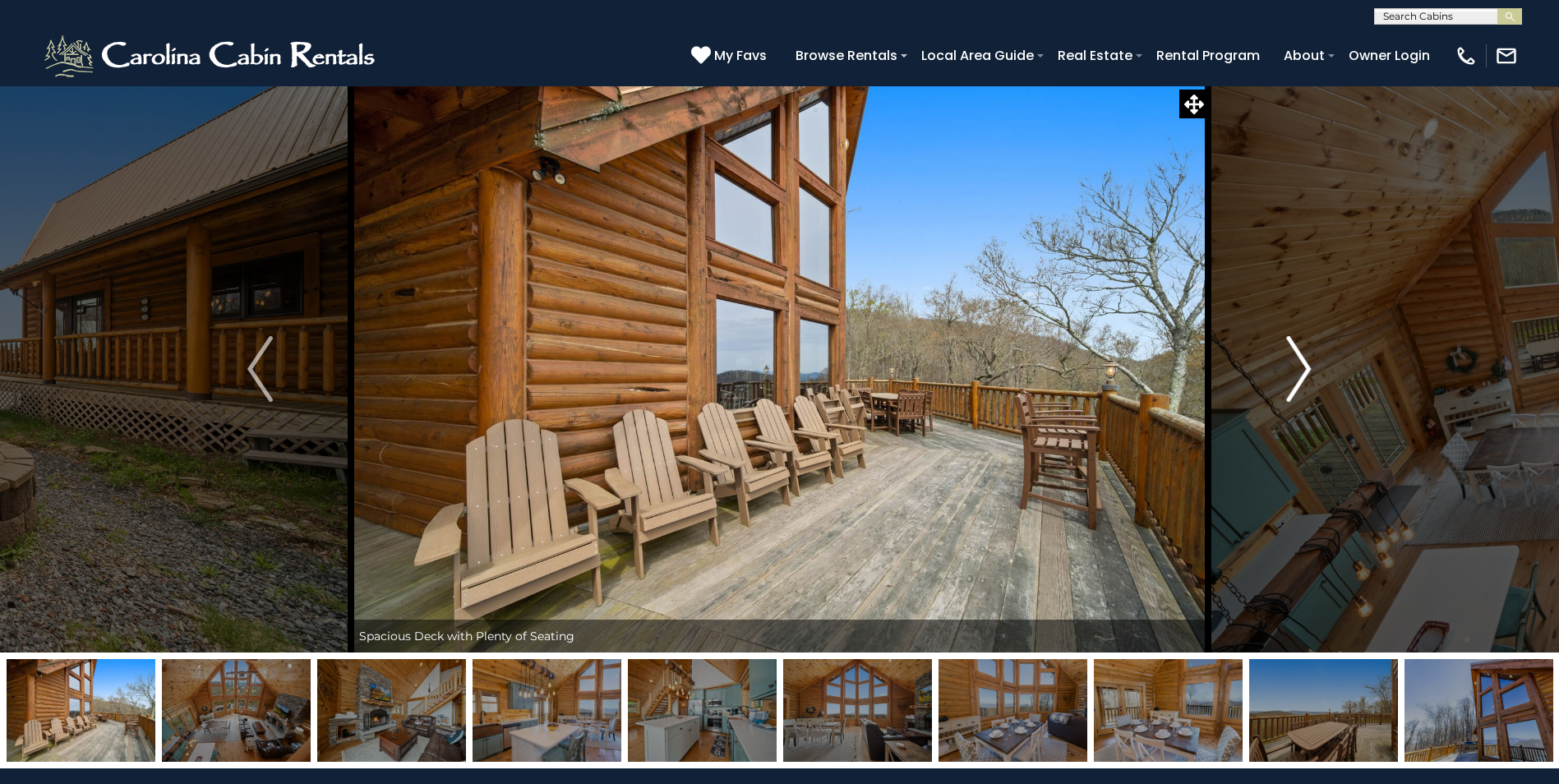
click at [1302, 373] on img "Next" at bounding box center [1298, 369] width 24 height 66
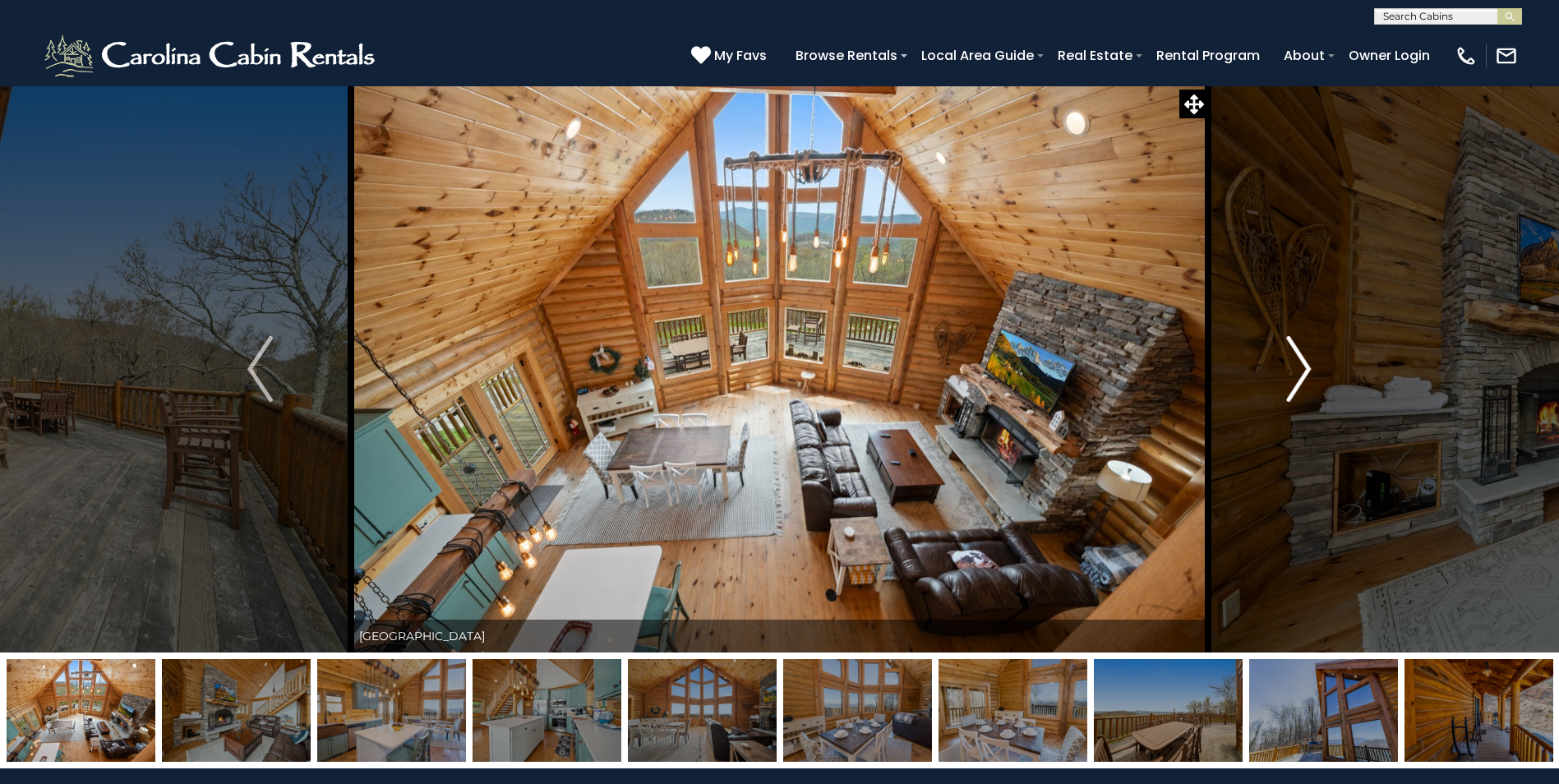
click at [1302, 373] on img "Next" at bounding box center [1298, 369] width 24 height 66
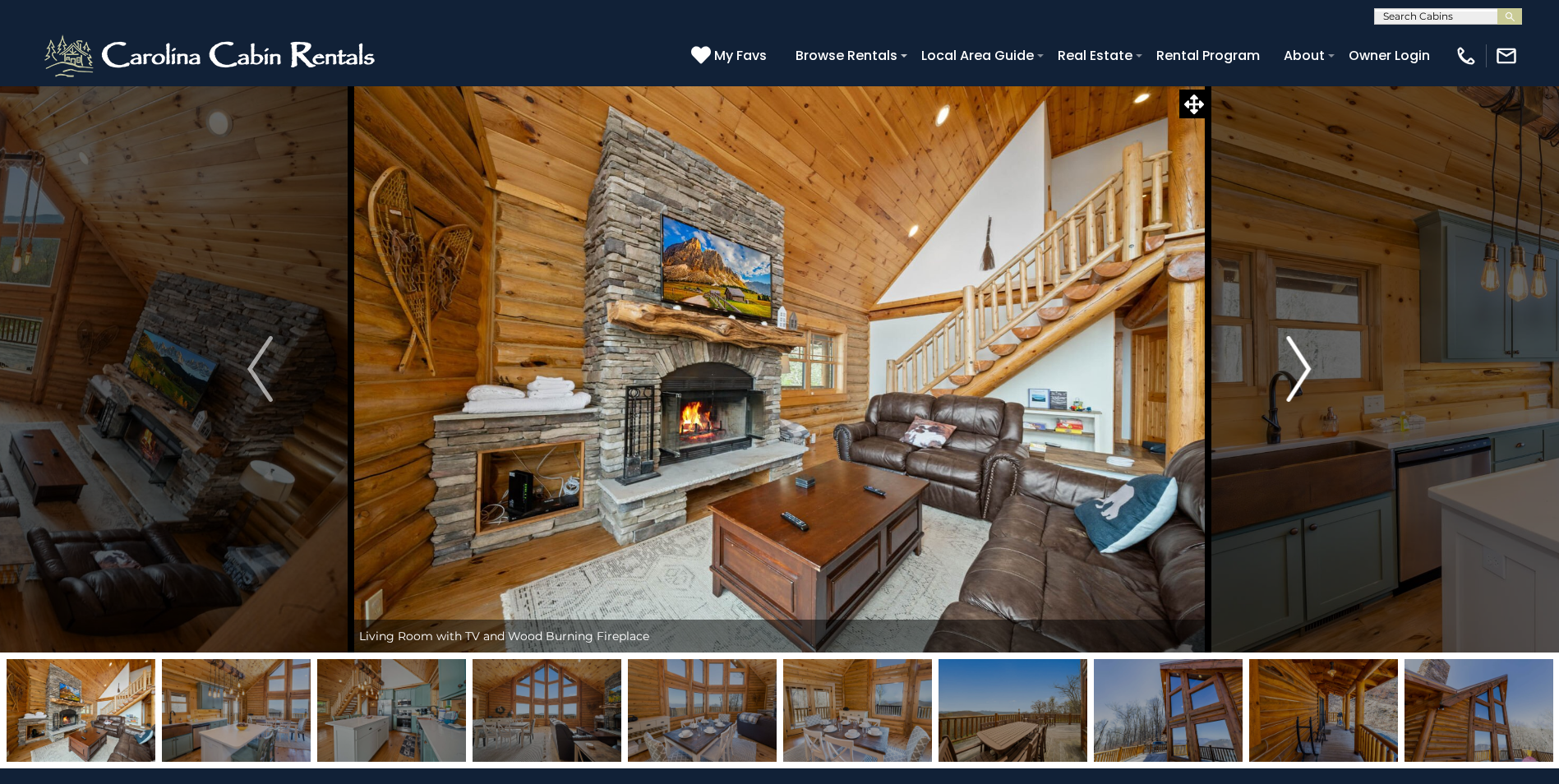
click at [1302, 373] on img "Next" at bounding box center [1298, 369] width 24 height 66
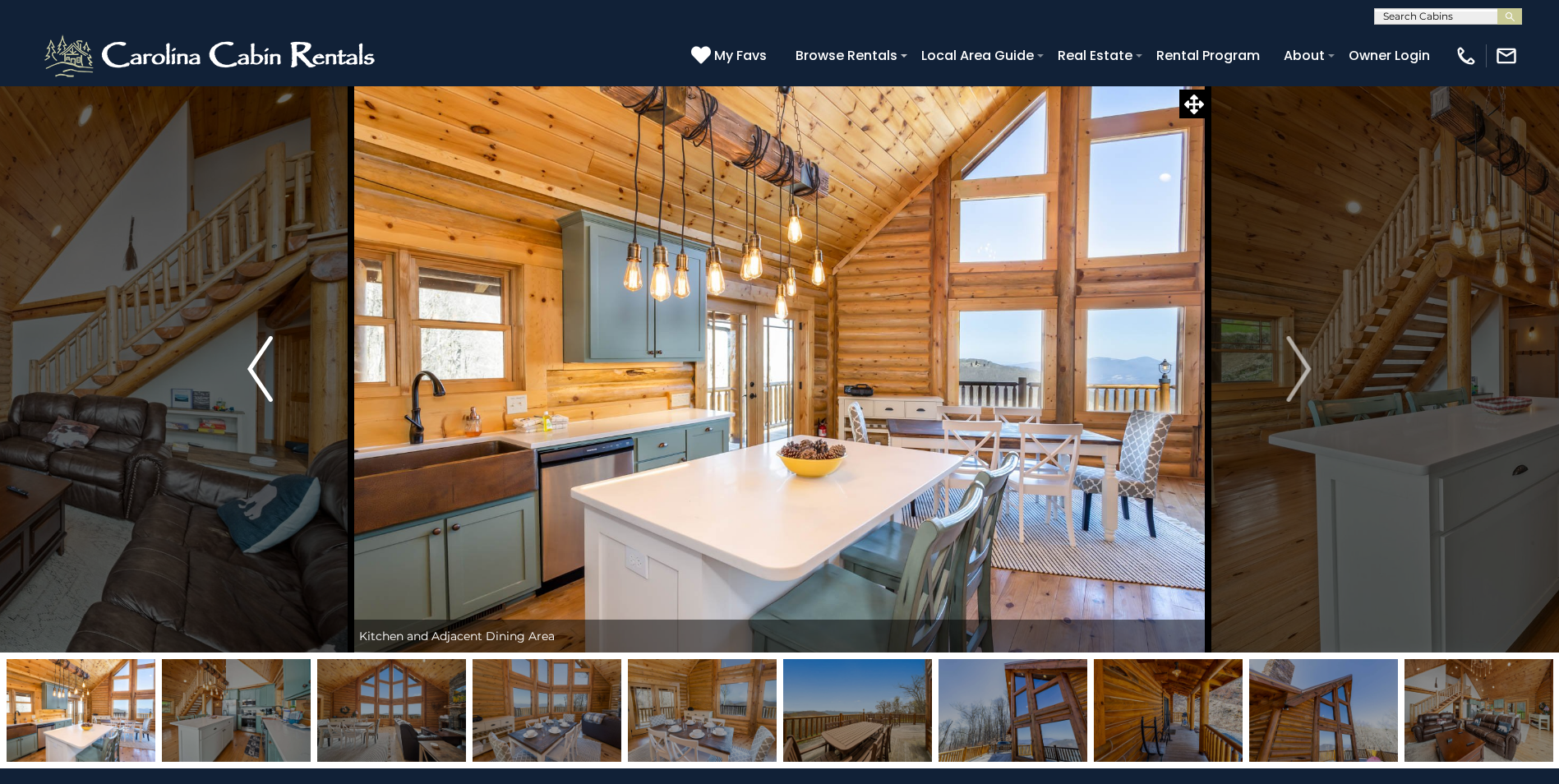
click at [254, 371] on img "Previous" at bounding box center [259, 369] width 24 height 66
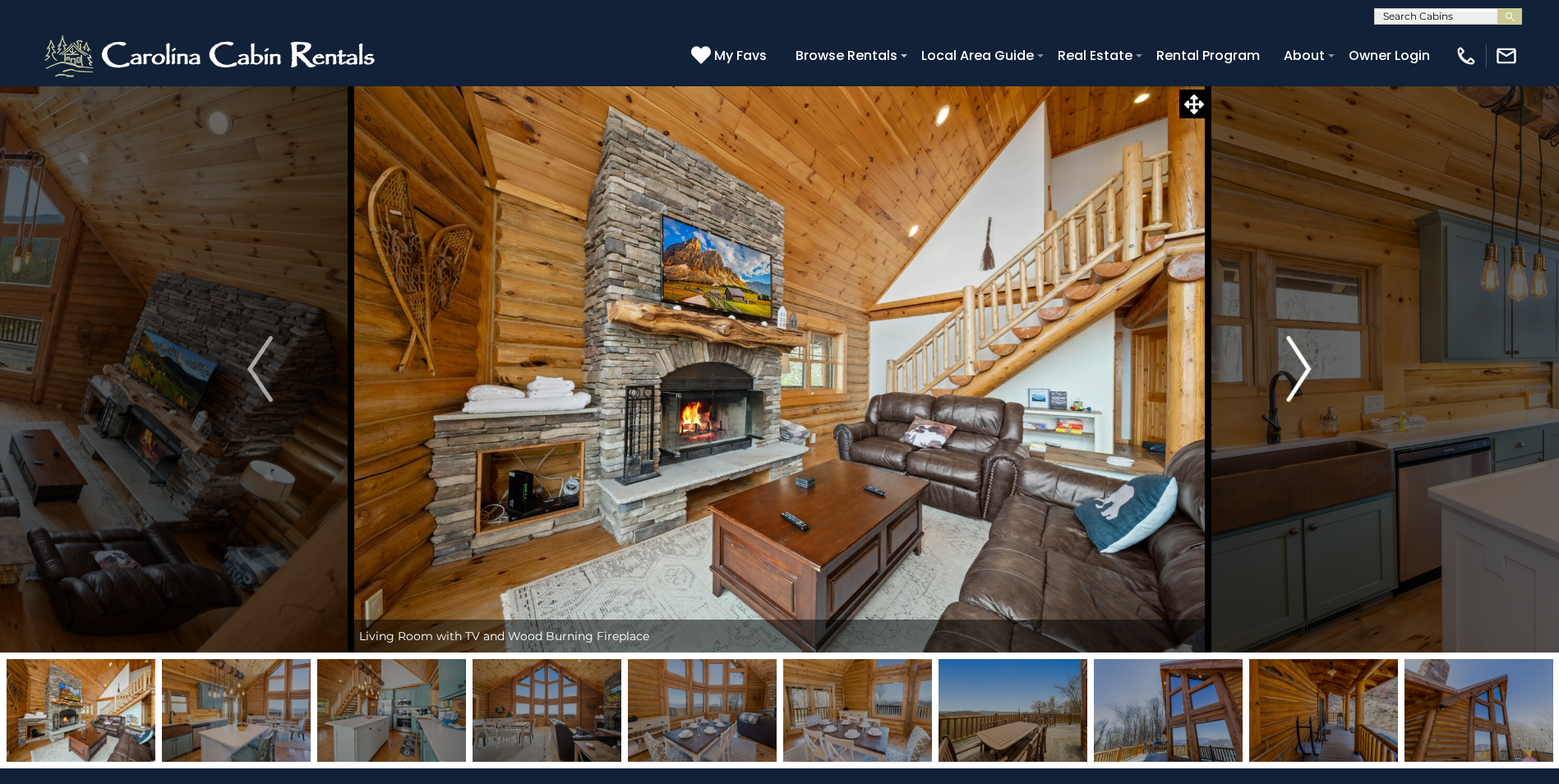
click at [1296, 365] on img "Next" at bounding box center [1298, 369] width 24 height 66
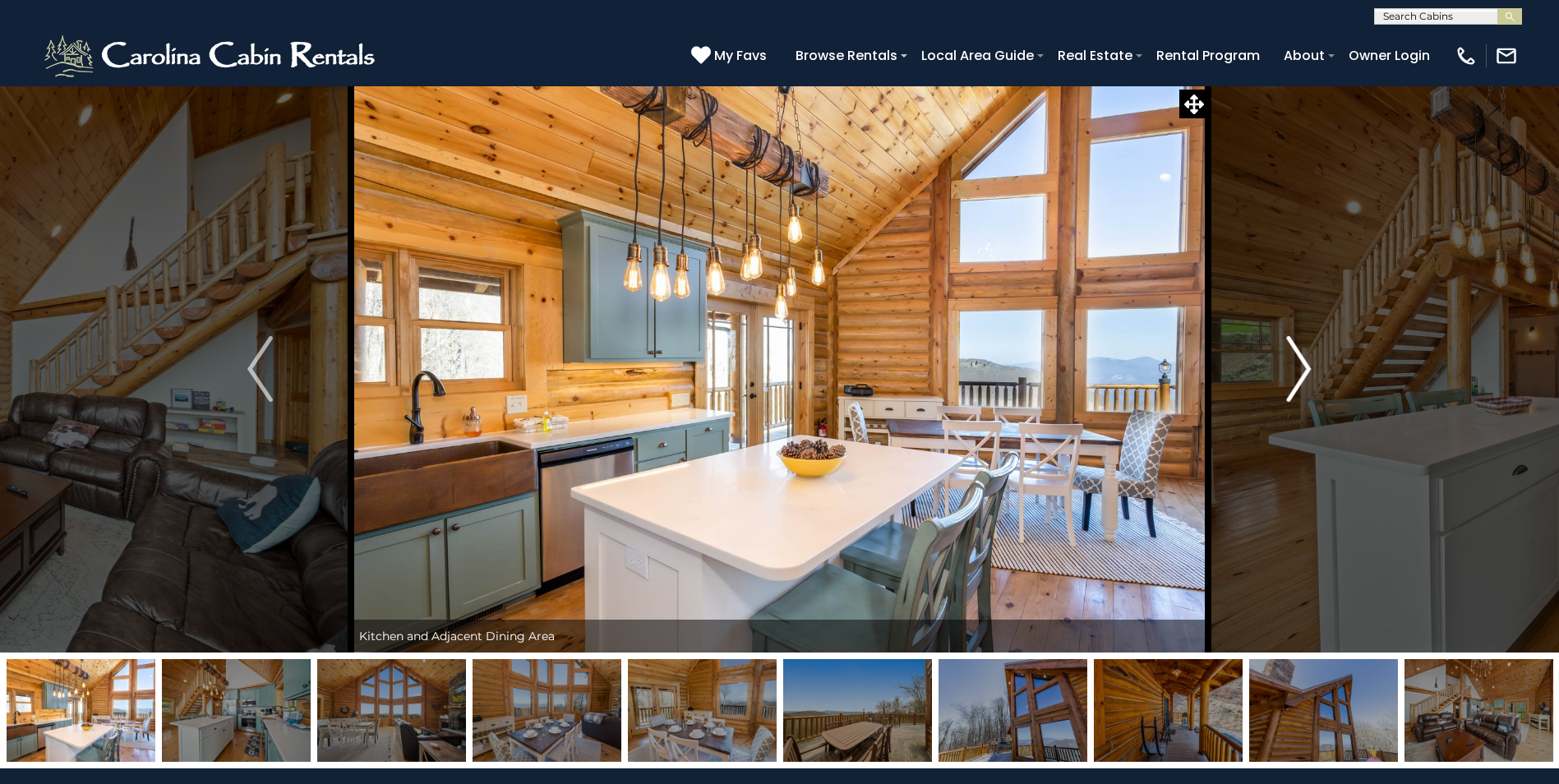
click at [1296, 365] on img "Next" at bounding box center [1298, 369] width 24 height 66
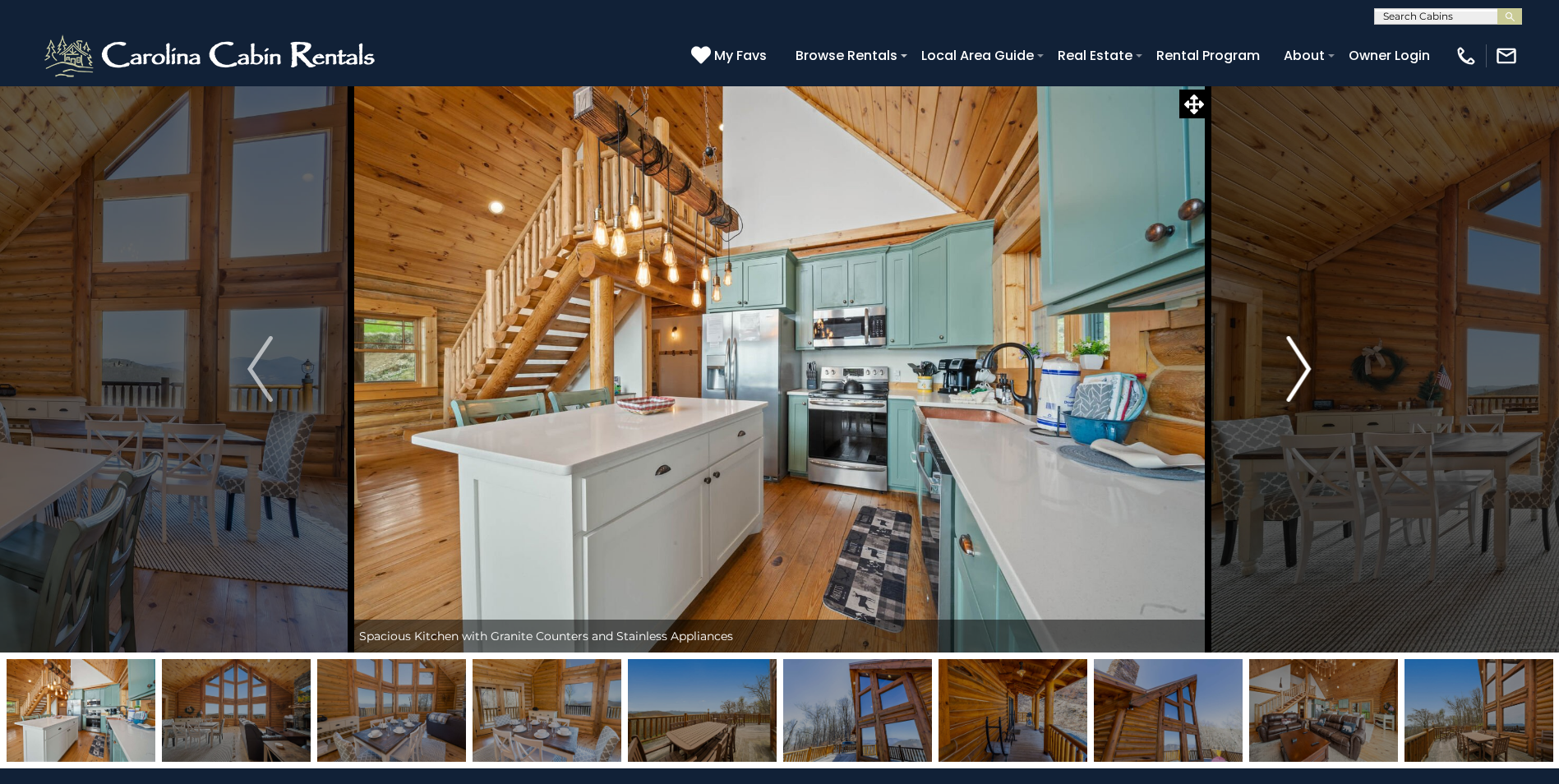
click at [1296, 365] on img "Next" at bounding box center [1298, 369] width 24 height 66
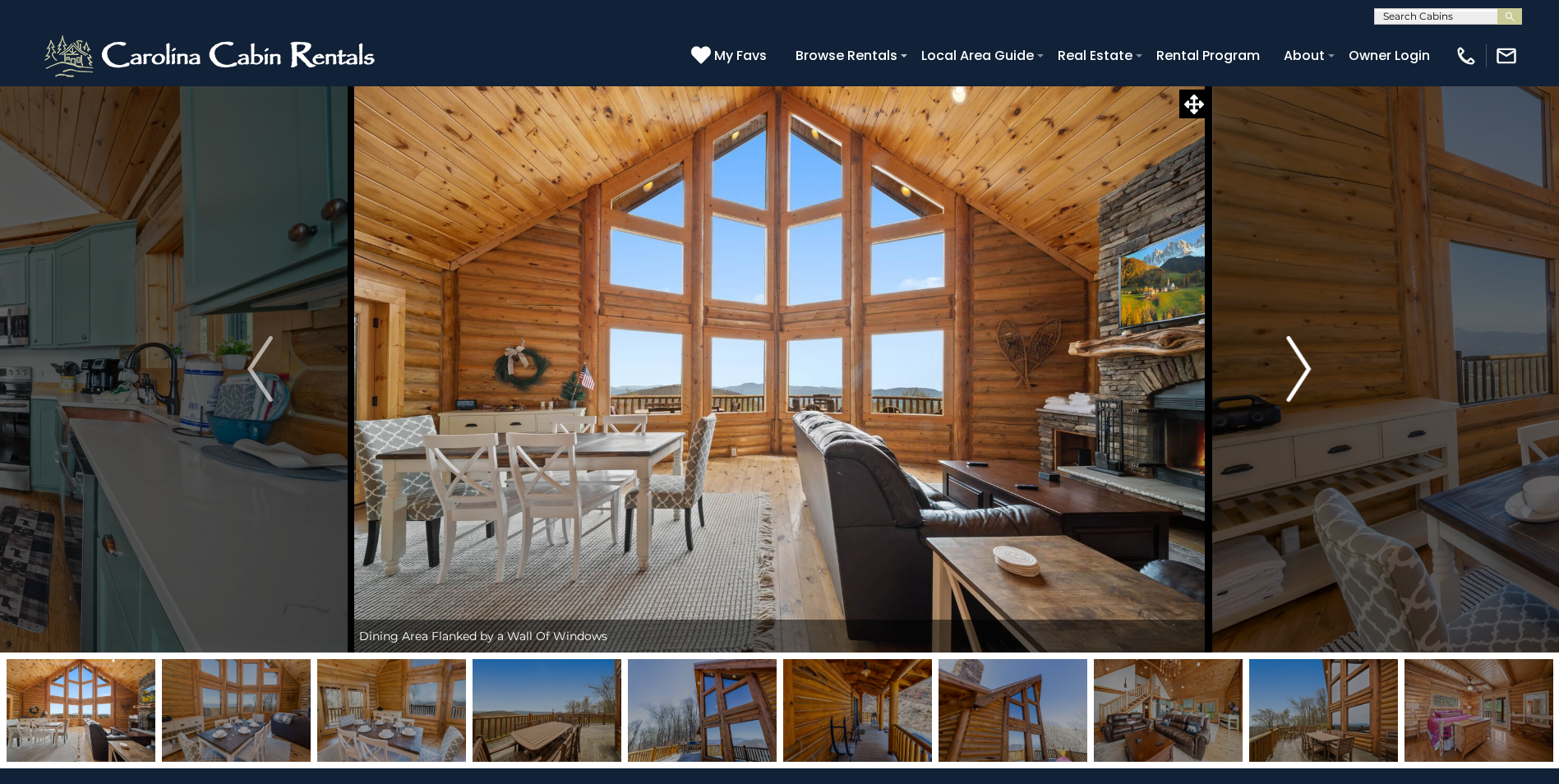
click at [1296, 365] on img "Next" at bounding box center [1298, 369] width 24 height 66
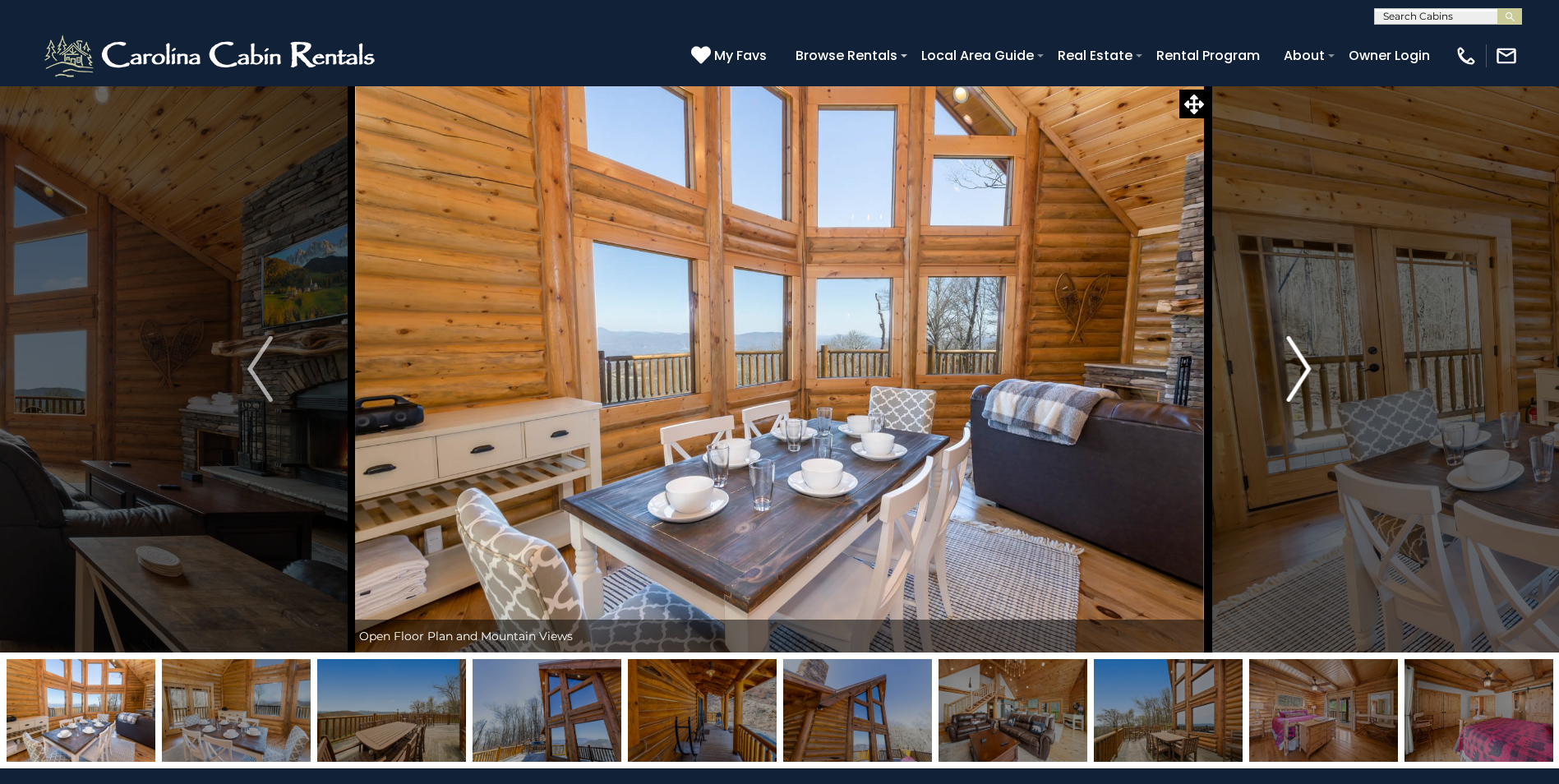
click at [1296, 365] on img "Next" at bounding box center [1298, 369] width 24 height 66
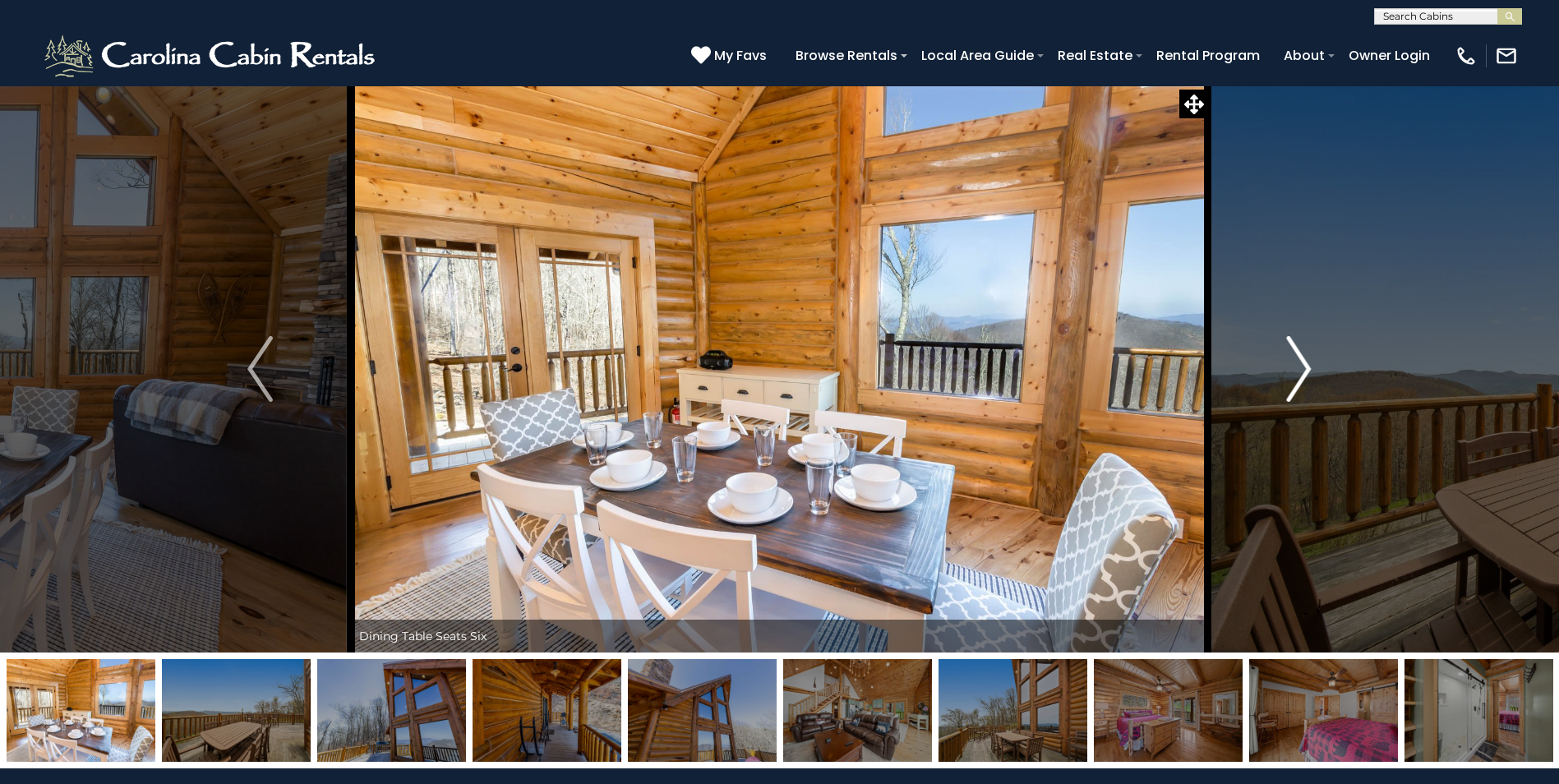
click at [1296, 365] on img "Next" at bounding box center [1298, 369] width 24 height 66
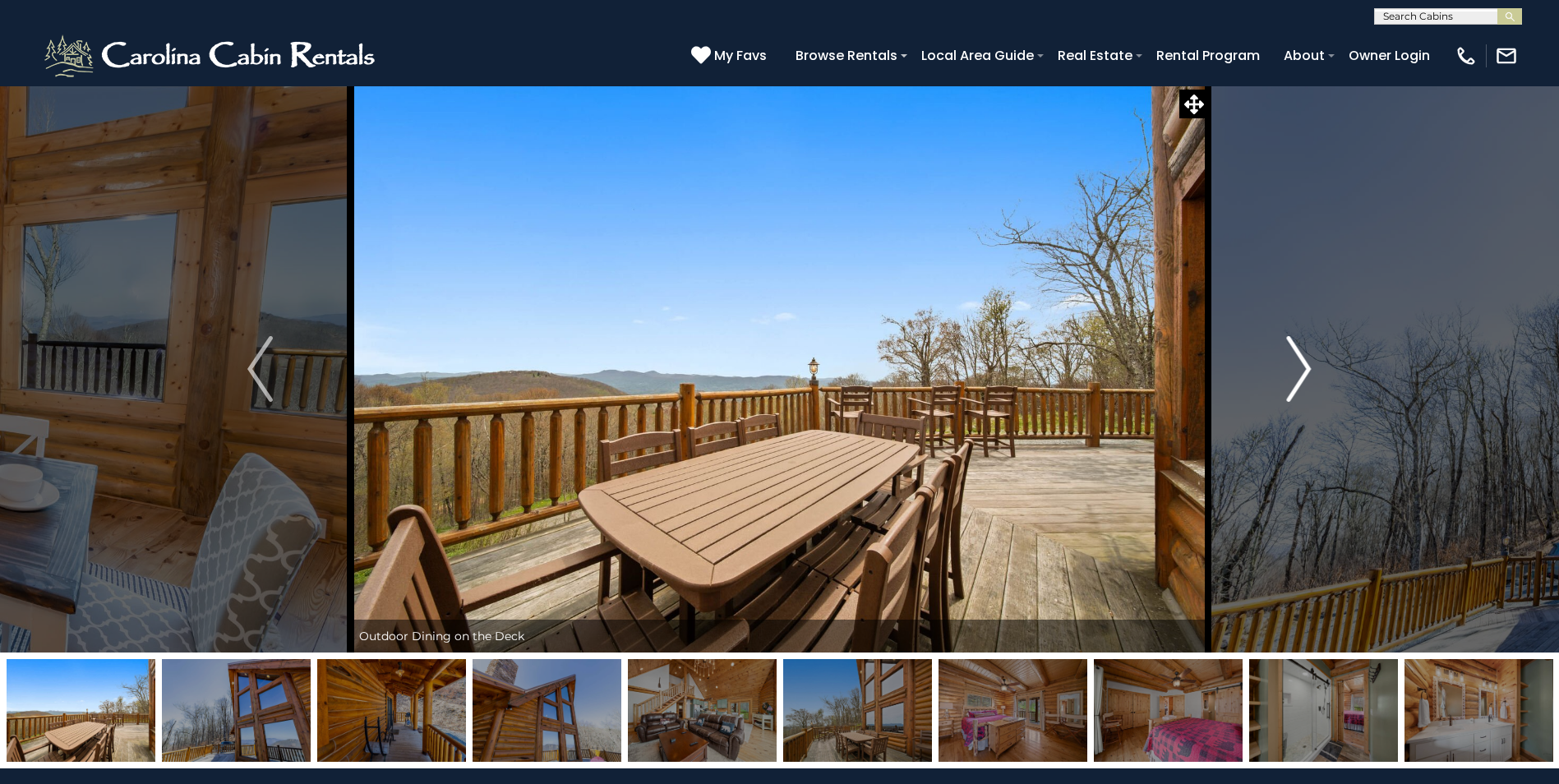
click at [1296, 365] on img "Next" at bounding box center [1298, 369] width 24 height 66
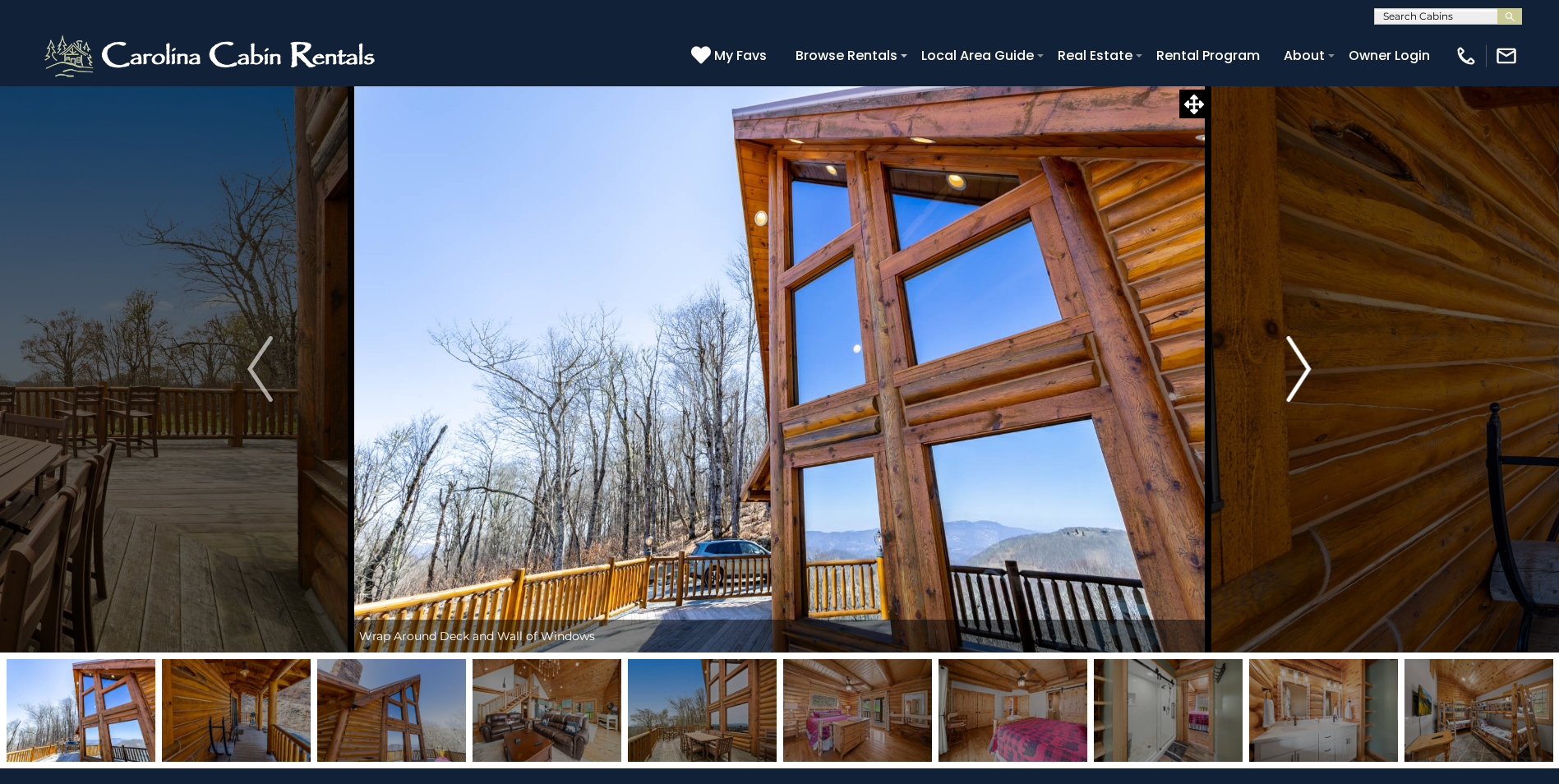
click at [1296, 365] on img "Next" at bounding box center [1298, 369] width 24 height 66
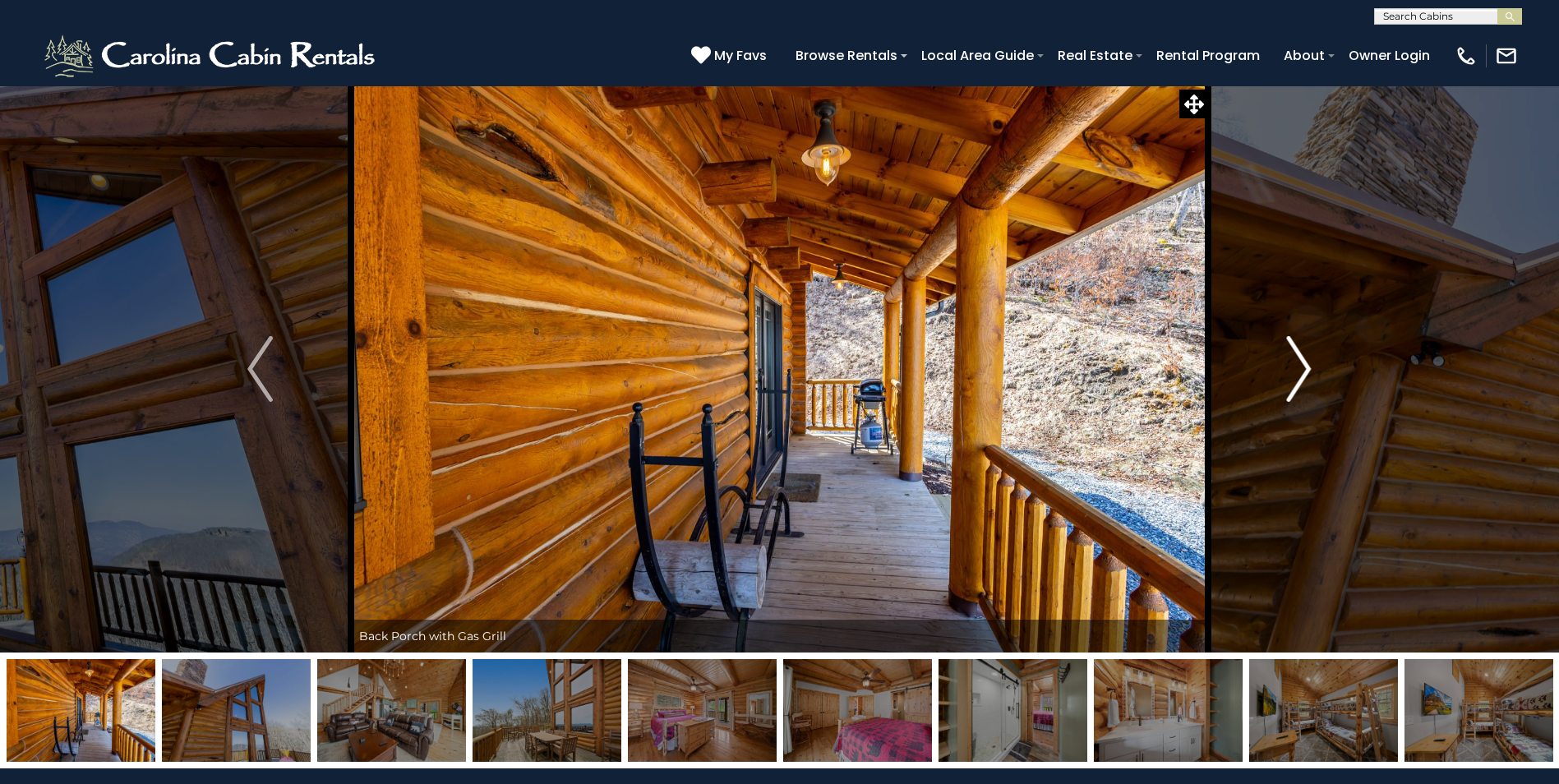
click at [1296, 365] on img "Next" at bounding box center [1298, 369] width 24 height 66
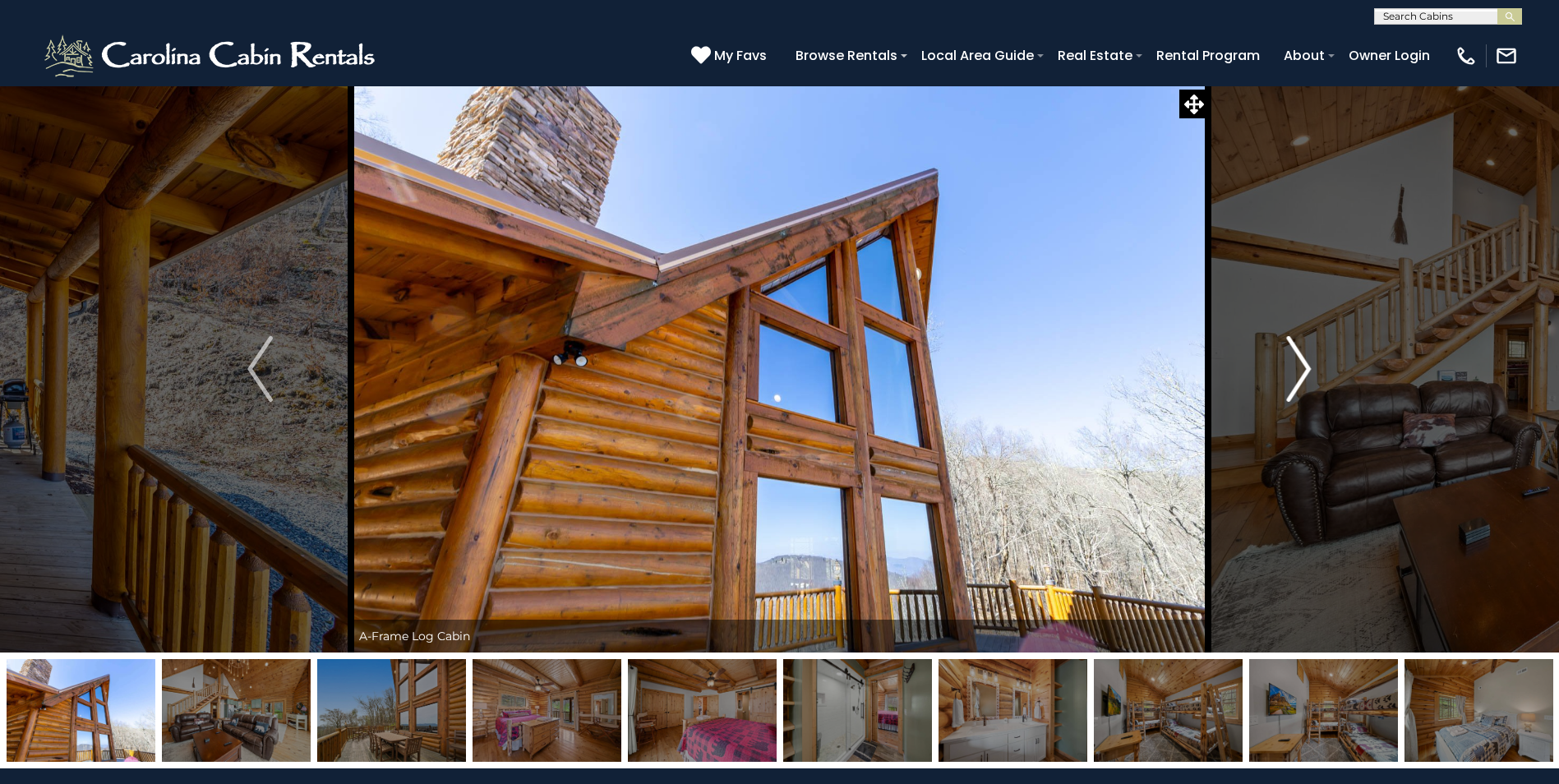
click at [1296, 365] on img "Next" at bounding box center [1298, 369] width 24 height 66
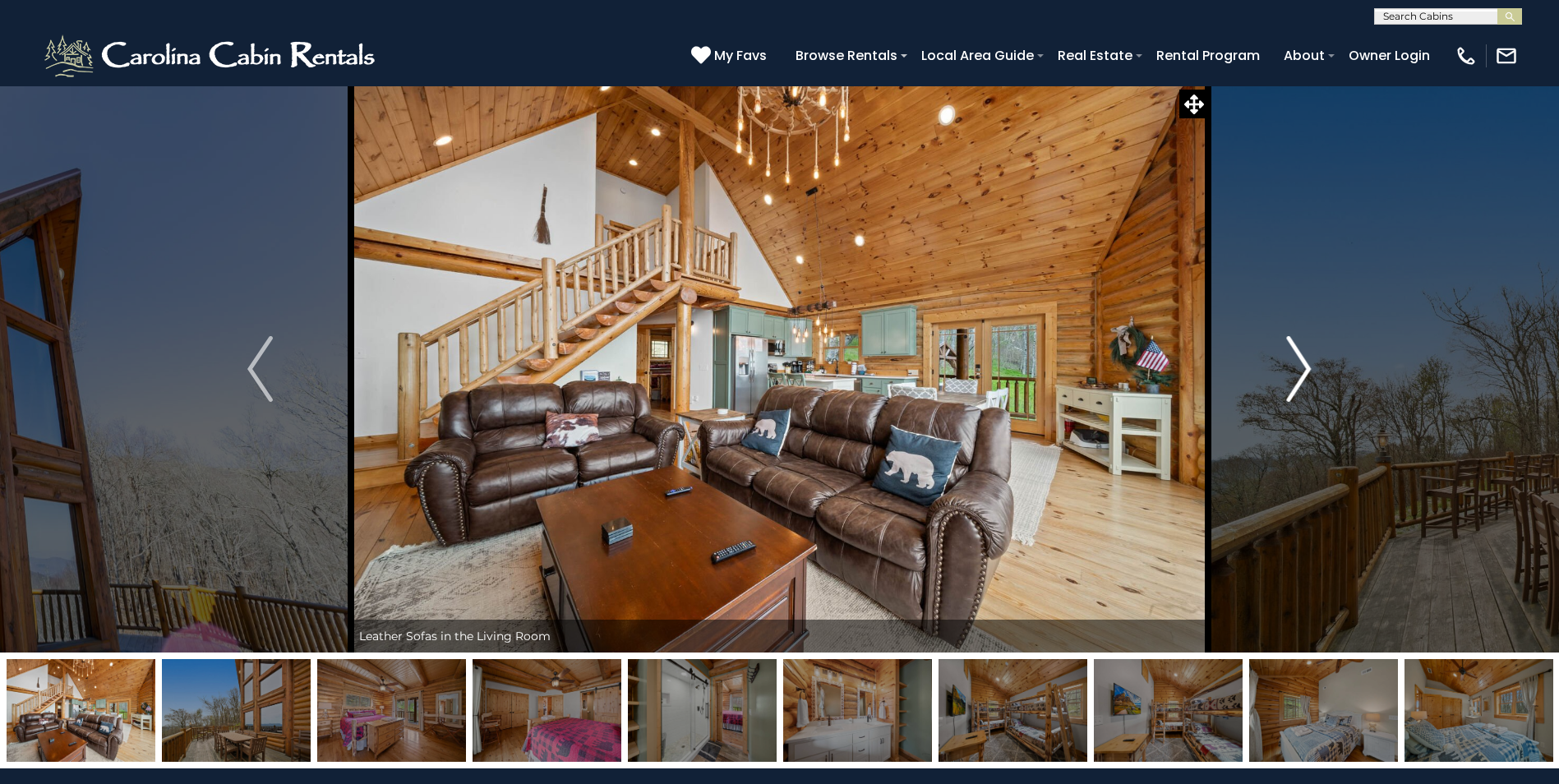
click at [1296, 365] on img "Next" at bounding box center [1298, 369] width 24 height 66
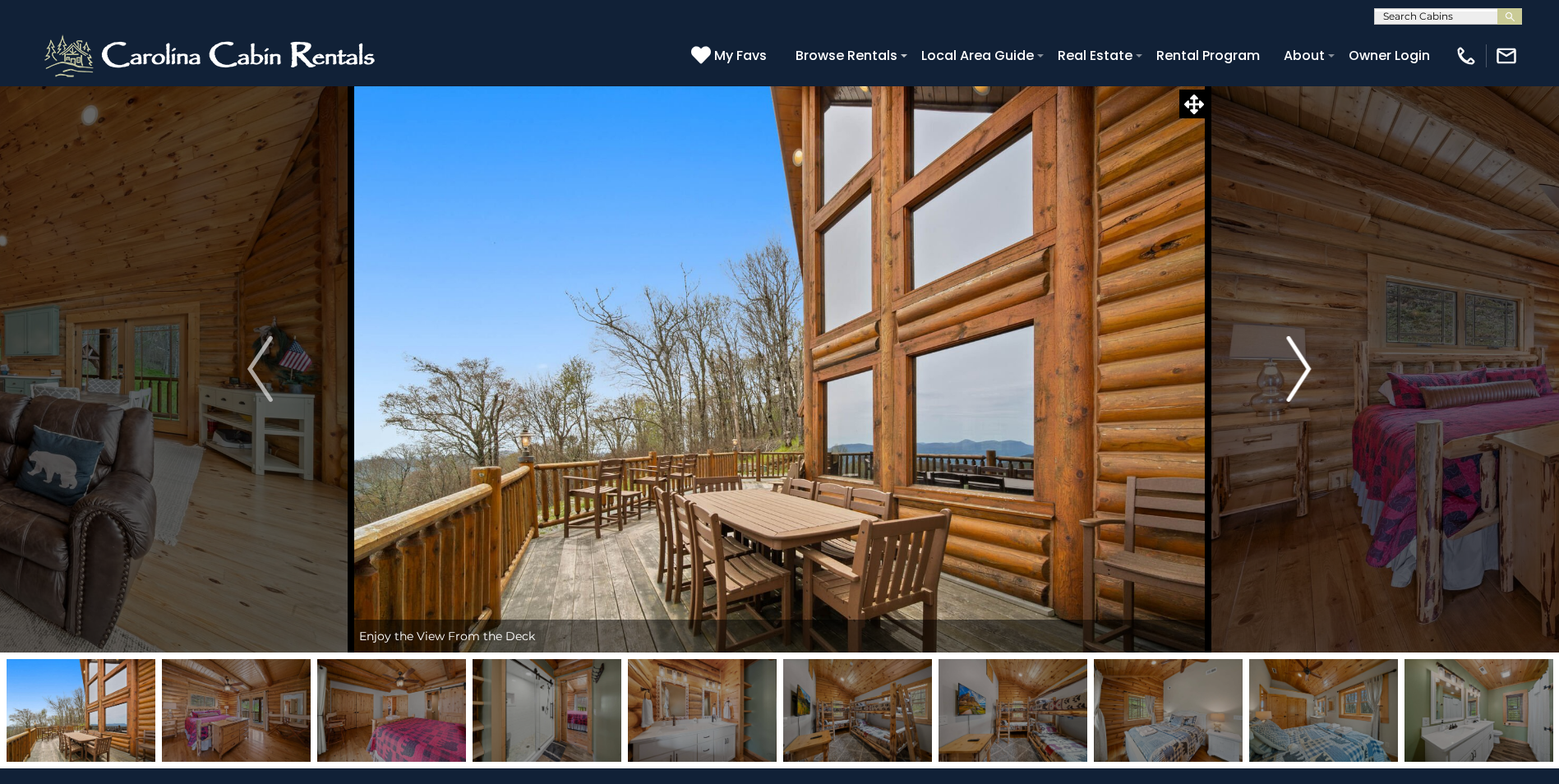
click at [1296, 365] on img "Next" at bounding box center [1298, 369] width 24 height 66
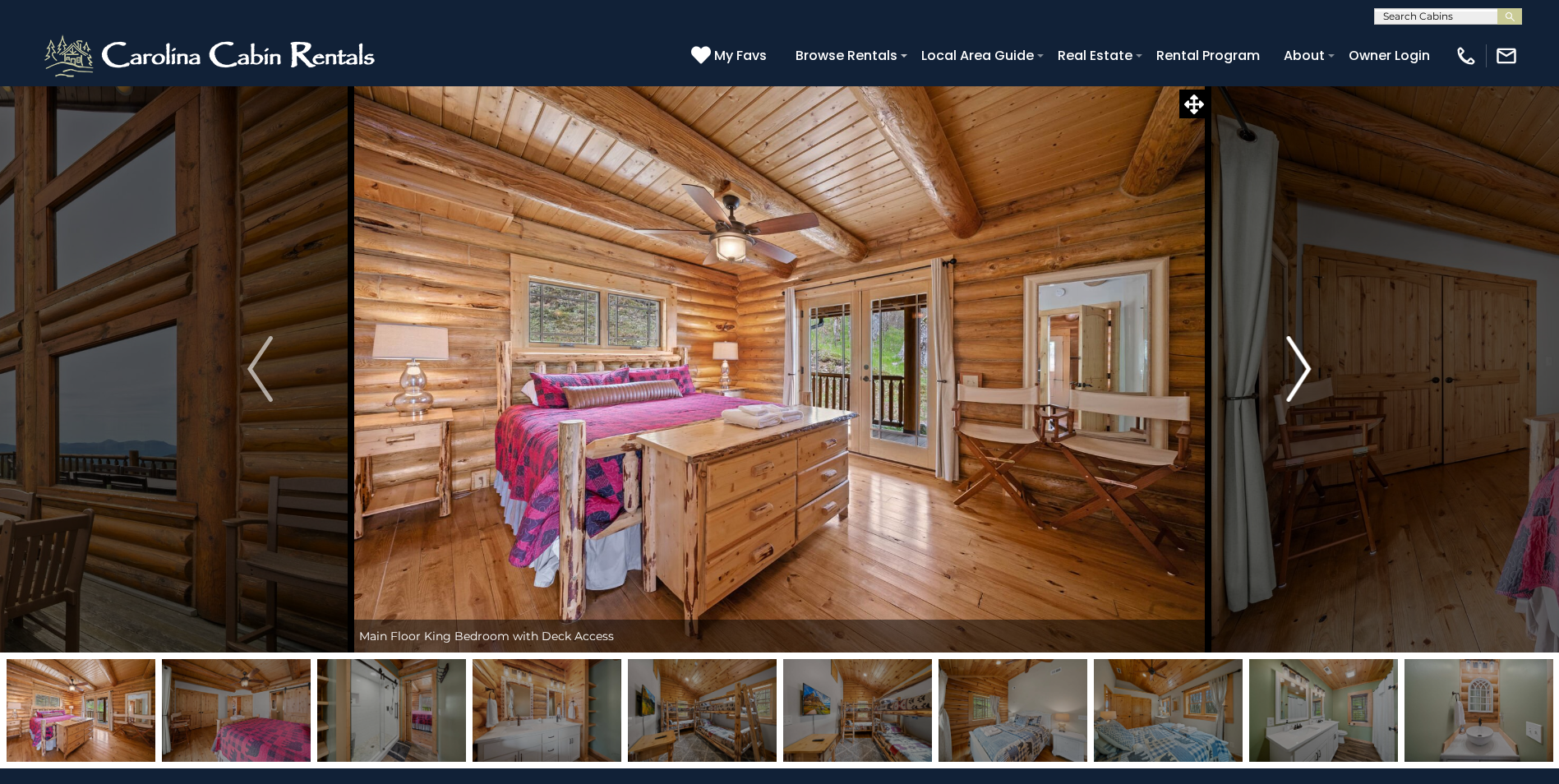
click at [1296, 365] on img "Next" at bounding box center [1298, 369] width 24 height 66
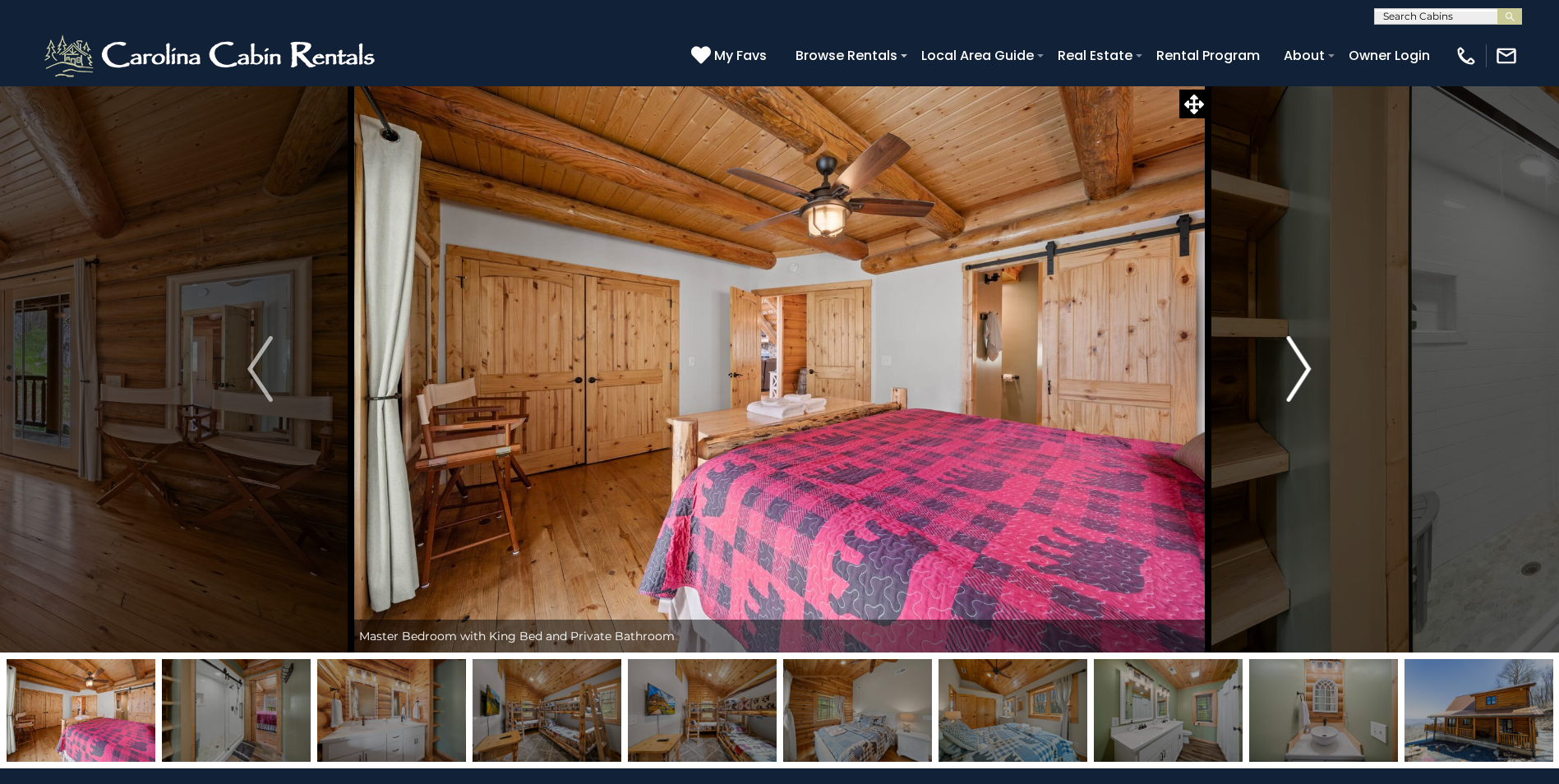
click at [1296, 365] on img "Next" at bounding box center [1298, 369] width 24 height 66
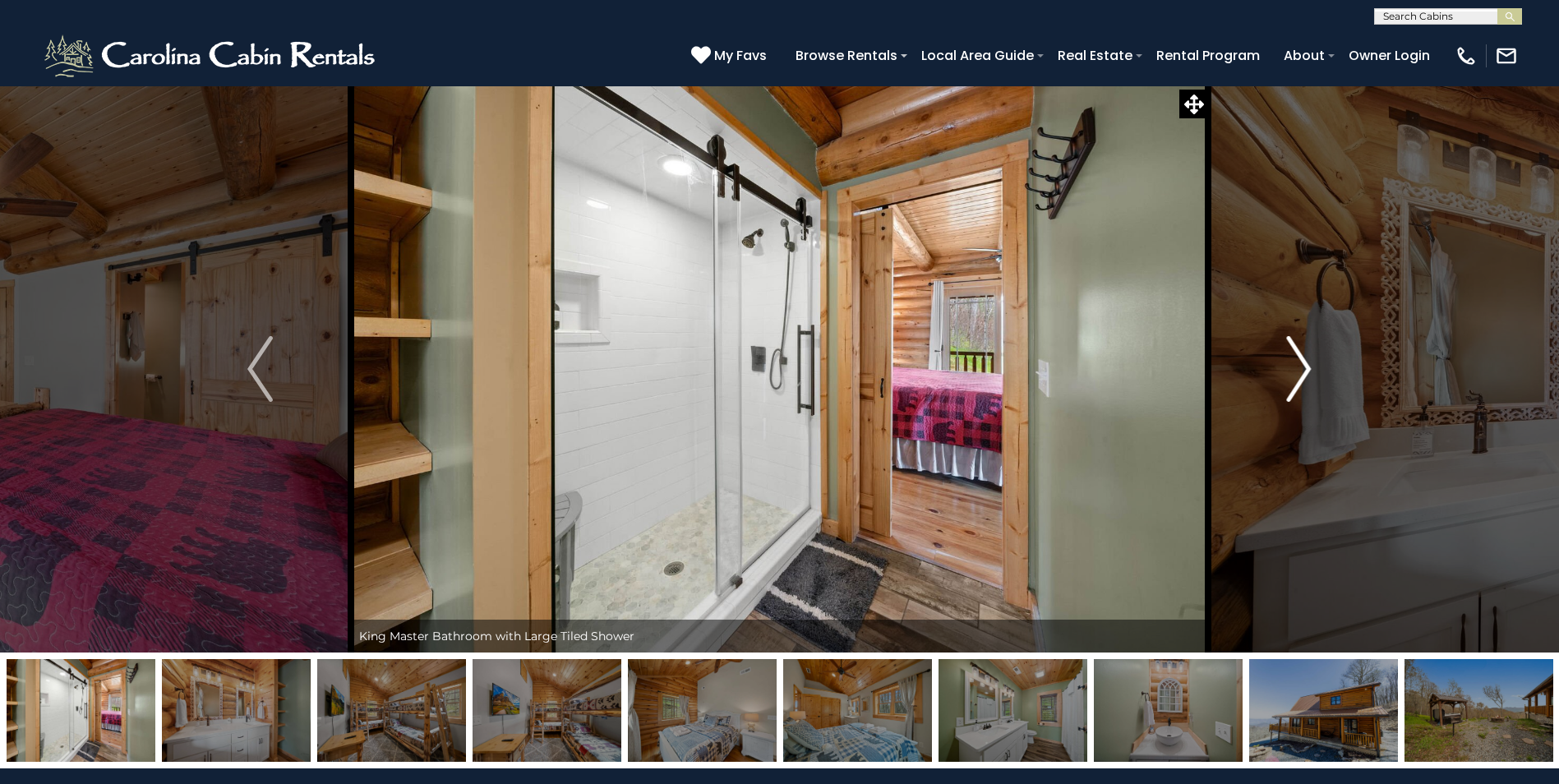
click at [1296, 365] on img "Next" at bounding box center [1298, 369] width 24 height 66
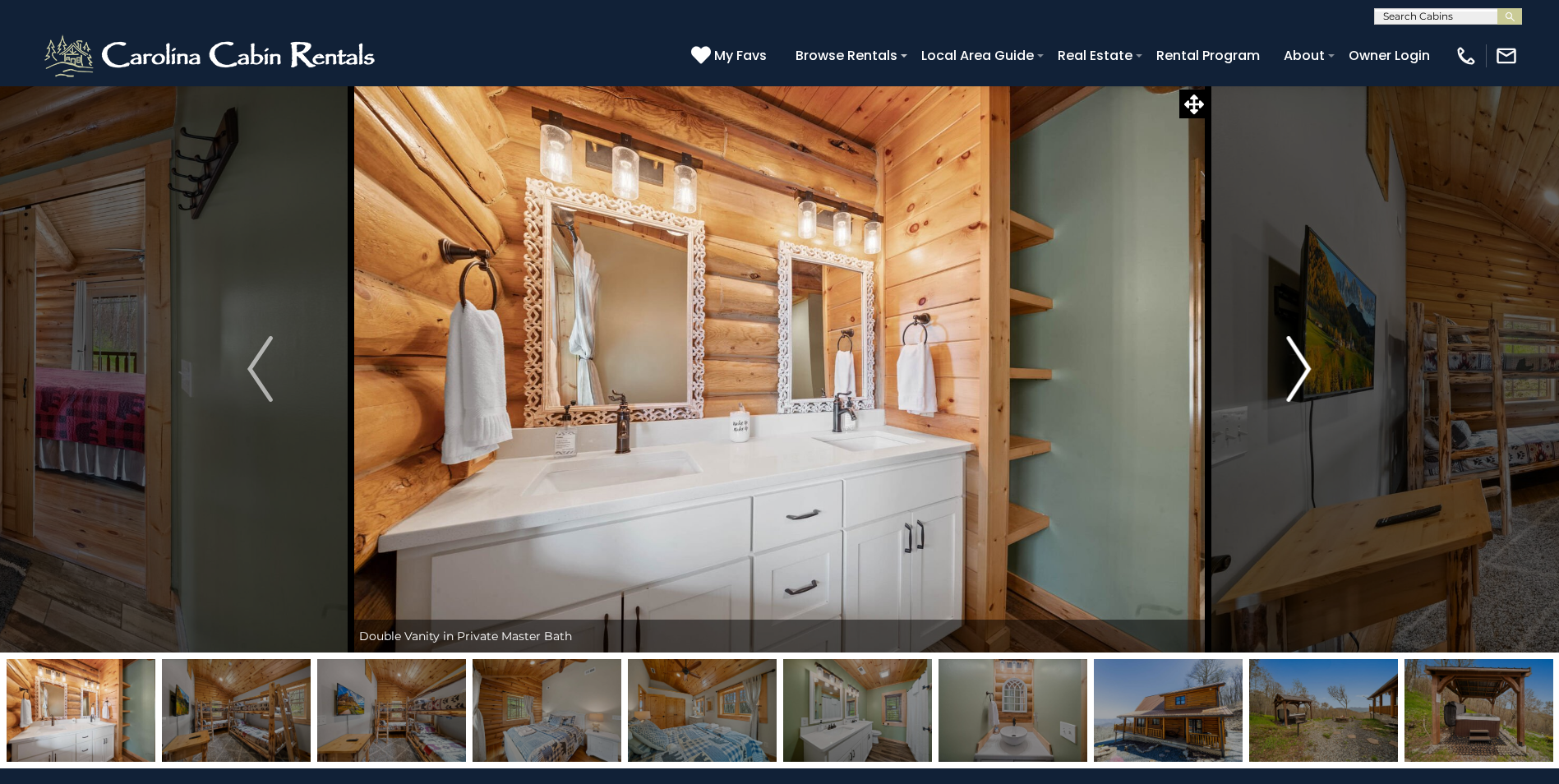
click at [1296, 365] on img "Next" at bounding box center [1298, 369] width 24 height 66
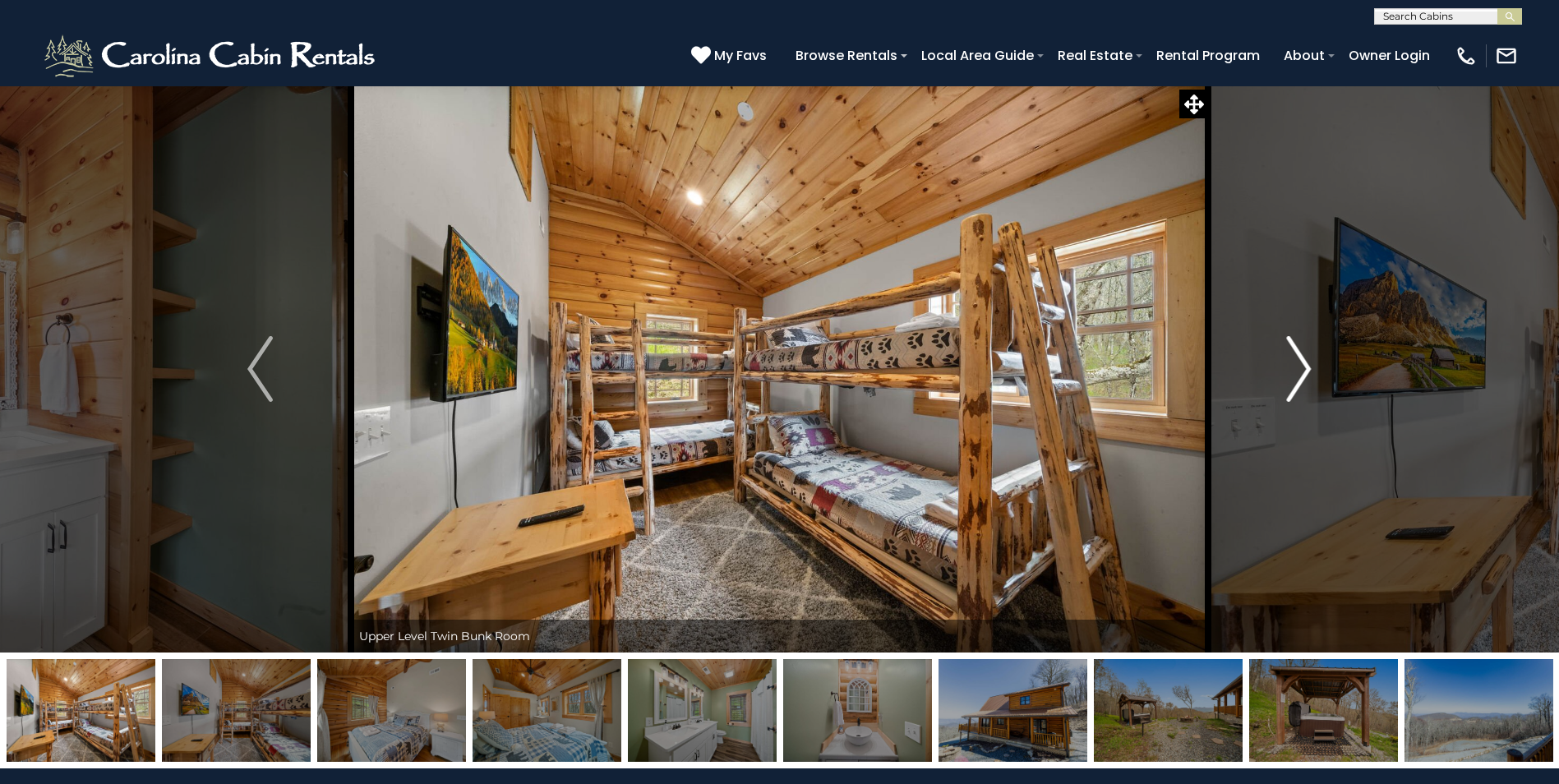
click at [1296, 365] on img "Next" at bounding box center [1298, 369] width 24 height 66
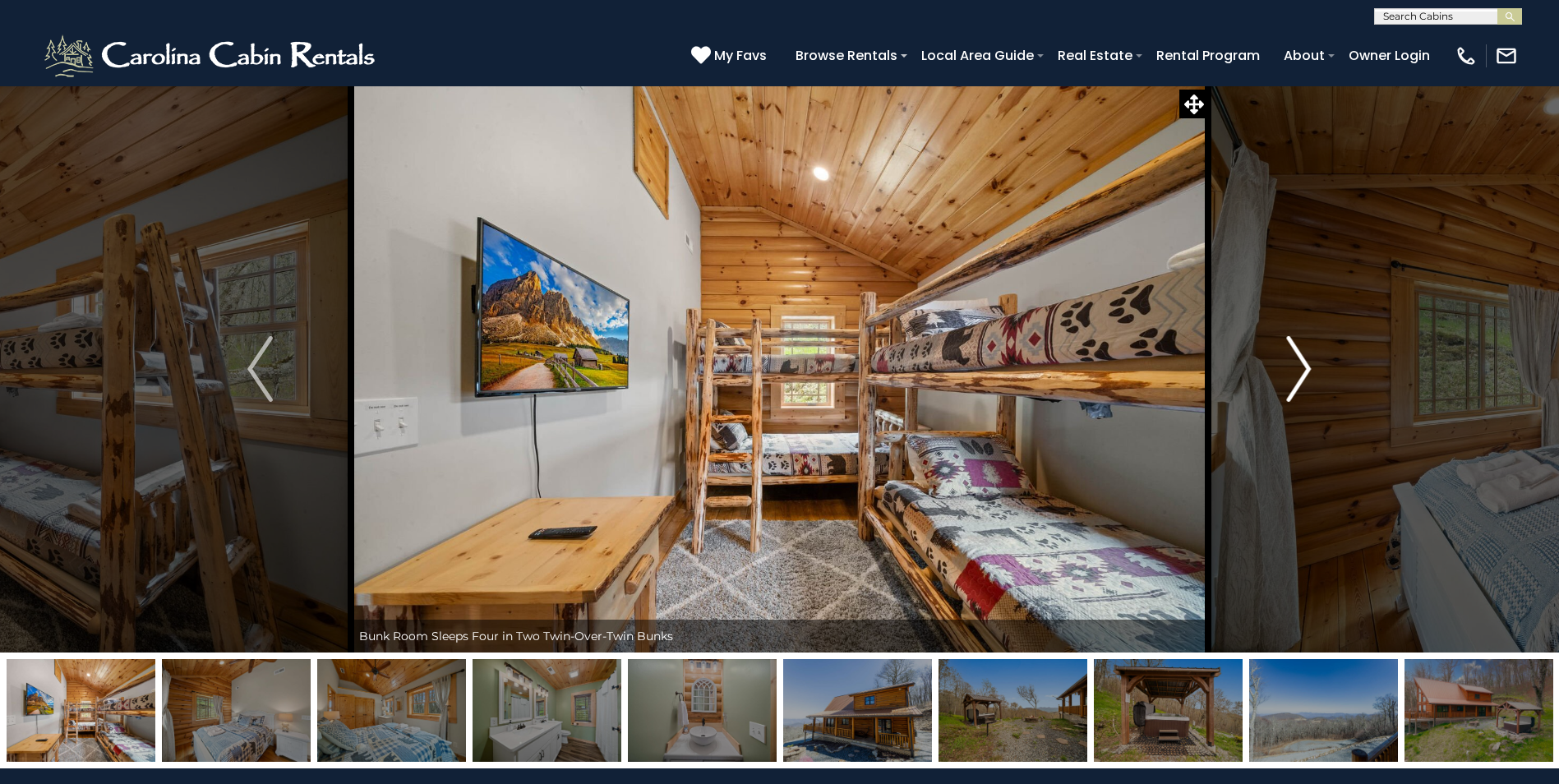
click at [1296, 365] on img "Next" at bounding box center [1298, 369] width 24 height 66
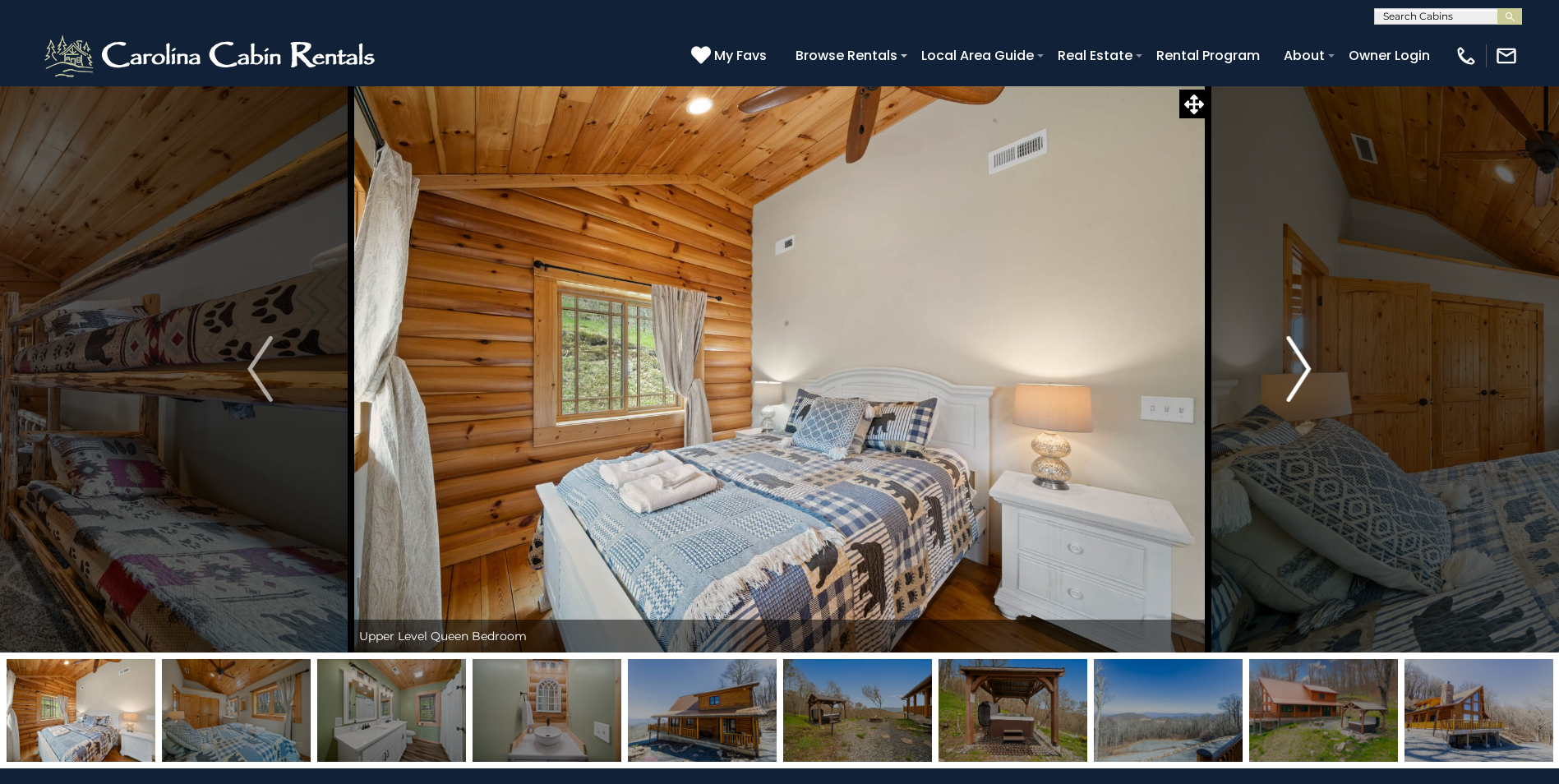
click at [1296, 365] on img "Next" at bounding box center [1298, 369] width 24 height 66
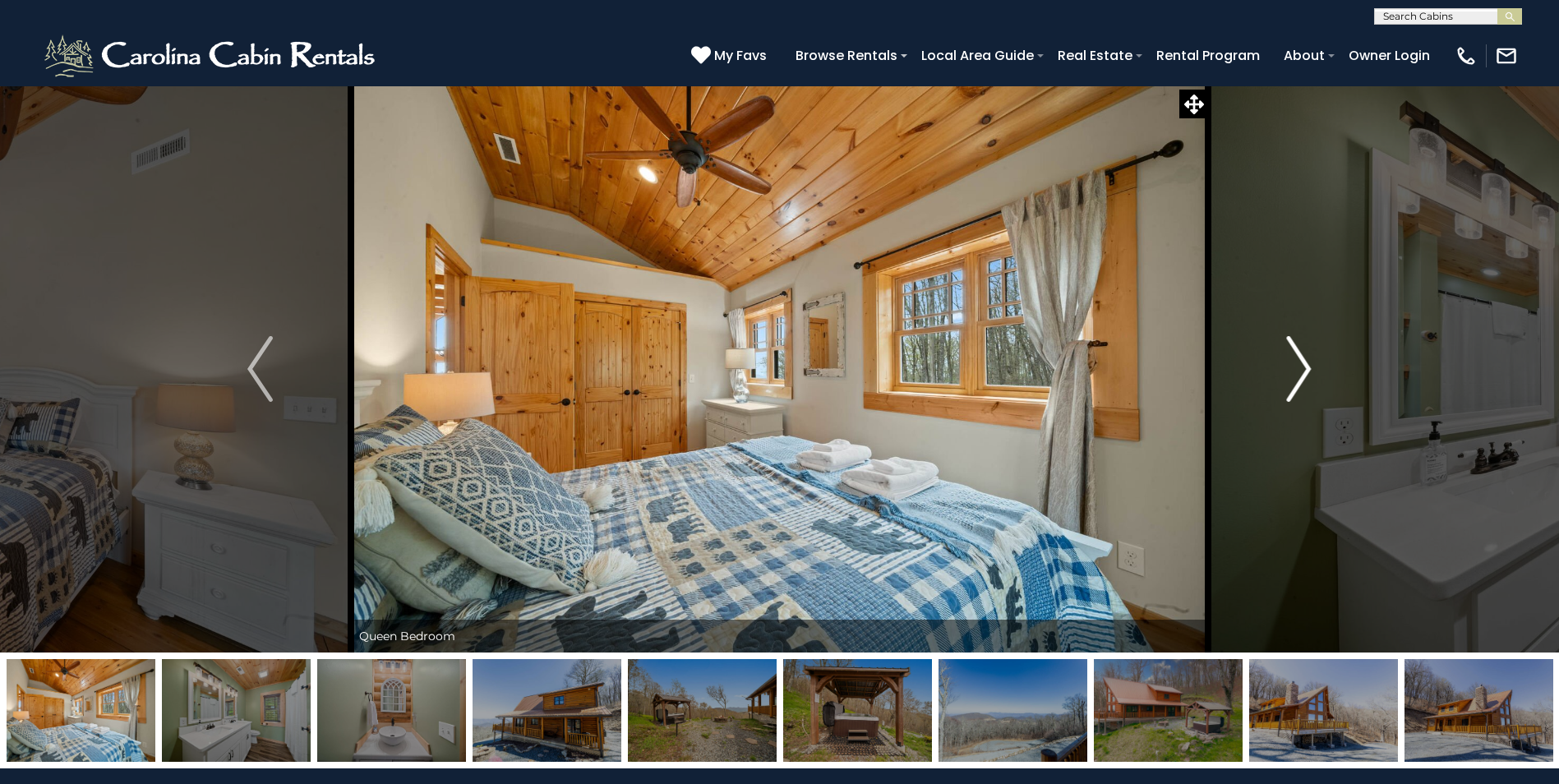
click at [1296, 365] on img "Next" at bounding box center [1298, 369] width 24 height 66
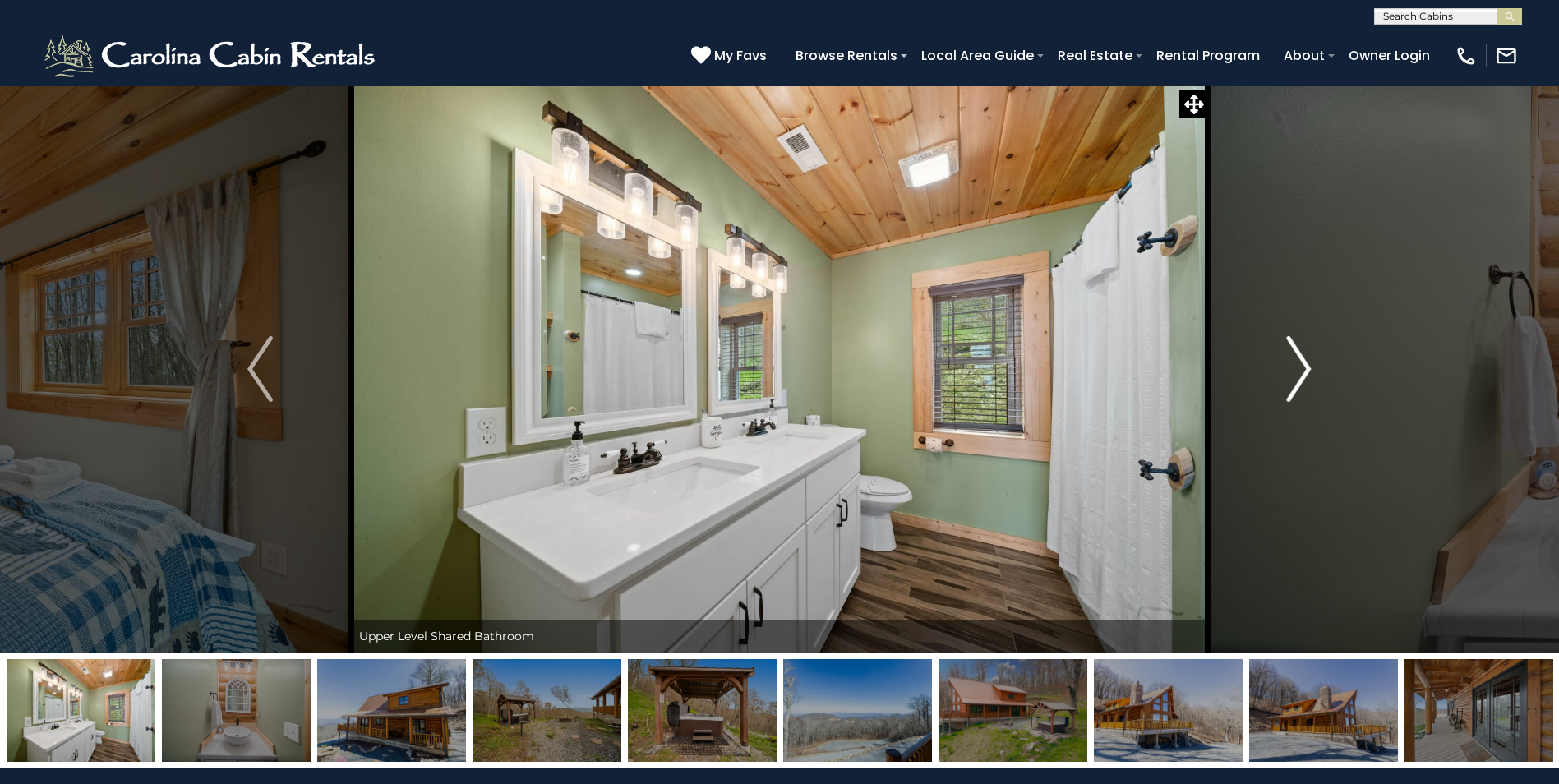
click at [1296, 365] on img "Next" at bounding box center [1298, 369] width 24 height 66
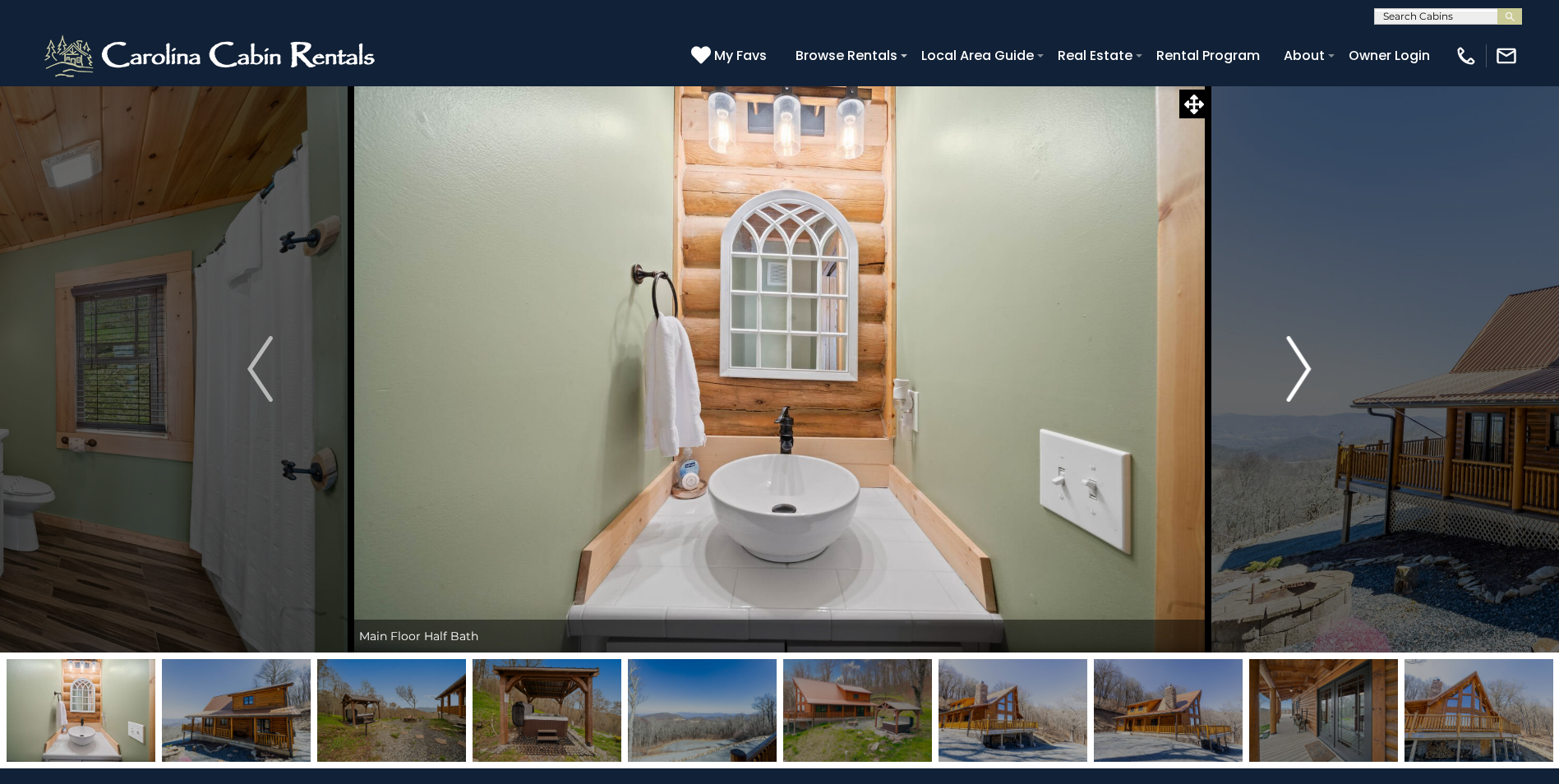
click at [1296, 365] on img "Next" at bounding box center [1298, 369] width 24 height 66
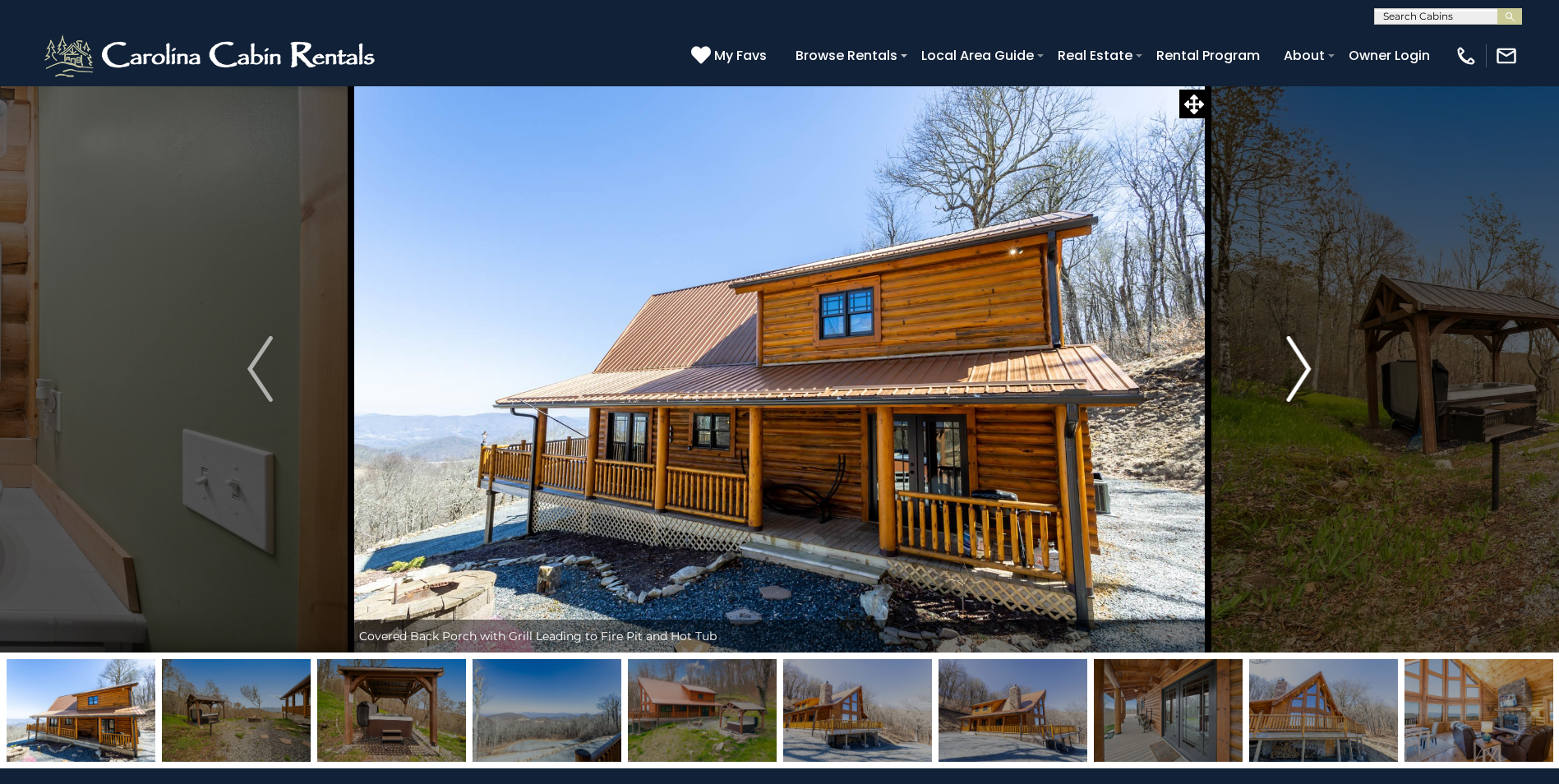
click at [1296, 365] on img "Next" at bounding box center [1298, 369] width 24 height 66
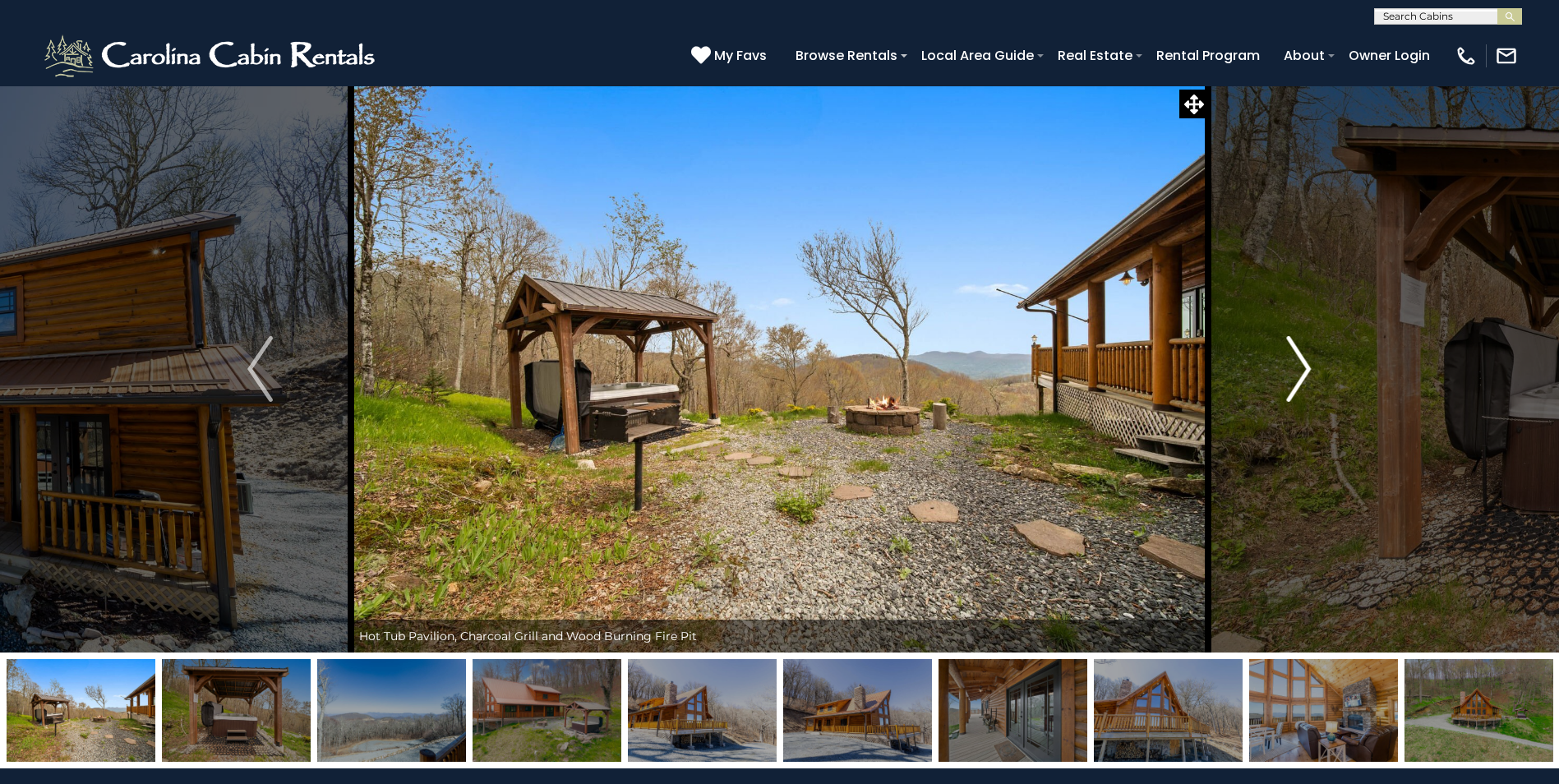
click at [1296, 365] on img "Next" at bounding box center [1298, 369] width 24 height 66
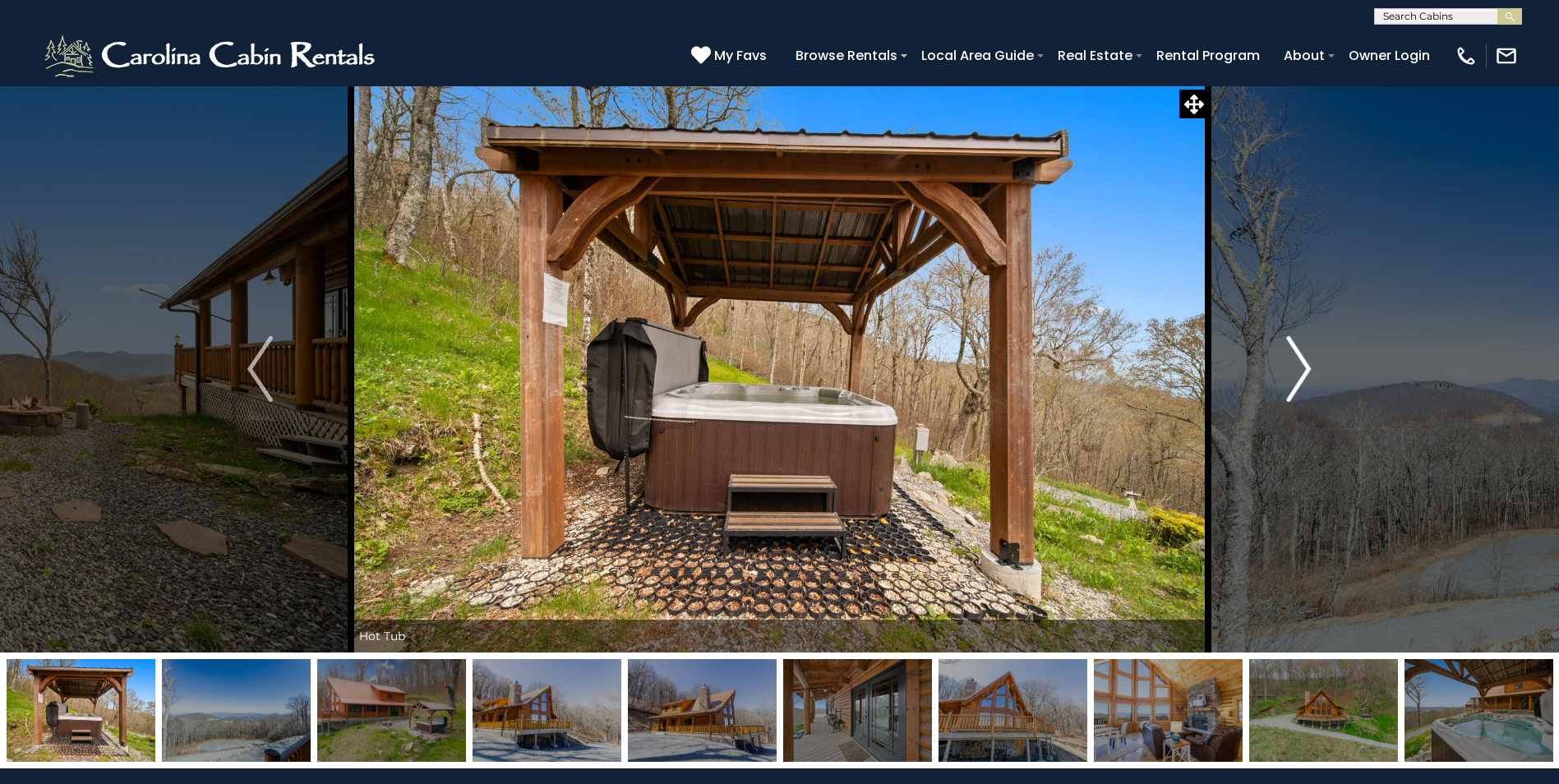
click at [1296, 365] on img "Next" at bounding box center [1298, 369] width 24 height 66
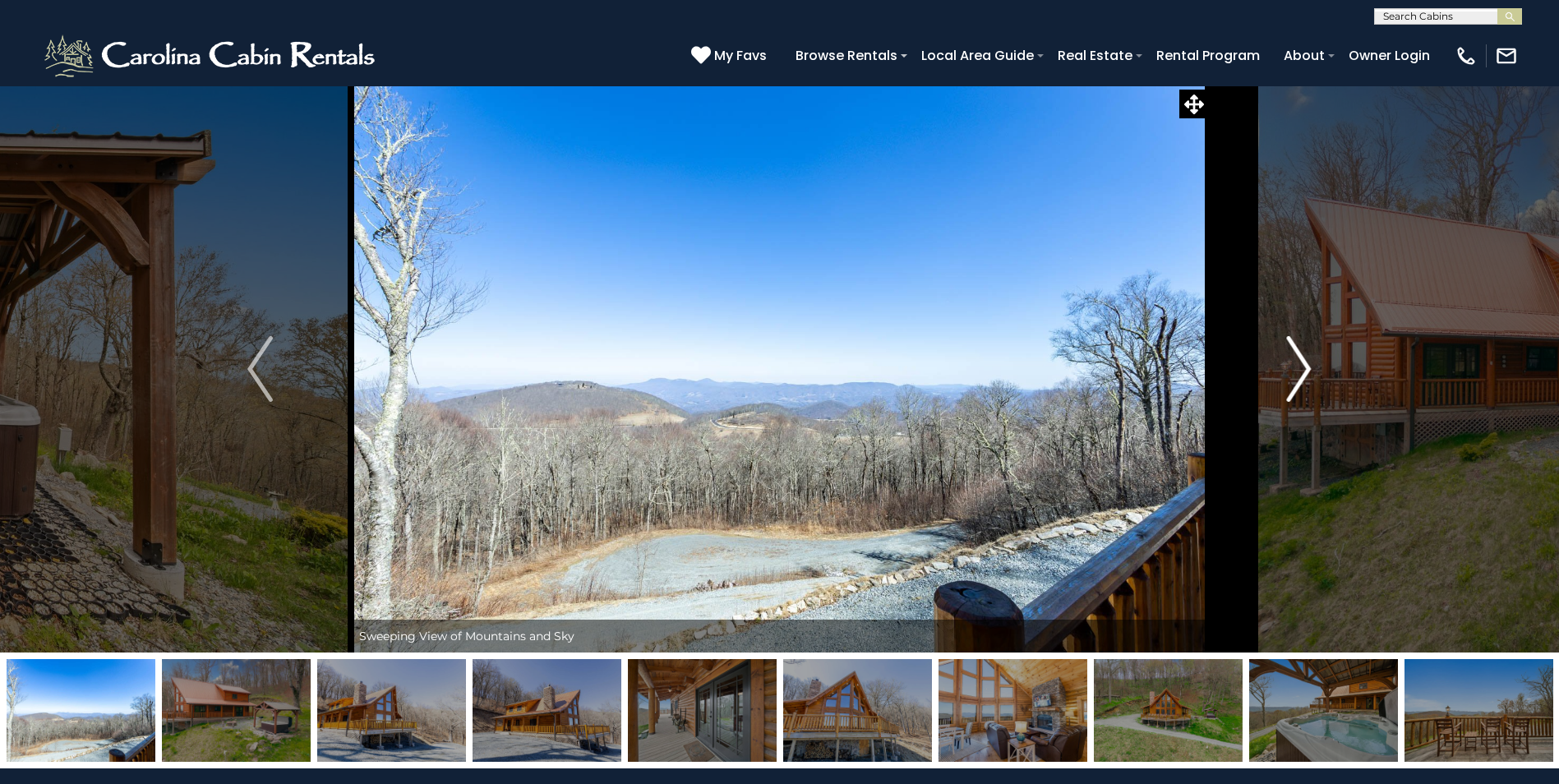
click at [1303, 358] on img "Next" at bounding box center [1298, 369] width 24 height 66
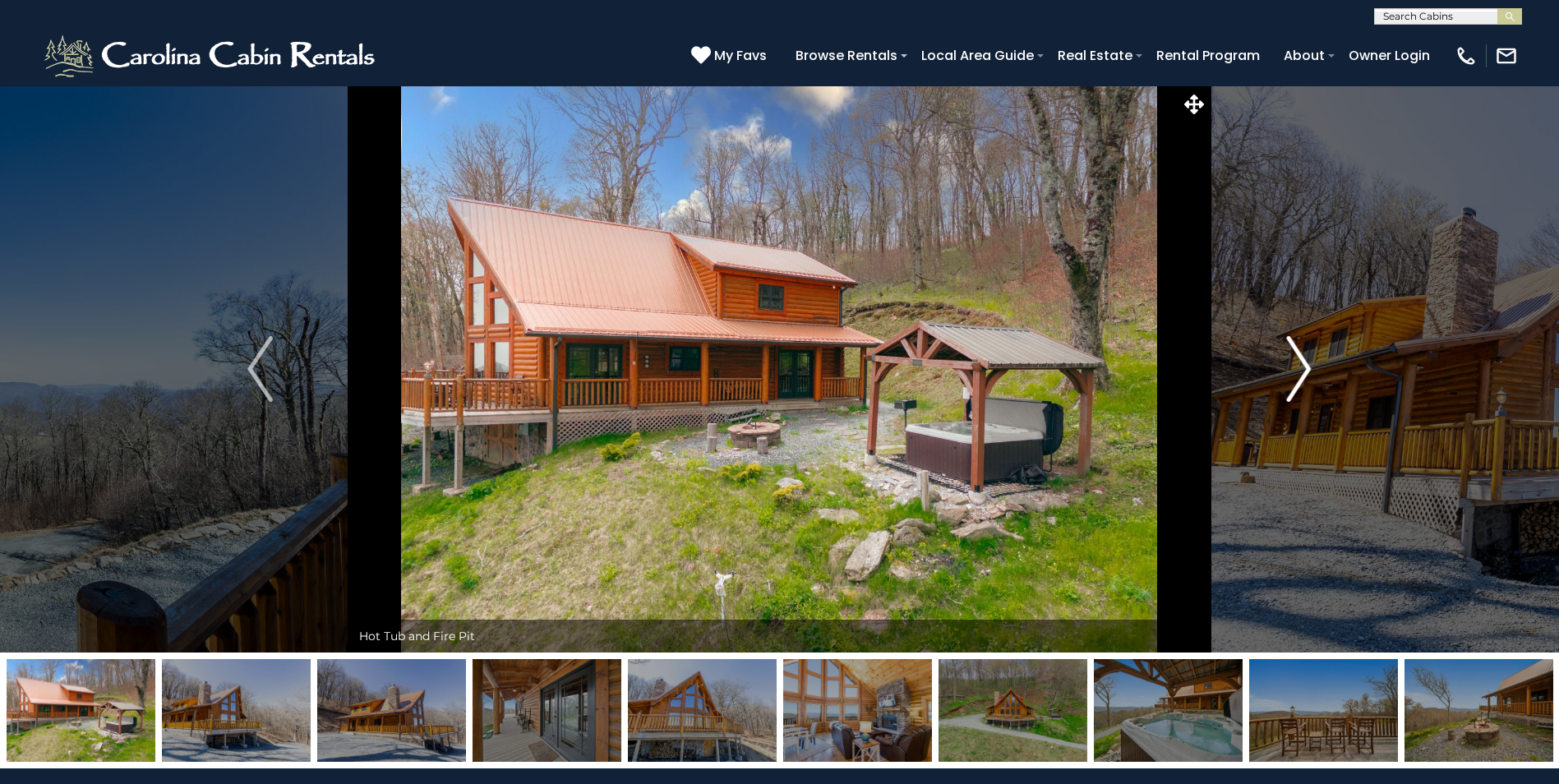
click at [1303, 358] on img "Next" at bounding box center [1298, 369] width 24 height 66
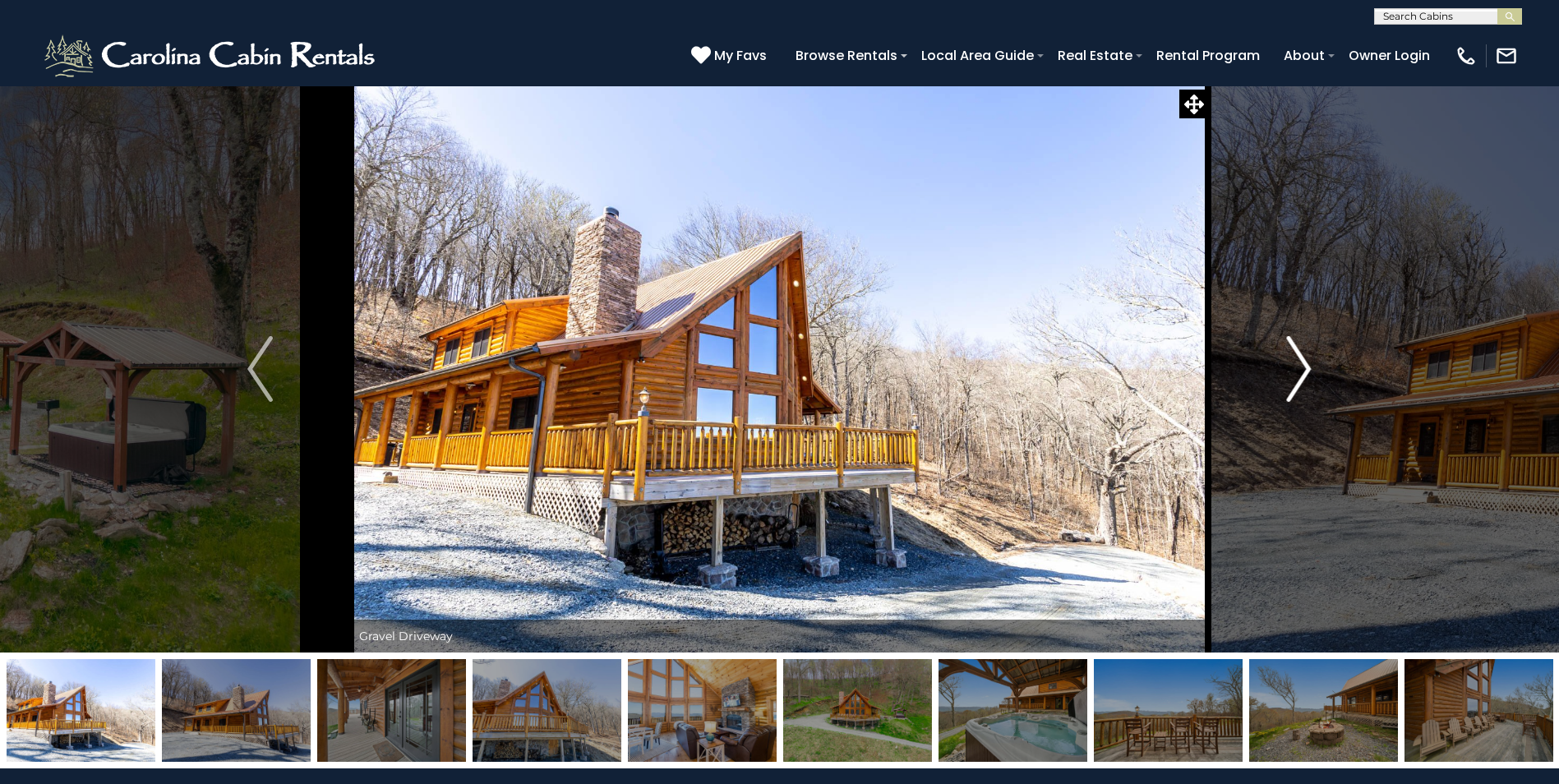
click at [1303, 358] on img "Next" at bounding box center [1298, 369] width 24 height 66
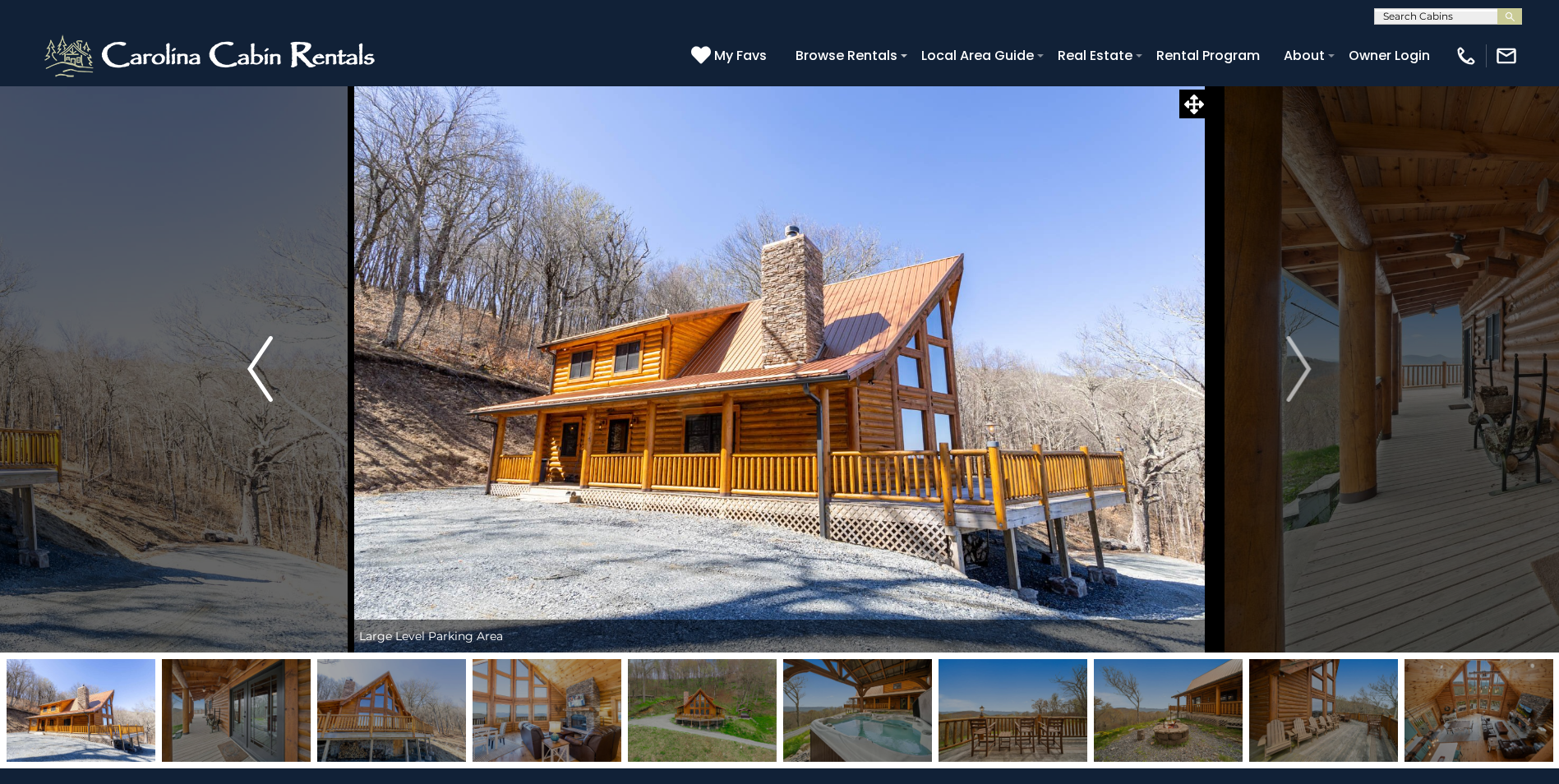
click at [257, 366] on img "Previous" at bounding box center [259, 369] width 24 height 66
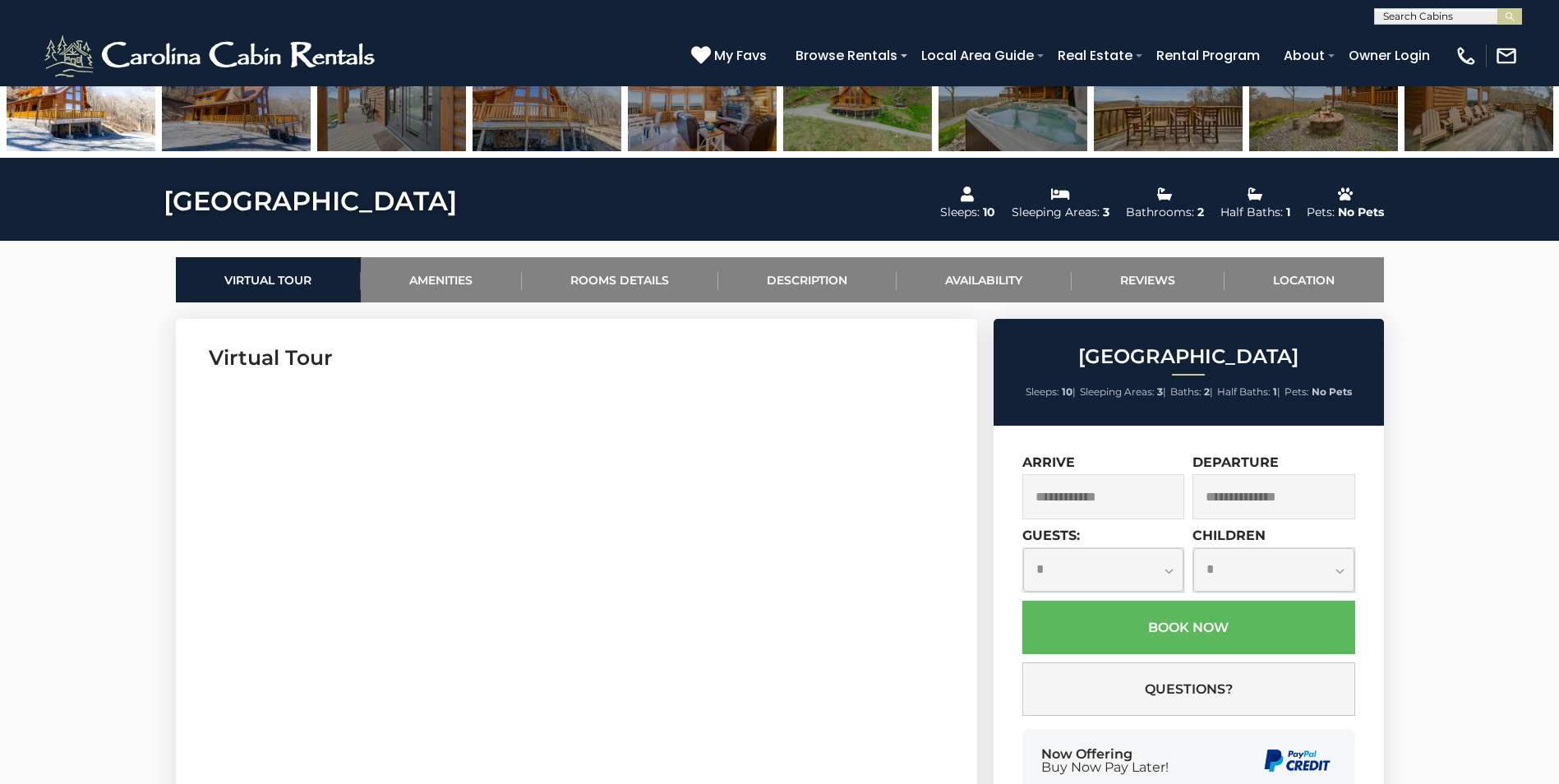
scroll to position [704, 0]
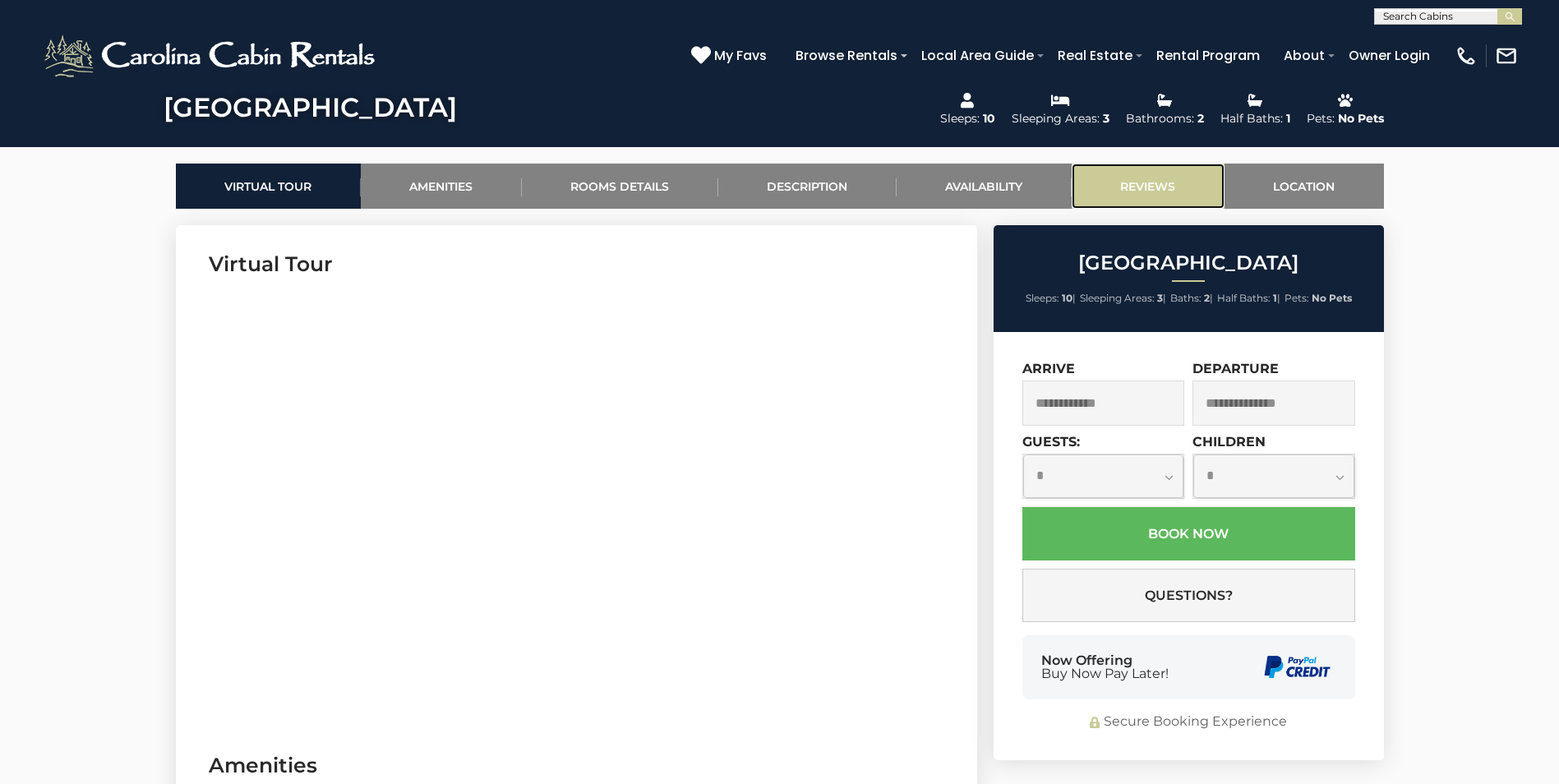
click at [1135, 183] on link "Reviews" at bounding box center [1148, 187] width 153 height 45
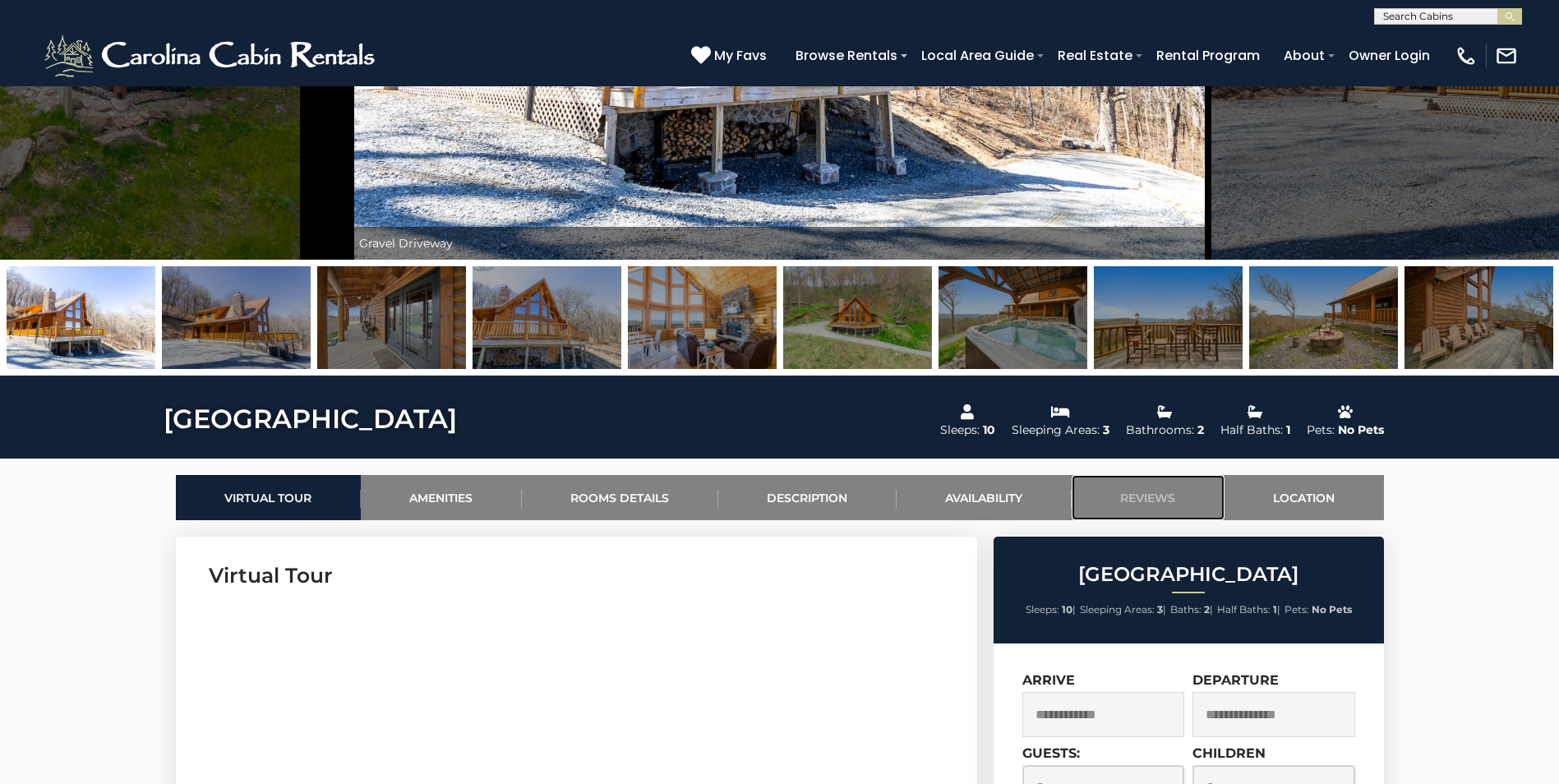
scroll to position [0, 0]
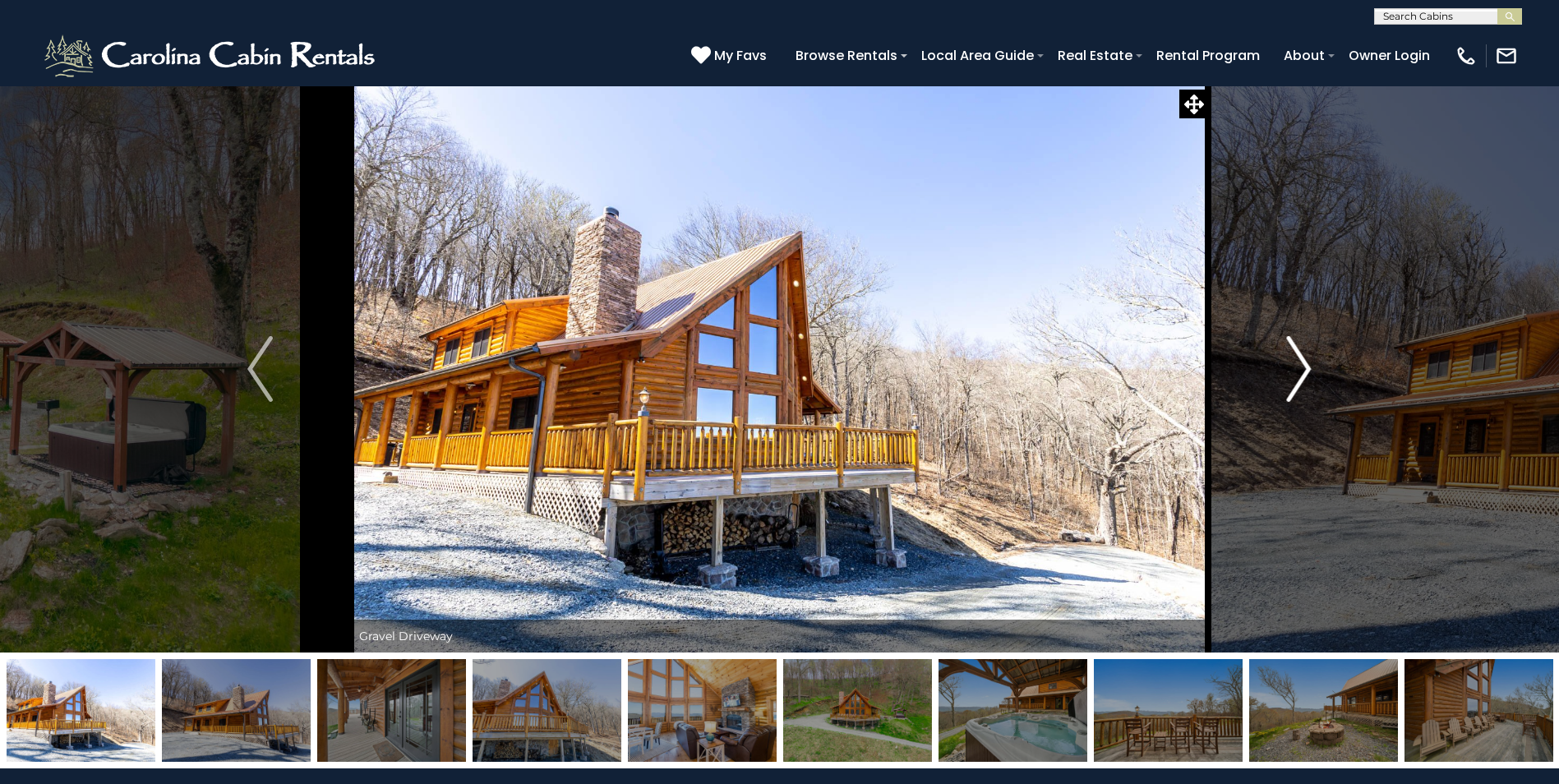
click at [1303, 374] on img "Next" at bounding box center [1298, 369] width 24 height 66
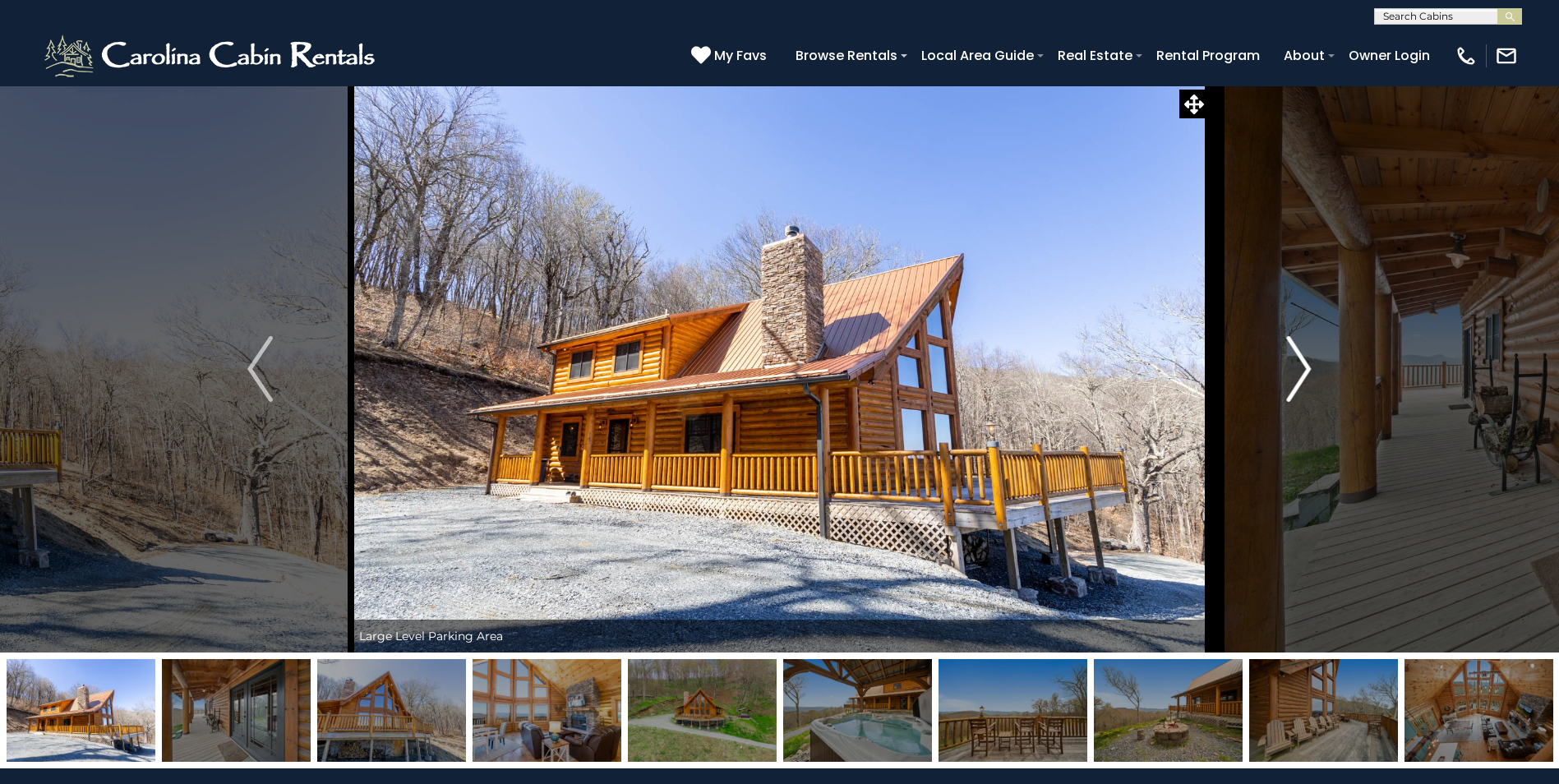
click at [1303, 374] on img "Next" at bounding box center [1298, 369] width 24 height 66
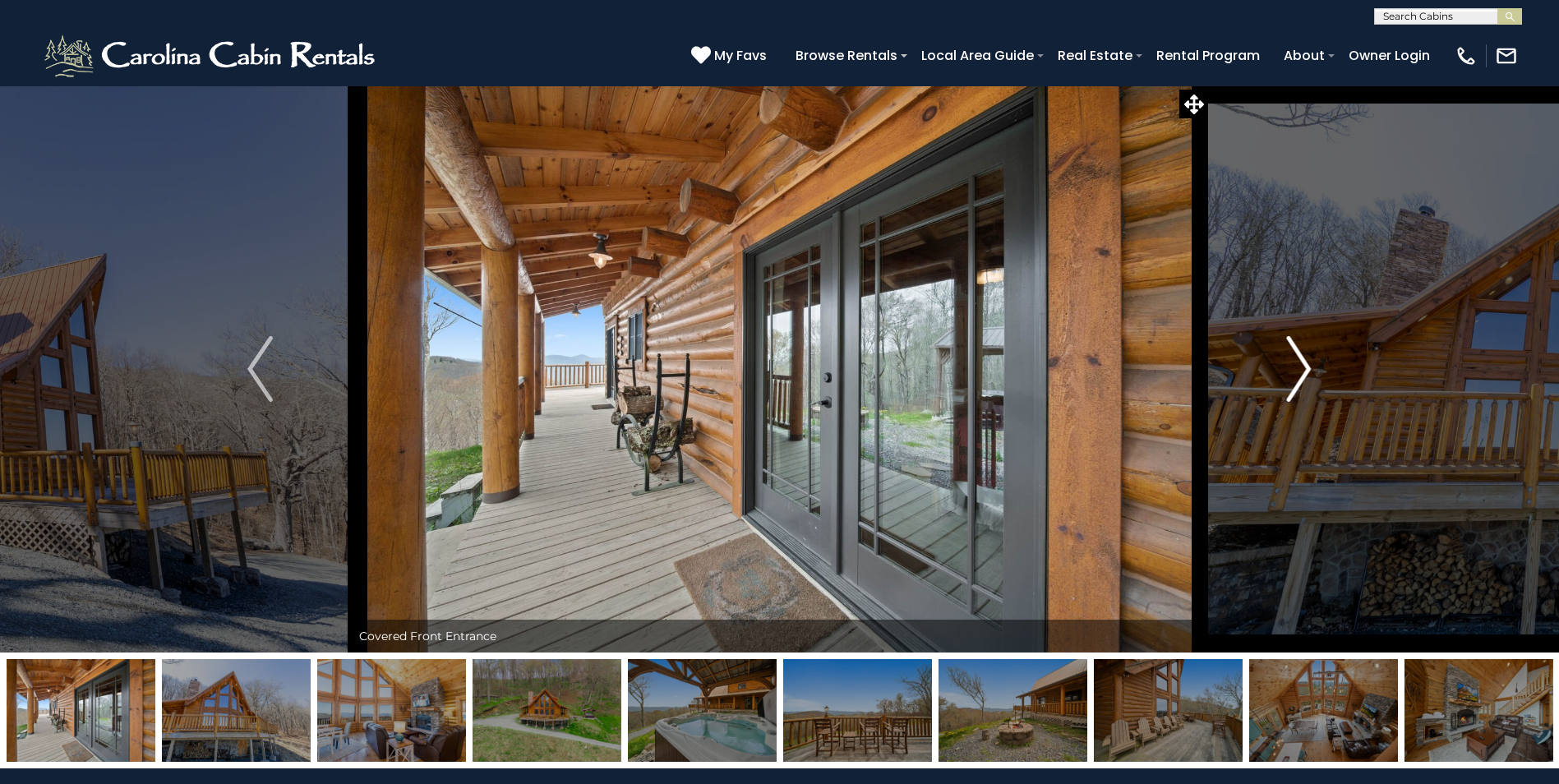
click at [1303, 374] on img "Next" at bounding box center [1298, 369] width 24 height 66
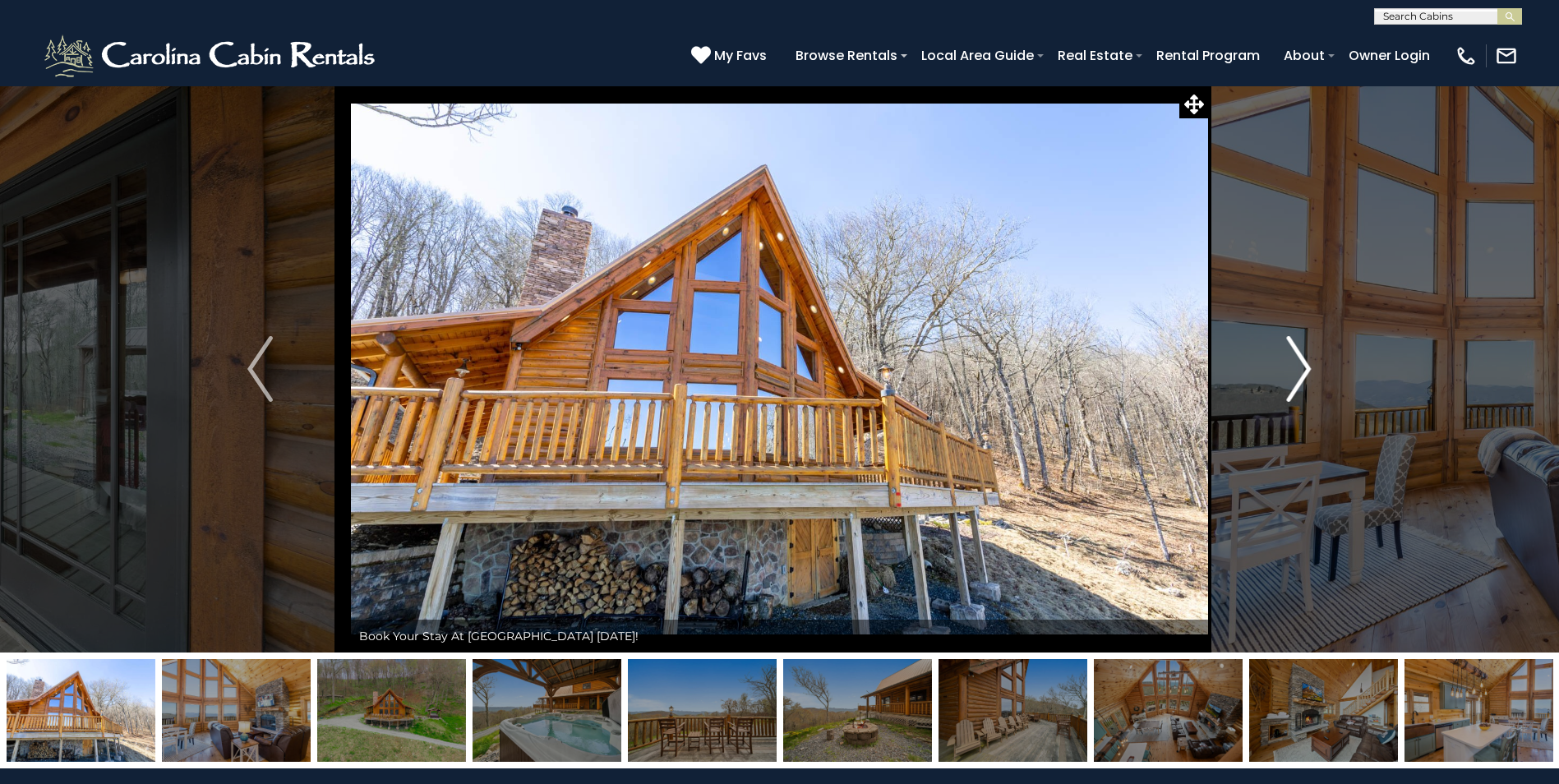
click at [1303, 374] on img "Next" at bounding box center [1298, 369] width 24 height 66
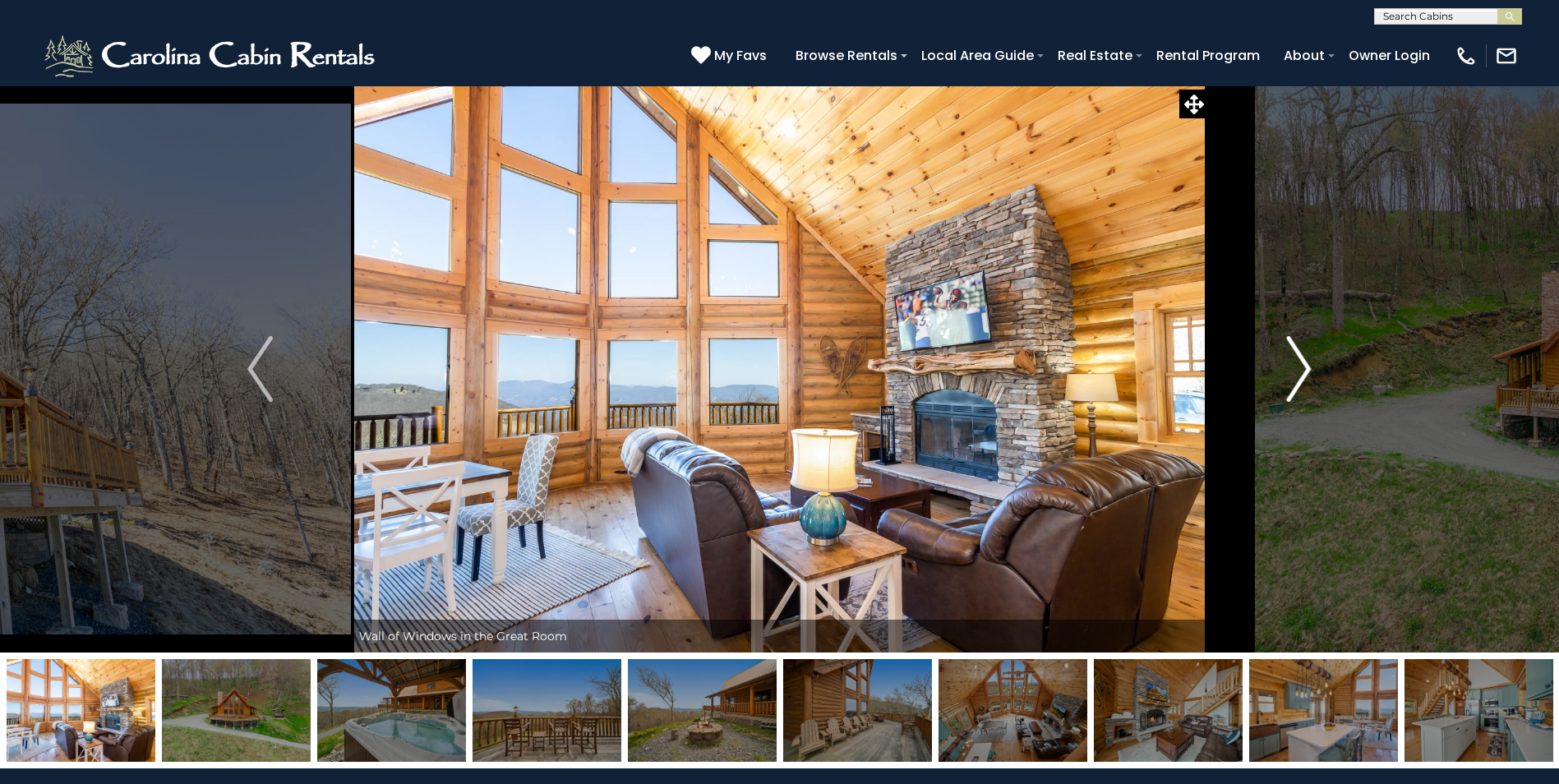
click at [1303, 374] on img "Next" at bounding box center [1298, 369] width 24 height 66
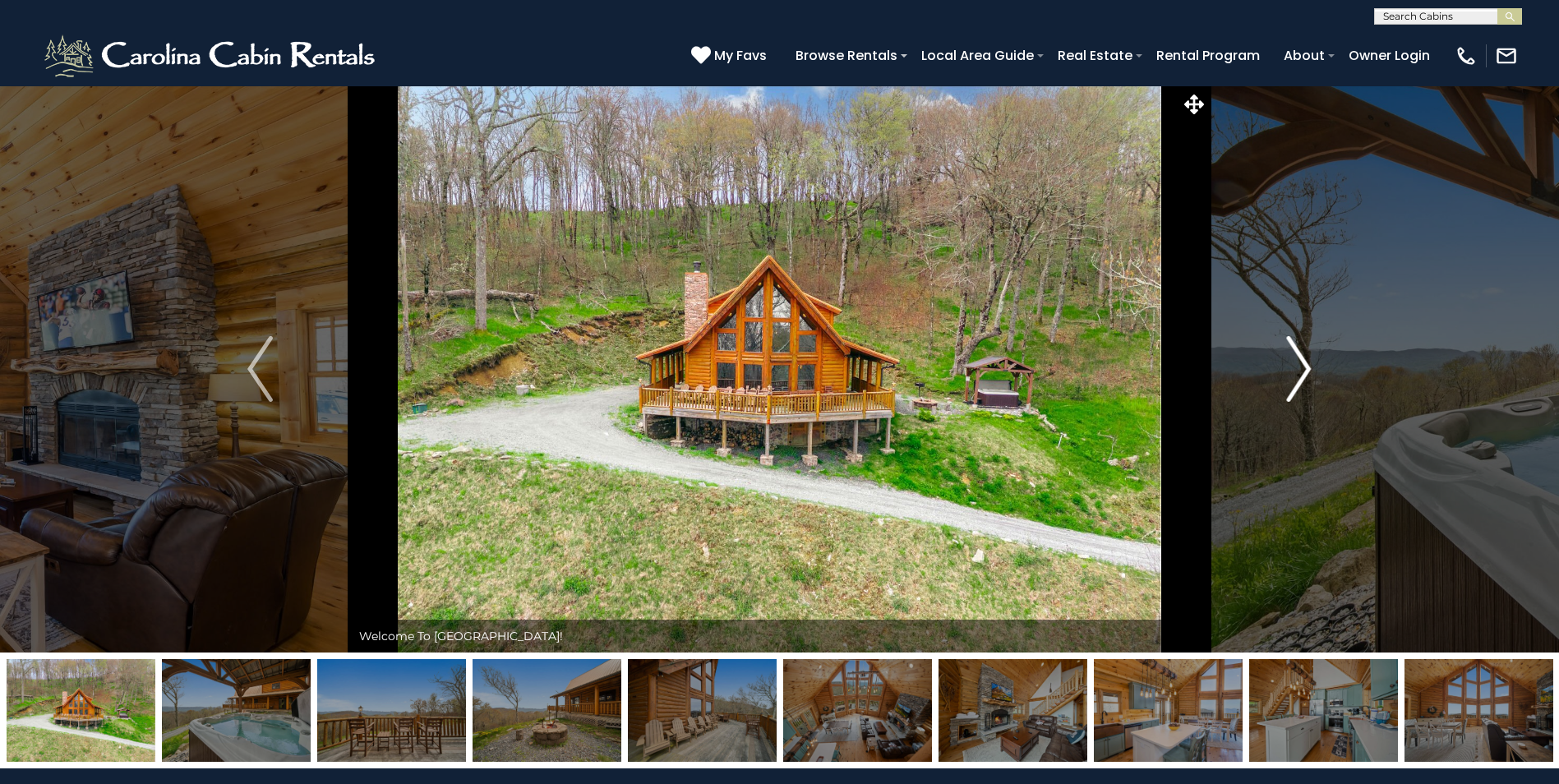
click at [1303, 374] on img "Next" at bounding box center [1298, 369] width 24 height 66
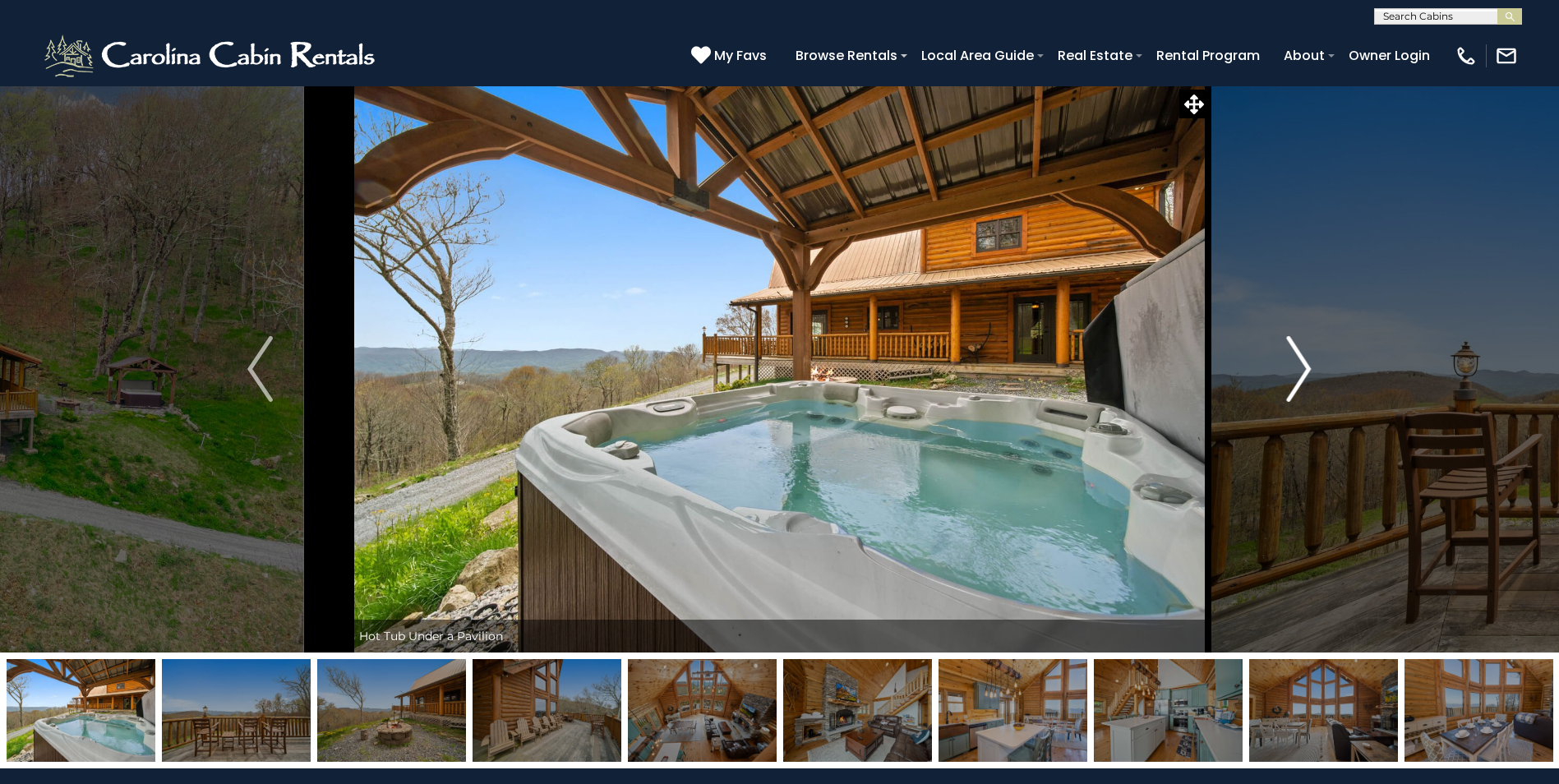
click at [1303, 374] on img "Next" at bounding box center [1298, 369] width 24 height 66
